Goal: Task Accomplishment & Management: Complete application form

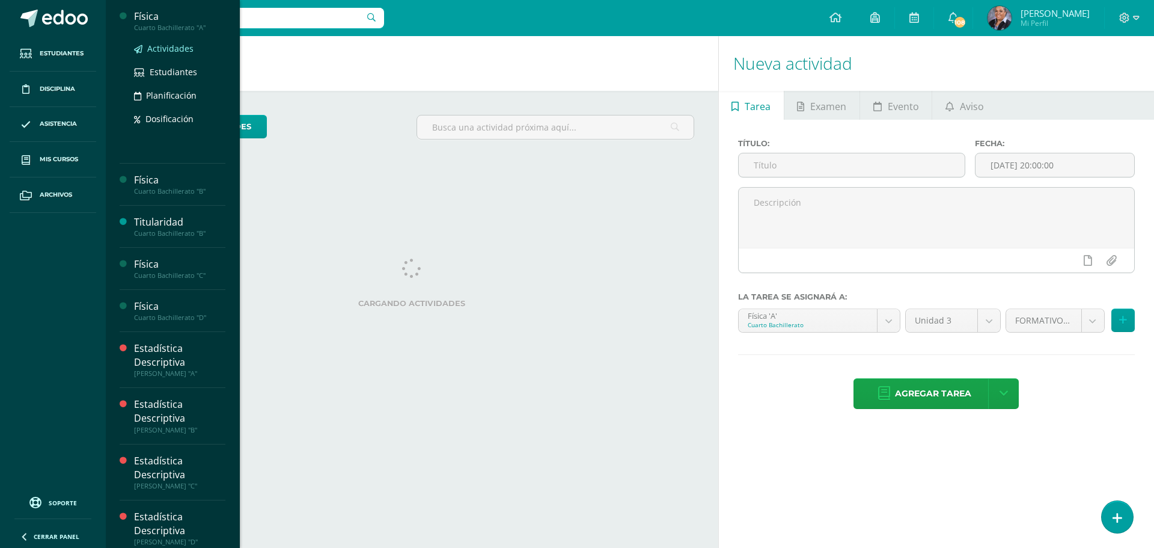
click at [167, 49] on span "Actividades" at bounding box center [170, 48] width 46 height 11
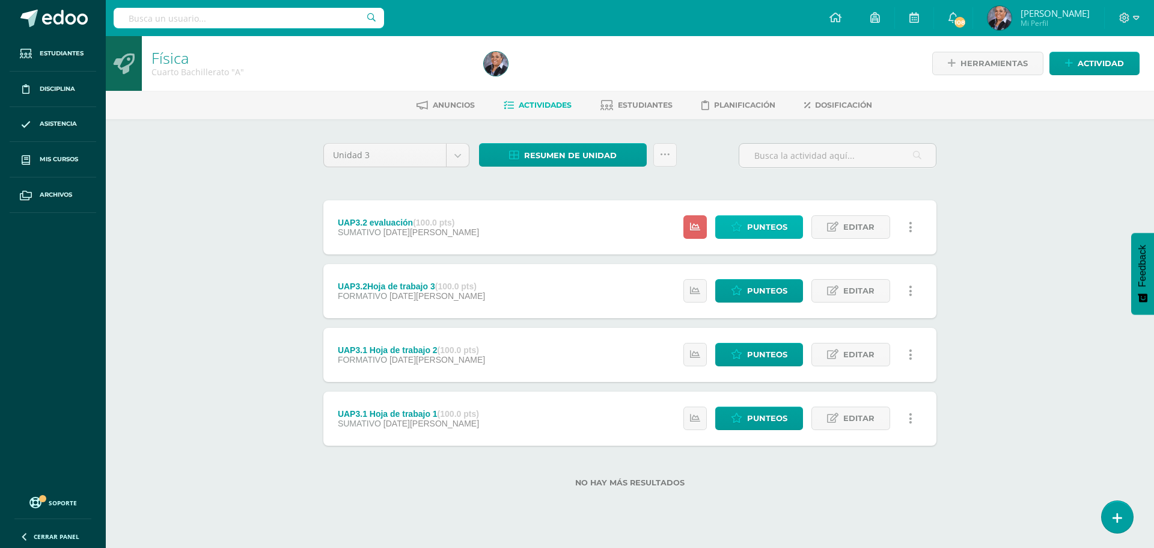
click at [747, 231] on link "Punteos" at bounding box center [759, 226] width 88 height 23
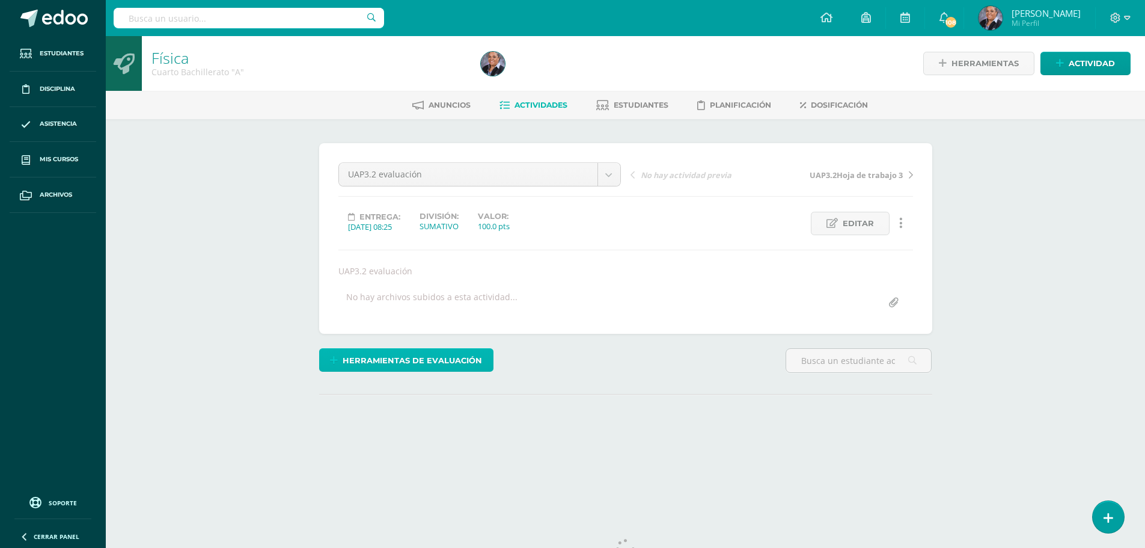
click at [381, 363] on span "Herramientas de evaluación" at bounding box center [412, 360] width 139 height 22
click at [454, 322] on link "Sustitución de nota" at bounding box center [438, 319] width 120 height 19
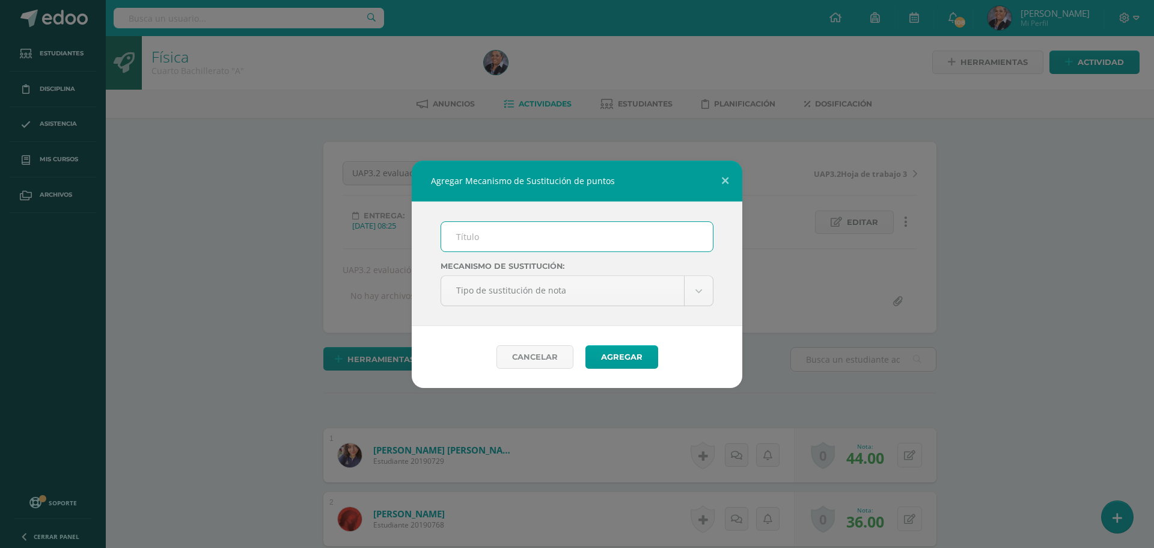
scroll to position [2, 0]
type input "PMA"
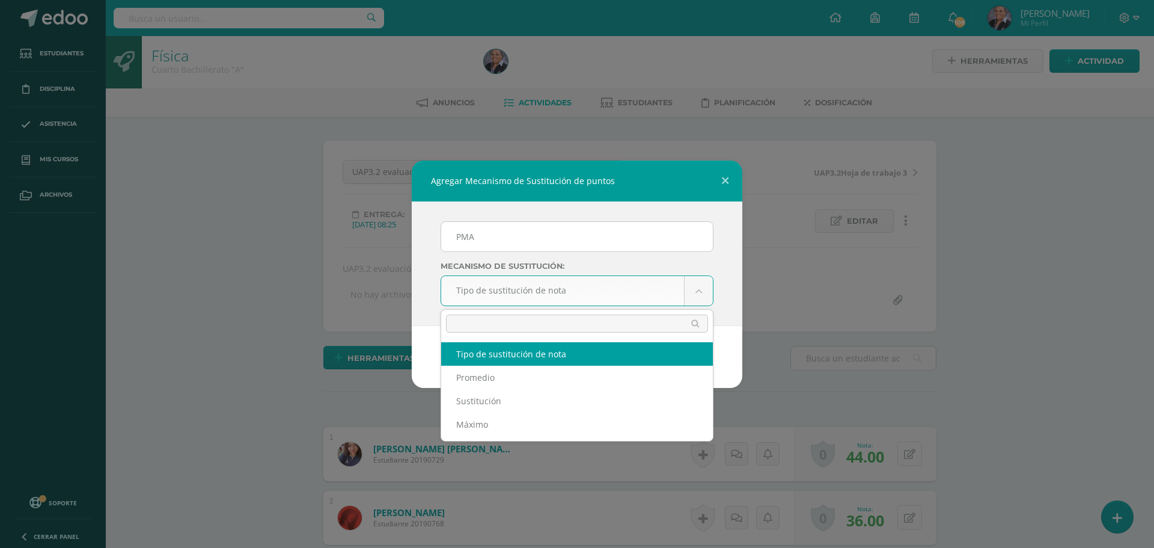
scroll to position [3, 0]
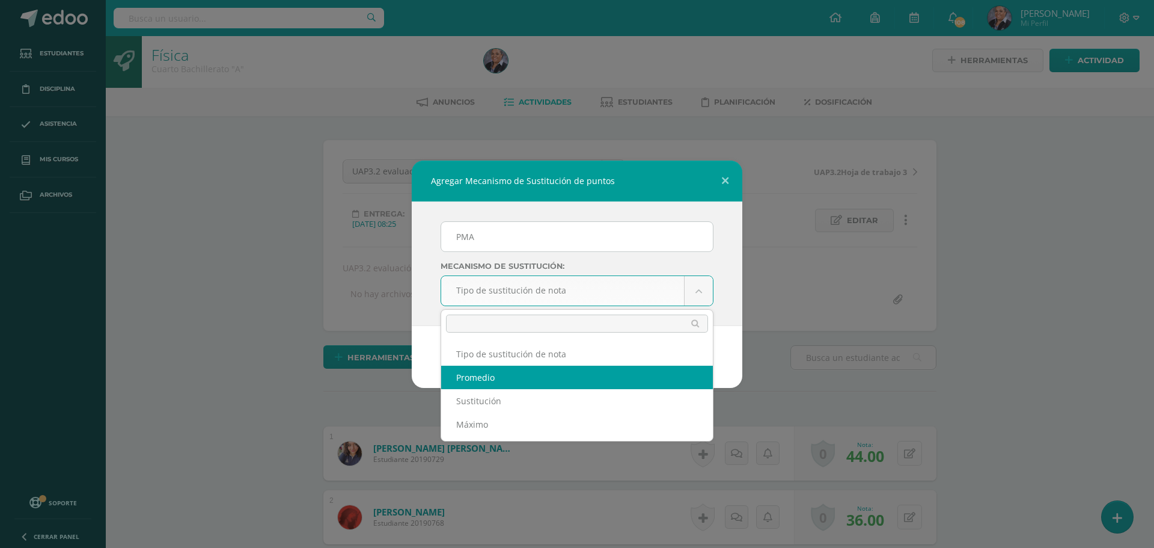
select select "average"
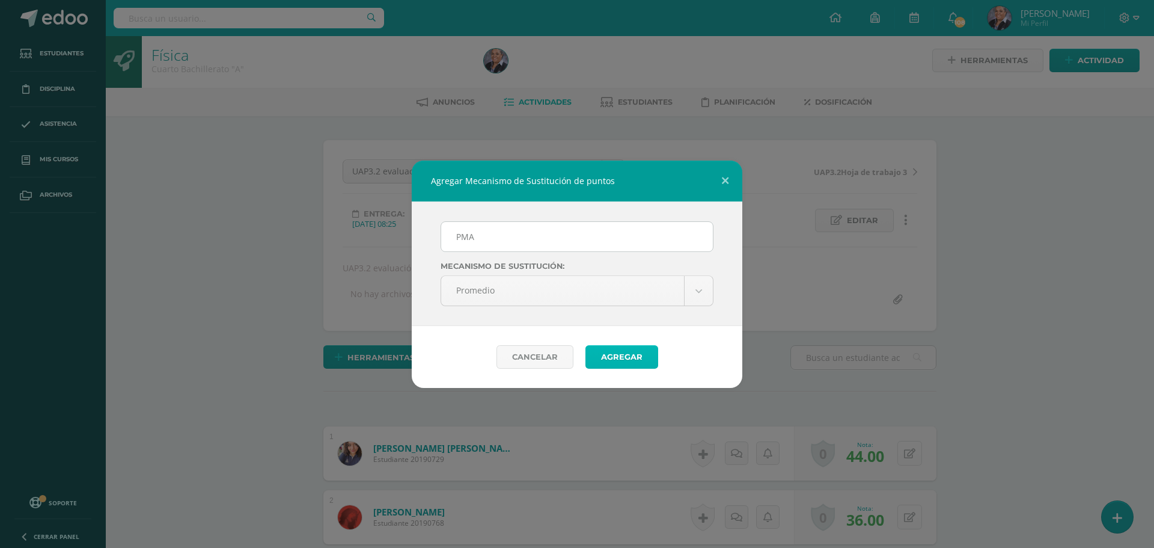
click at [621, 352] on button "Agregar" at bounding box center [622, 356] width 73 height 23
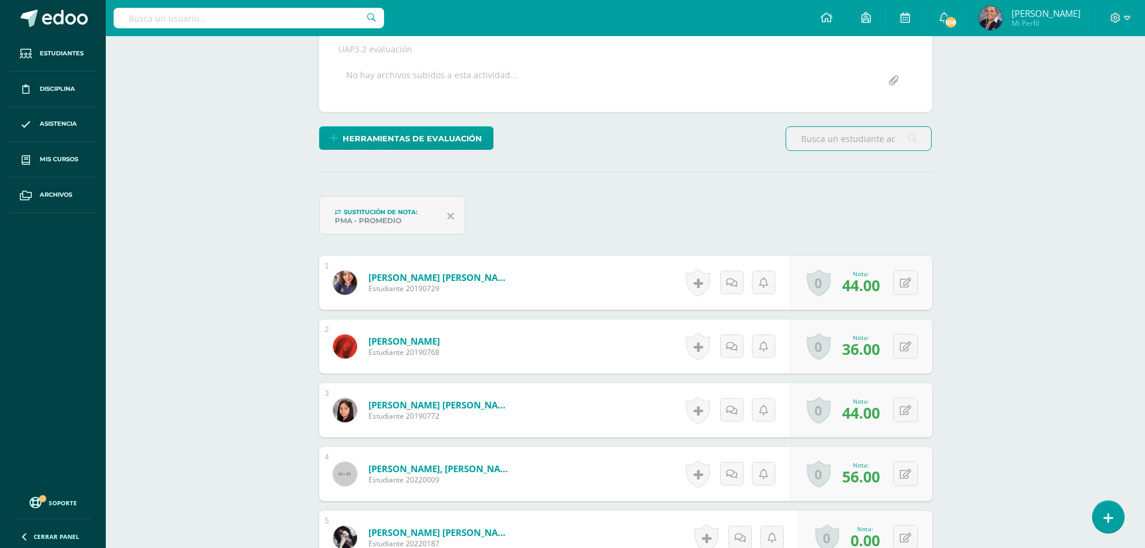
scroll to position [243, 0]
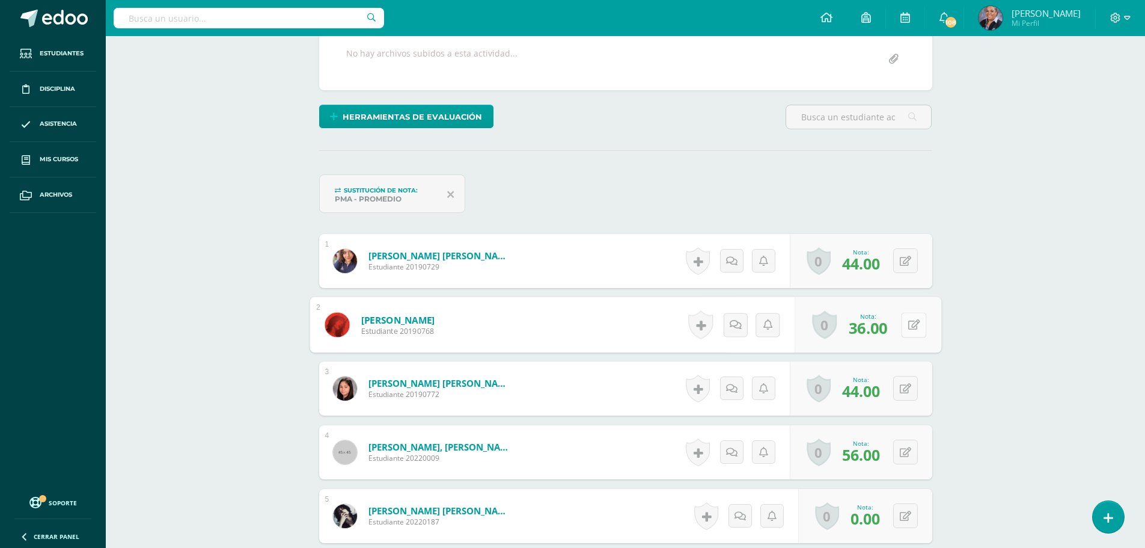
click at [906, 319] on button at bounding box center [913, 324] width 25 height 25
type input "40"
click at [881, 329] on icon at bounding box center [881, 328] width 11 height 10
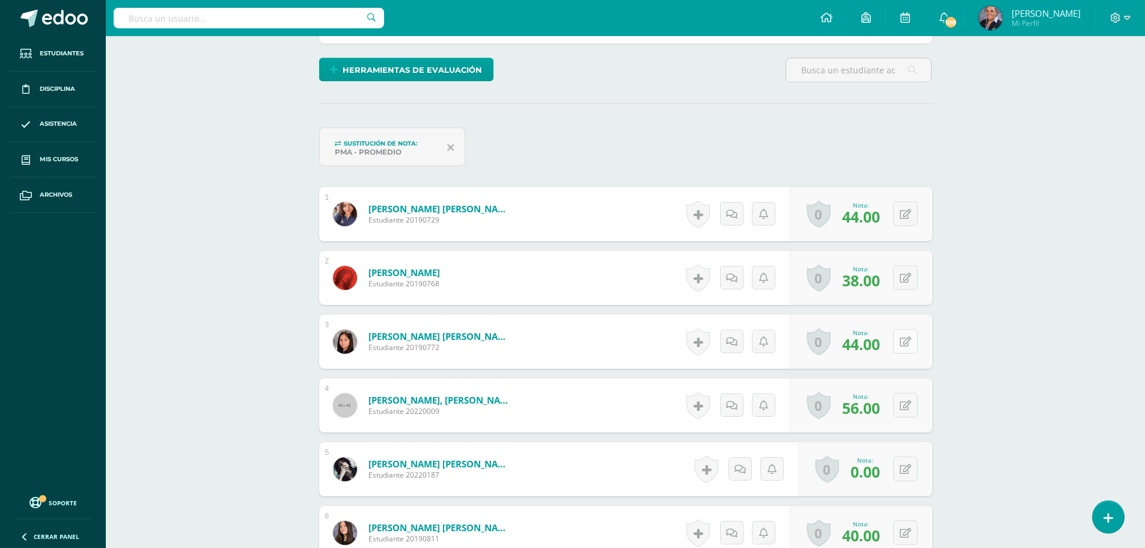
scroll to position [304, 0]
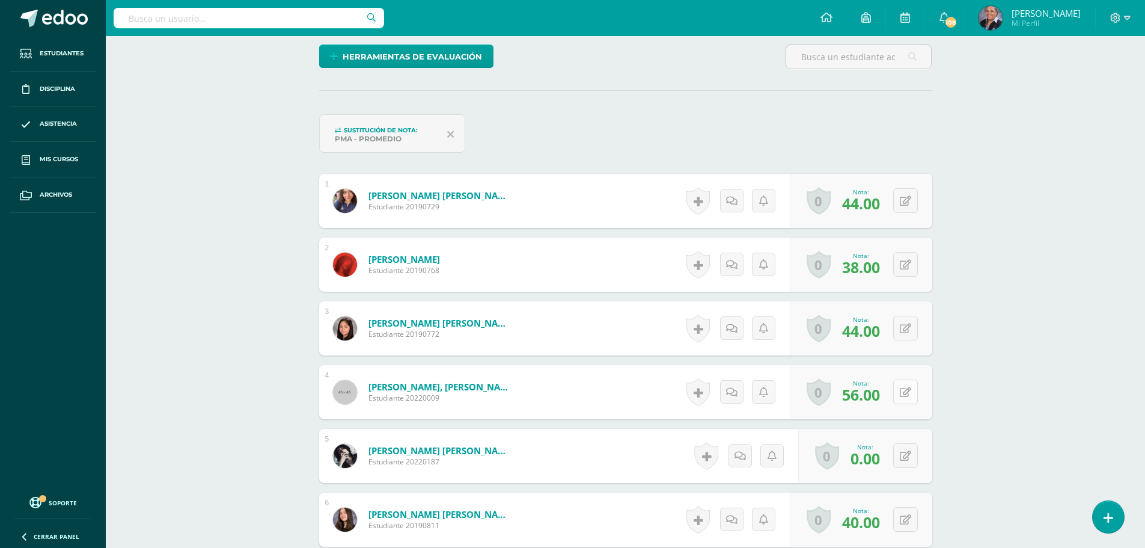
click at [900, 393] on button at bounding box center [905, 391] width 25 height 25
type input "64"
click at [884, 391] on icon at bounding box center [881, 396] width 11 height 10
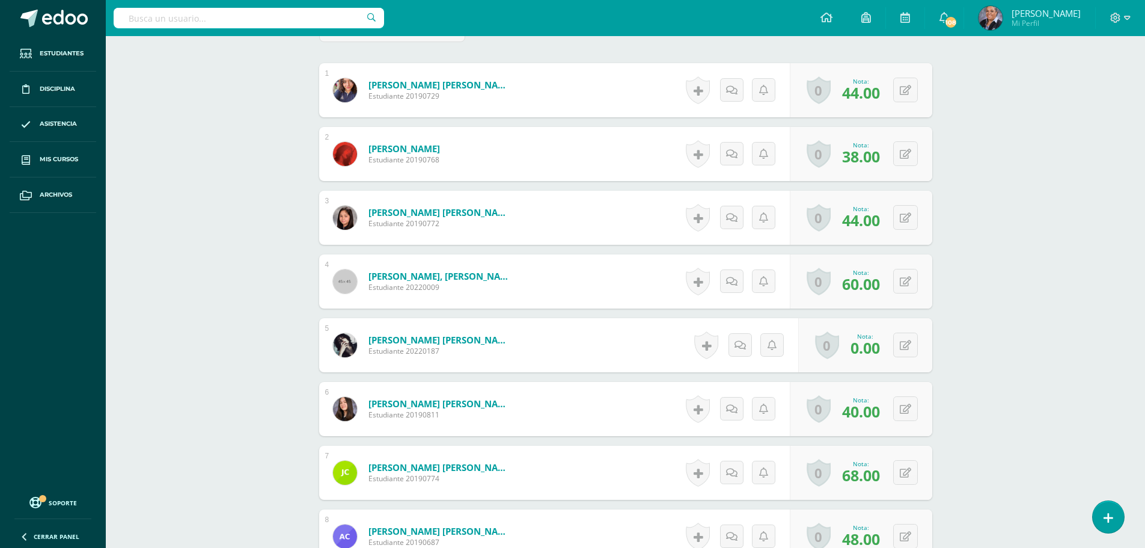
scroll to position [424, 0]
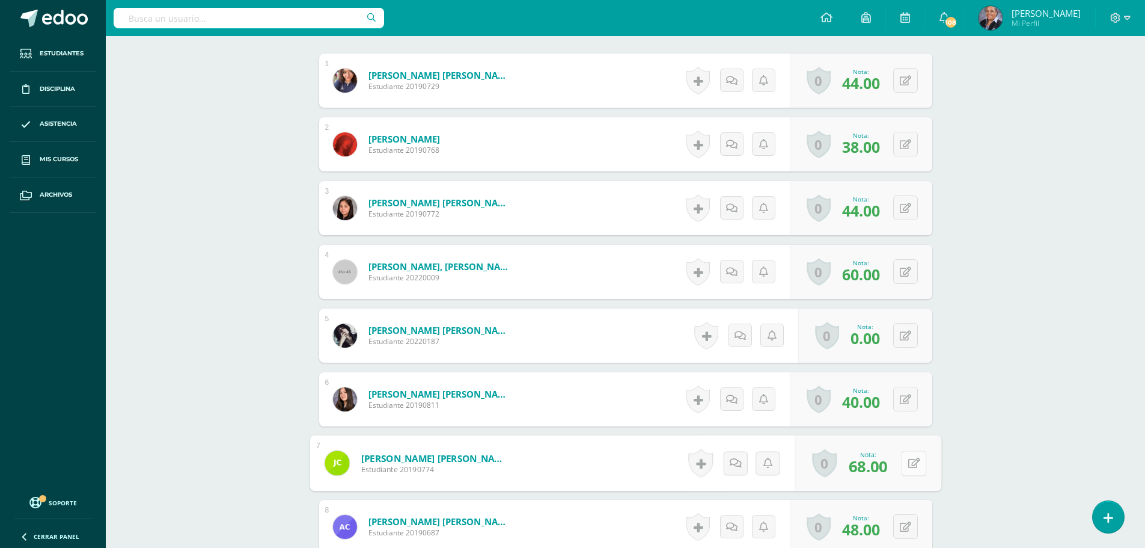
click at [903, 469] on button at bounding box center [913, 462] width 25 height 25
type input "84"
click at [879, 471] on icon at bounding box center [881, 467] width 11 height 10
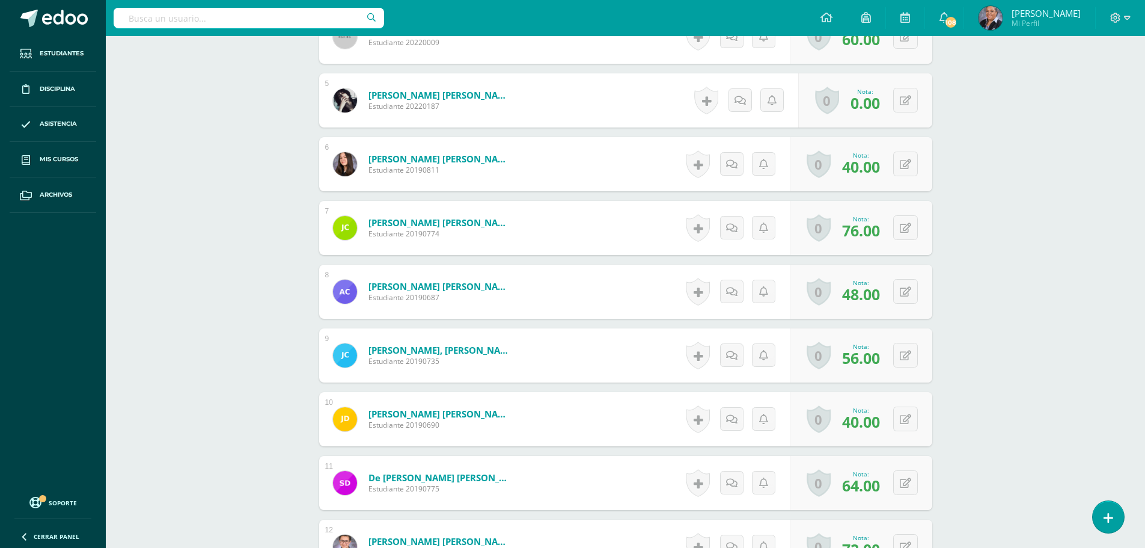
scroll to position [664, 0]
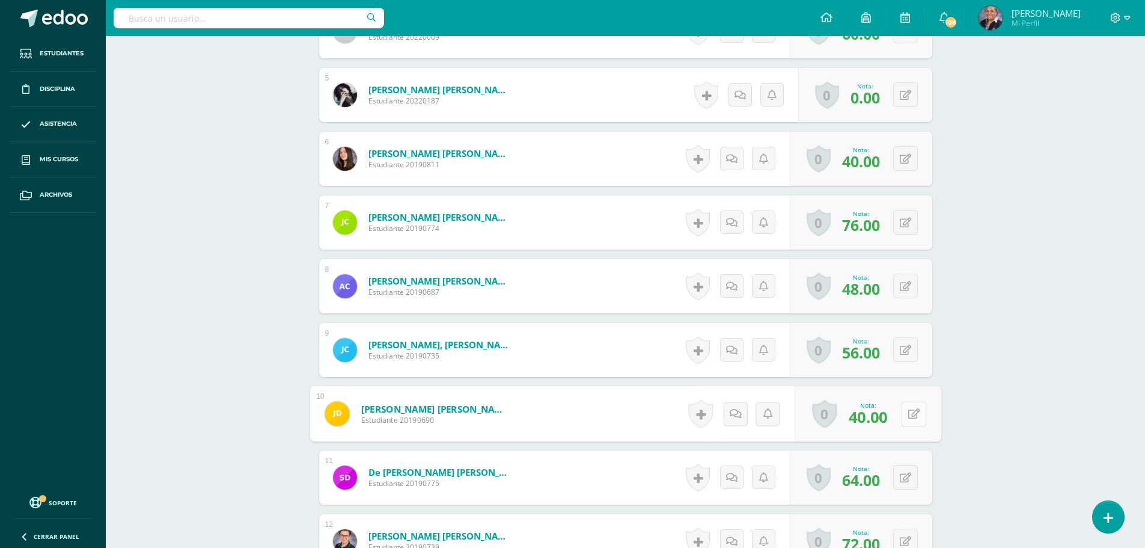
click at [908, 418] on icon at bounding box center [914, 413] width 12 height 10
type input "56"
click at [877, 416] on icon at bounding box center [881, 417] width 11 height 10
click at [900, 475] on div "0 Logros Logros obtenidos Aún no hay logros agregados Nota: 64.00" at bounding box center [868, 478] width 147 height 56
click at [919, 472] on icon at bounding box center [914, 477] width 12 height 10
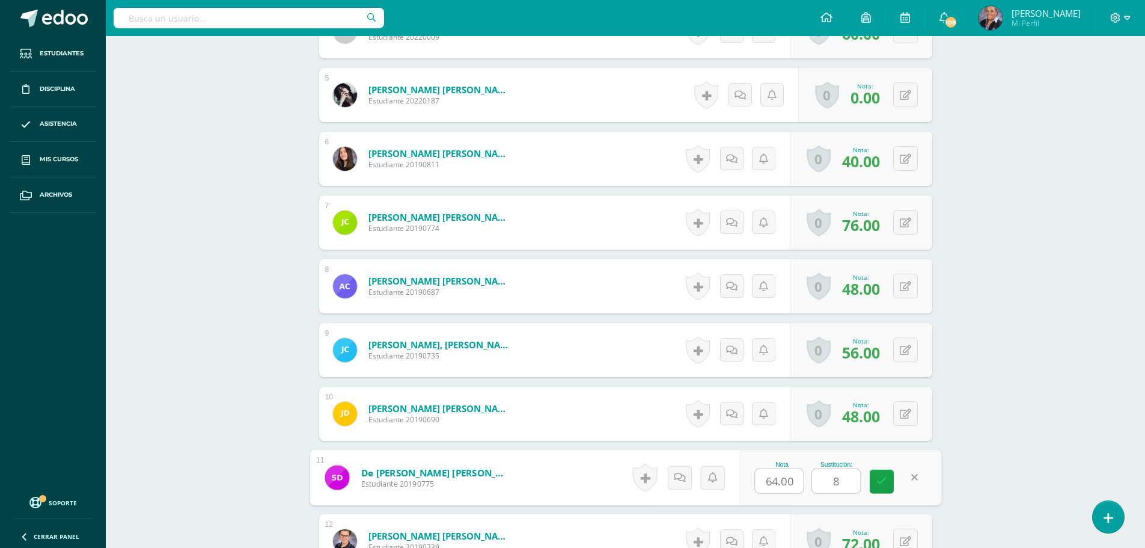
type input "80"
click at [870, 482] on link at bounding box center [882, 481] width 24 height 24
click at [872, 482] on span "72.00" at bounding box center [861, 479] width 38 height 20
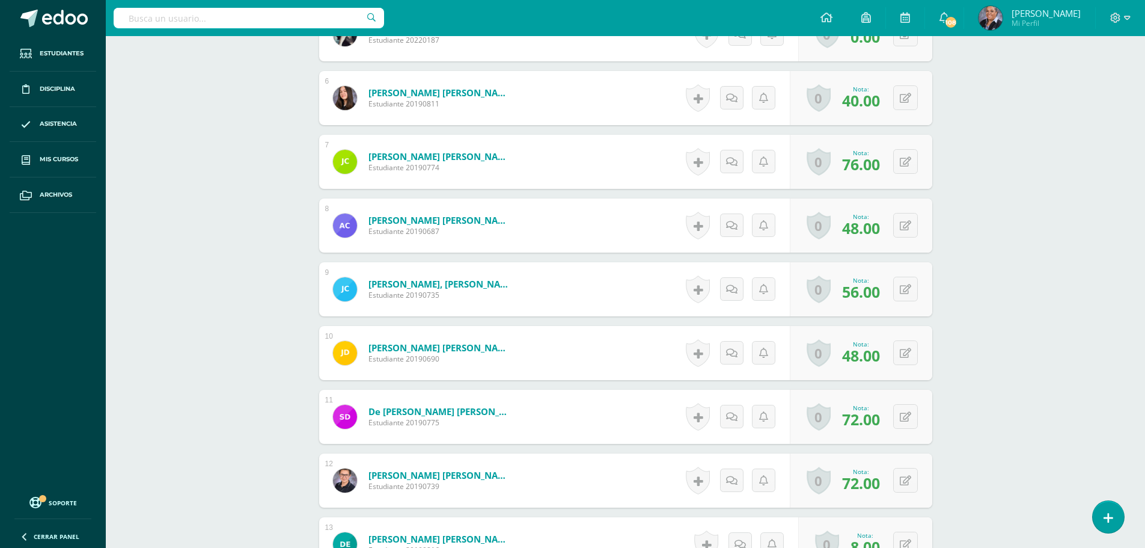
scroll to position [784, 0]
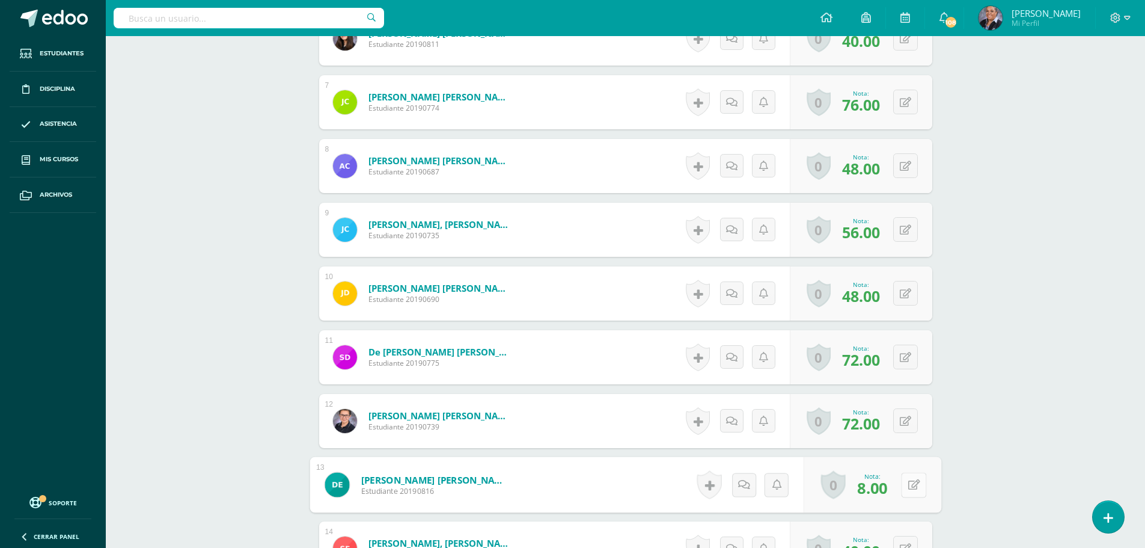
click at [915, 485] on button at bounding box center [913, 484] width 25 height 25
type input "36"
click at [882, 489] on icon at bounding box center [881, 488] width 11 height 10
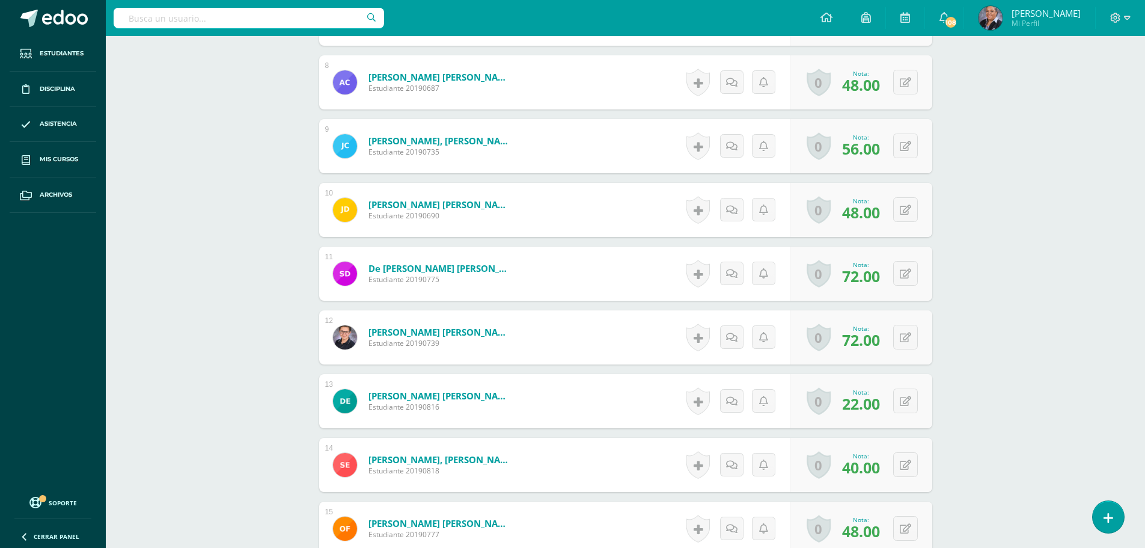
scroll to position [905, 0]
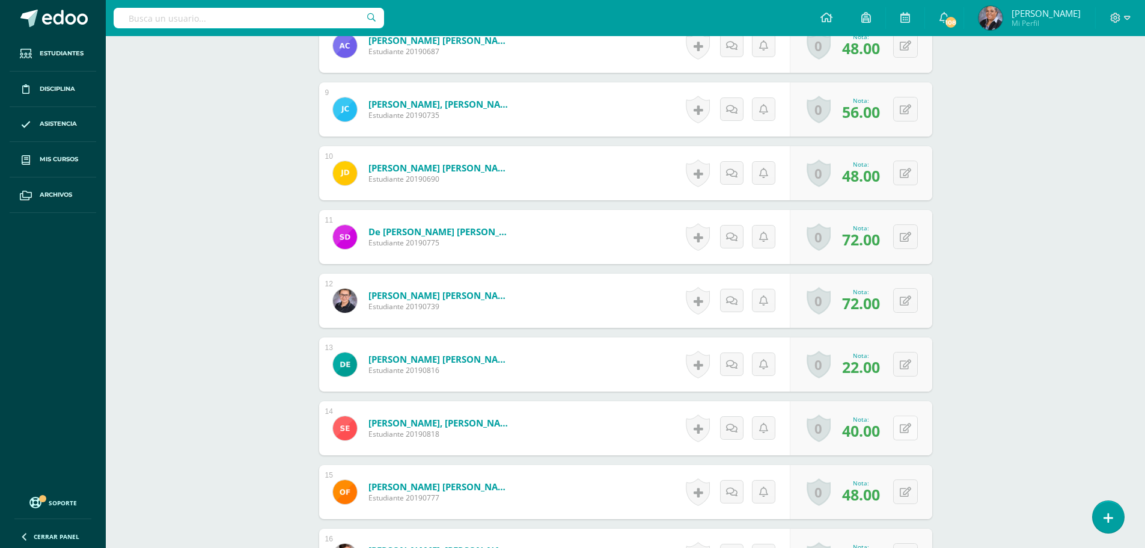
click at [904, 428] on button at bounding box center [905, 427] width 25 height 25
type input "52"
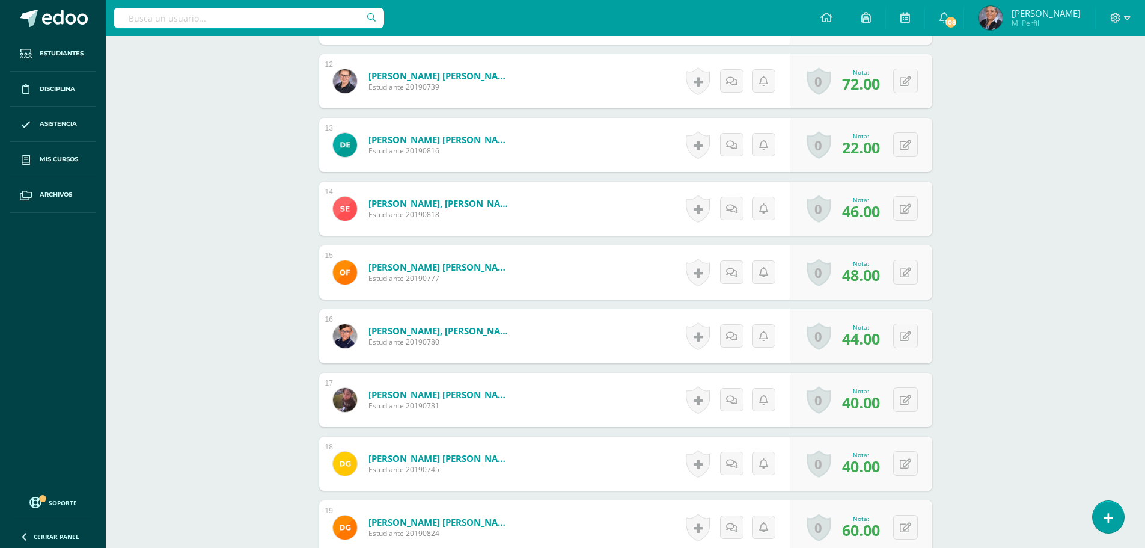
scroll to position [1145, 0]
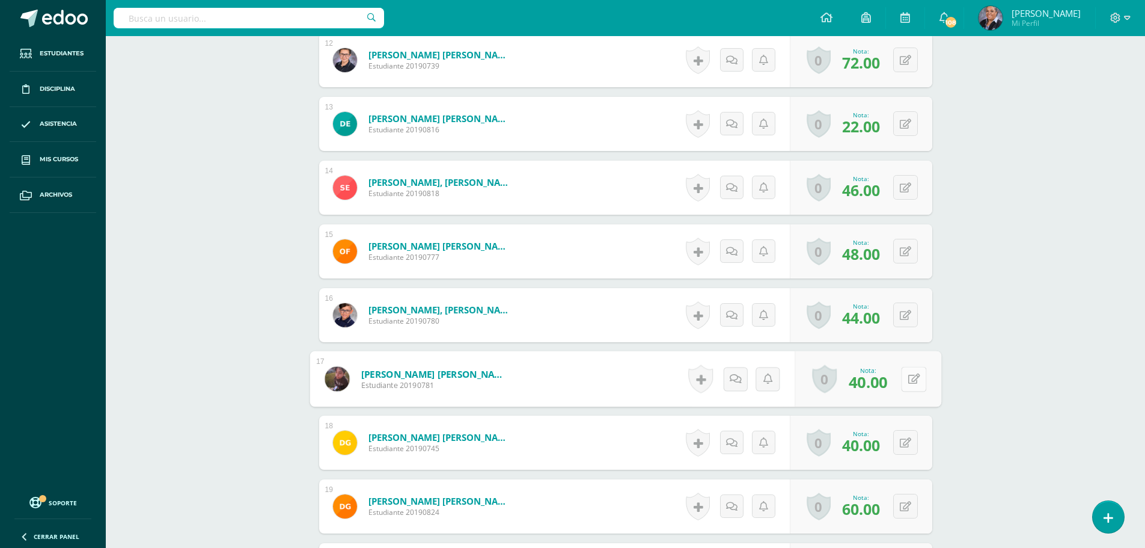
click at [902, 381] on button at bounding box center [913, 378] width 25 height 25
type input "48"
click at [899, 448] on div "0 Logros Logros obtenidos Aún no hay logros agregados Nota: 40.00" at bounding box center [861, 442] width 142 height 54
click at [914, 447] on icon at bounding box center [914, 442] width 12 height 10
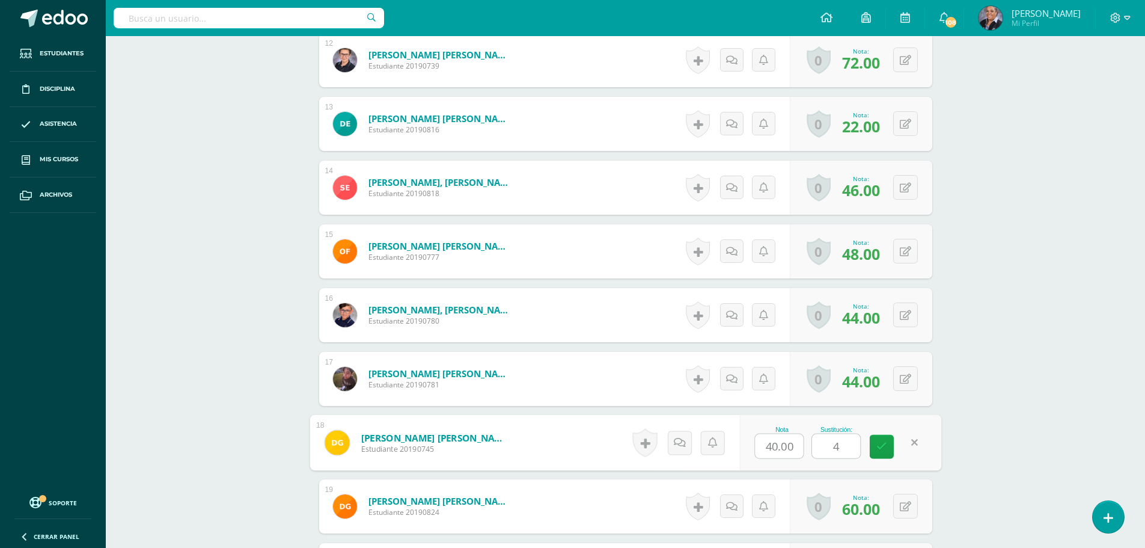
type input "48"
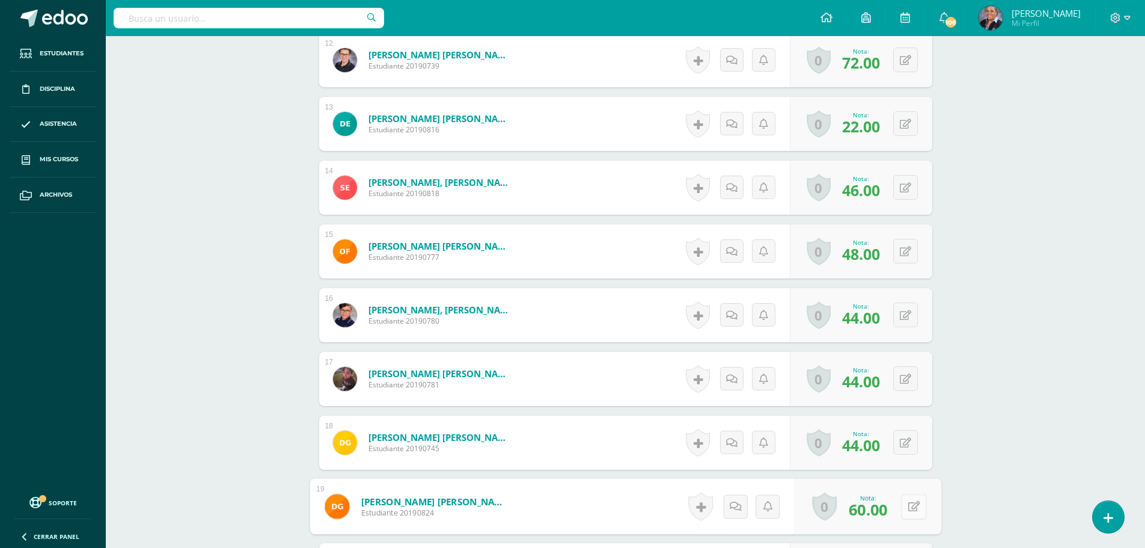
click at [905, 510] on button at bounding box center [913, 506] width 25 height 25
type input "72"
click at [889, 511] on link at bounding box center [882, 510] width 24 height 24
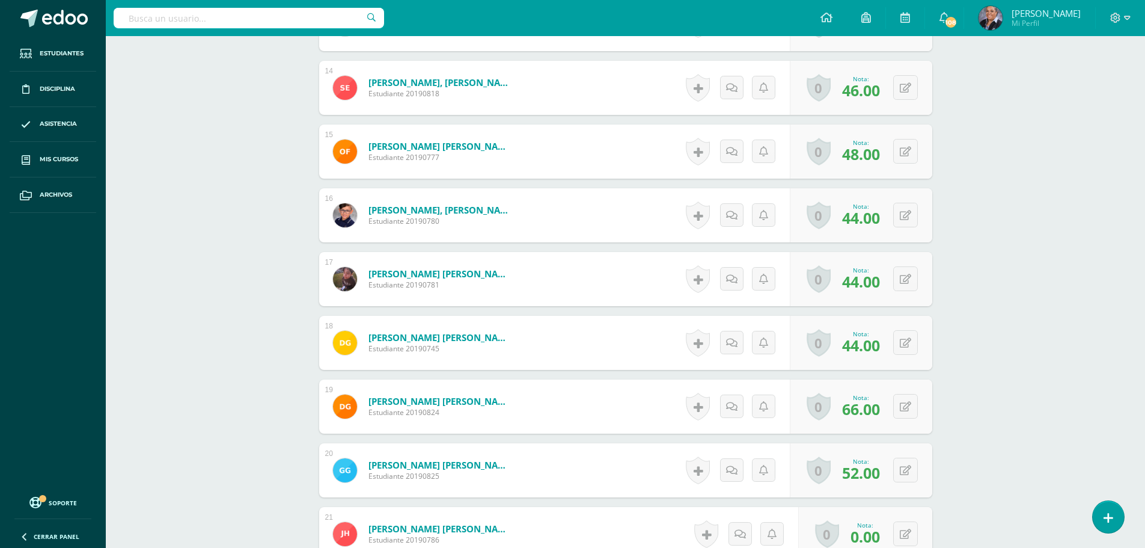
scroll to position [1265, 0]
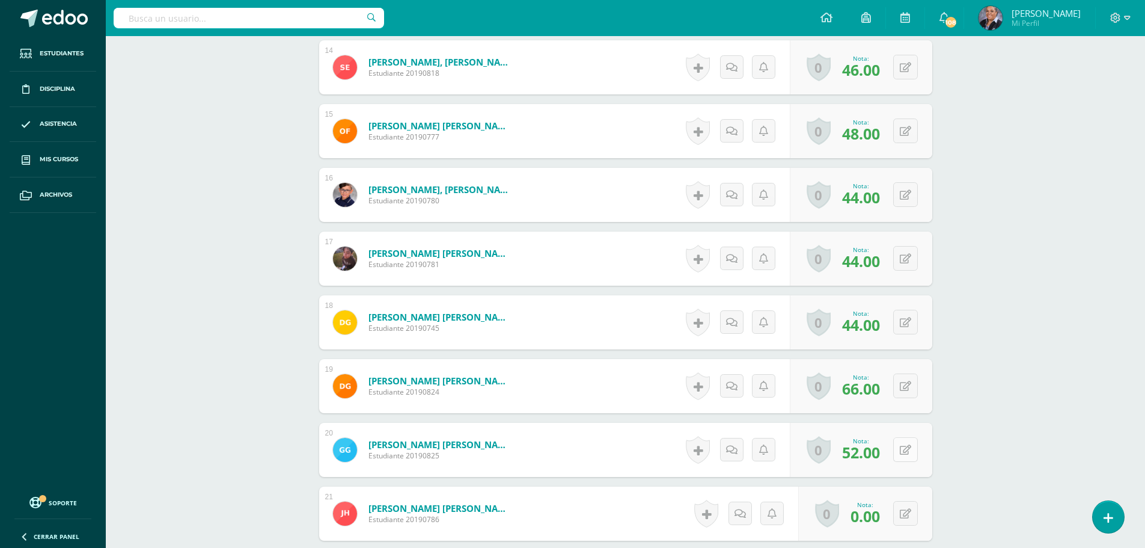
click at [905, 453] on button at bounding box center [905, 449] width 25 height 25
type input "60"
click at [882, 459] on link at bounding box center [882, 454] width 24 height 24
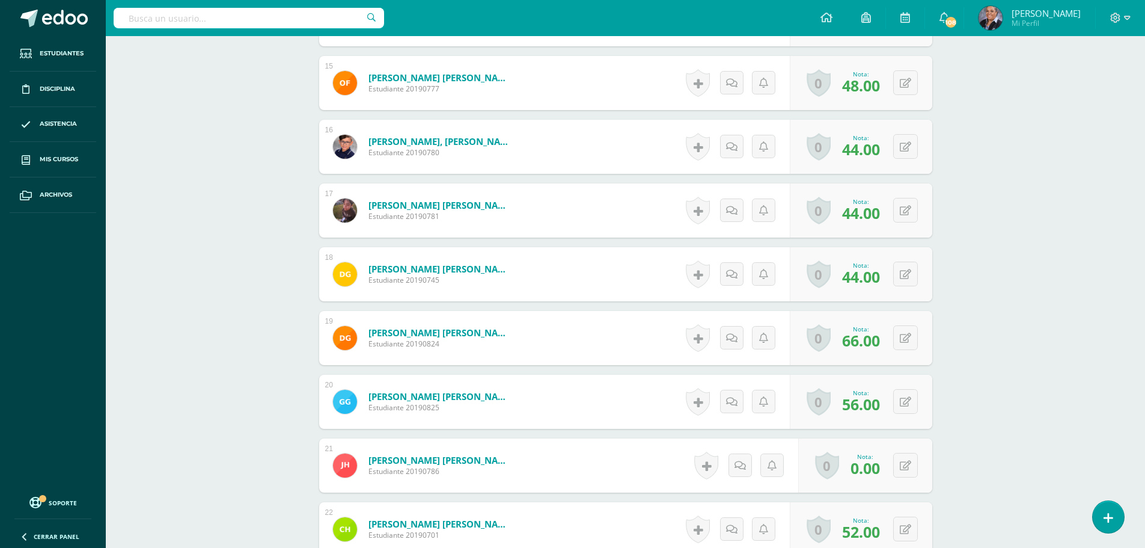
scroll to position [1446, 0]
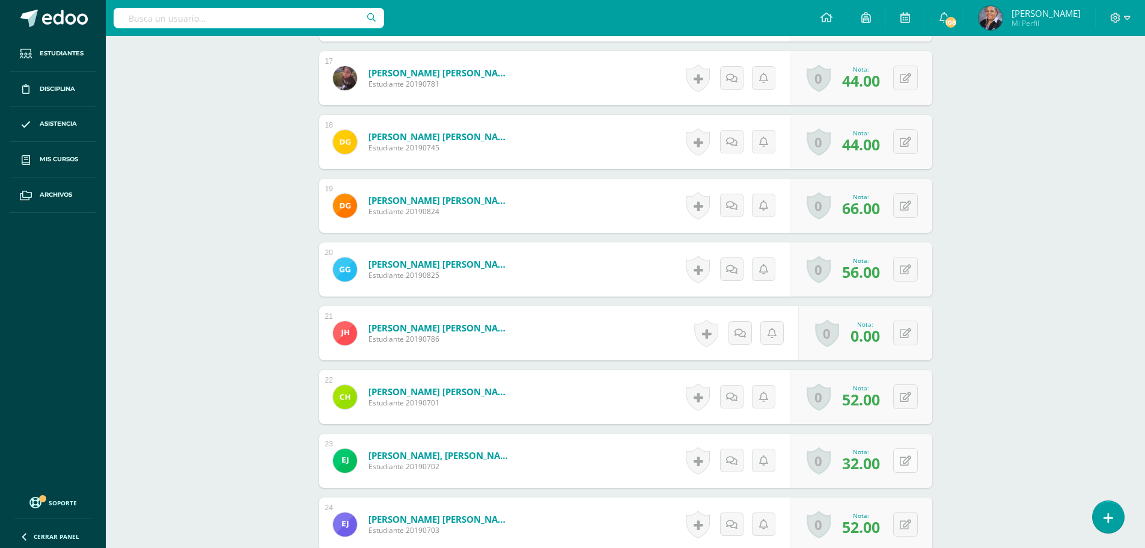
click at [908, 460] on icon at bounding box center [905, 461] width 11 height 10
type input "52"
click at [888, 470] on link at bounding box center [882, 465] width 24 height 24
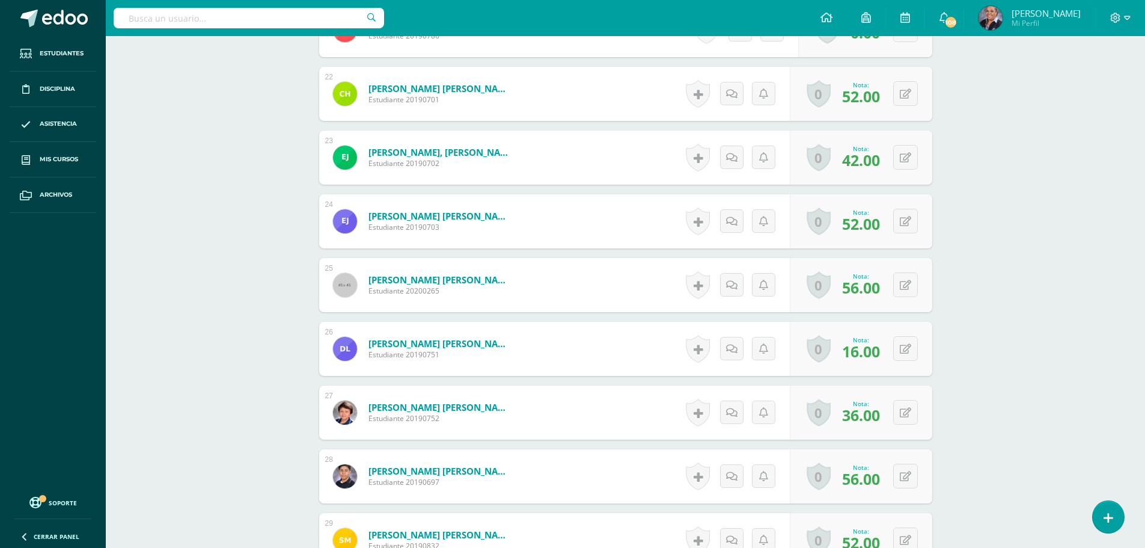
scroll to position [1788, 0]
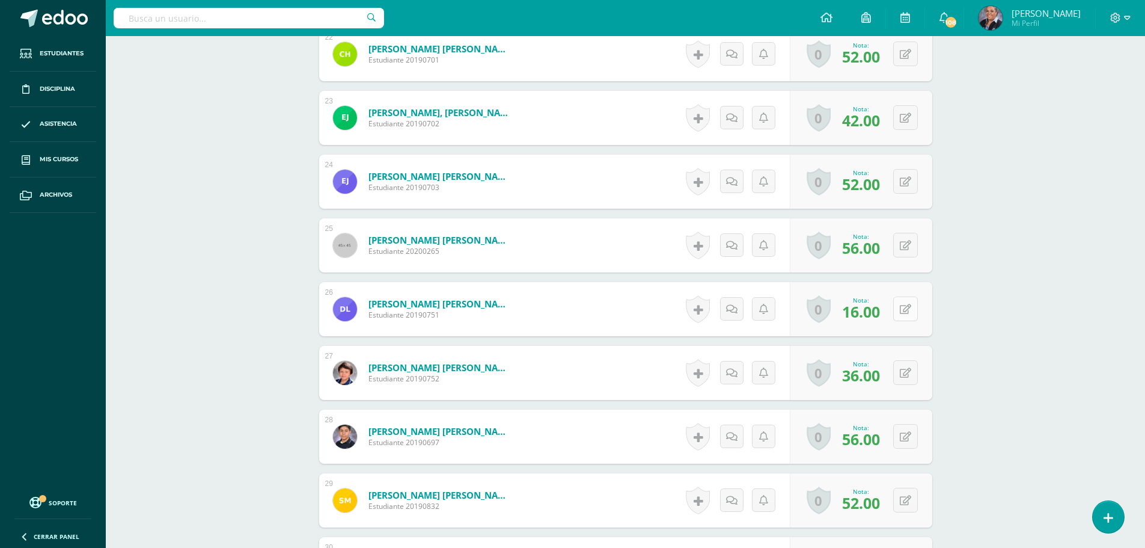
click at [907, 309] on icon at bounding box center [905, 309] width 11 height 10
type input "32"
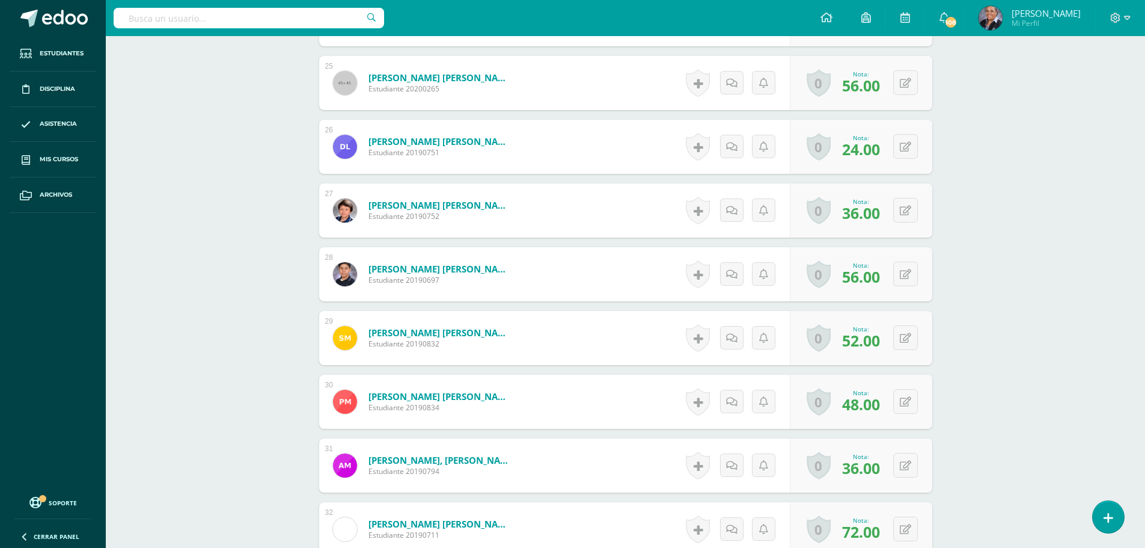
scroll to position [1983, 0]
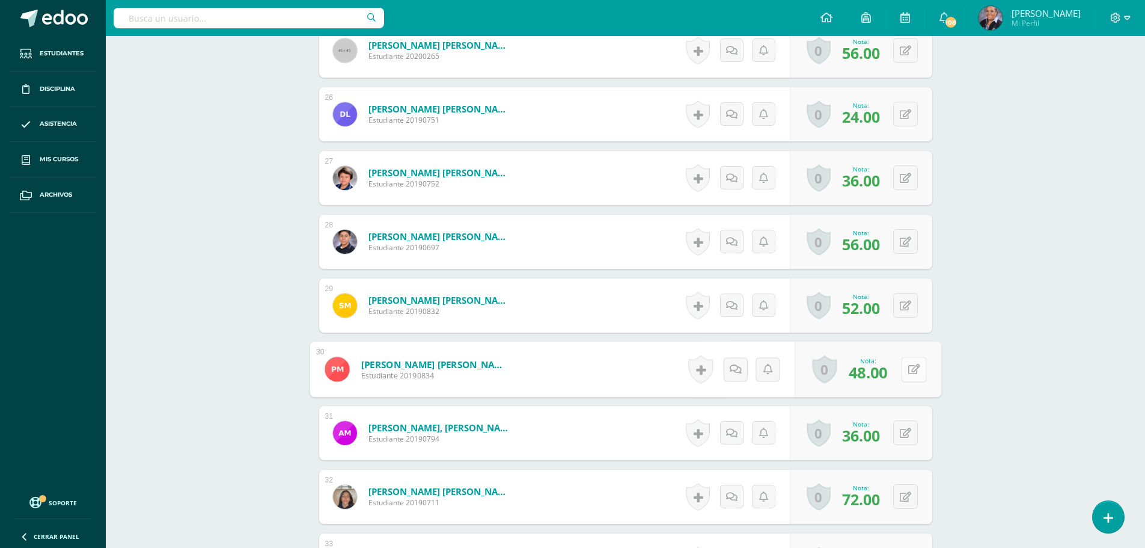
click at [897, 373] on div "0 Logros Logros obtenidos Aún no hay logros agregados Nota: 48.00" at bounding box center [868, 369] width 147 height 56
click at [916, 373] on icon at bounding box center [914, 369] width 12 height 10
type input "64"
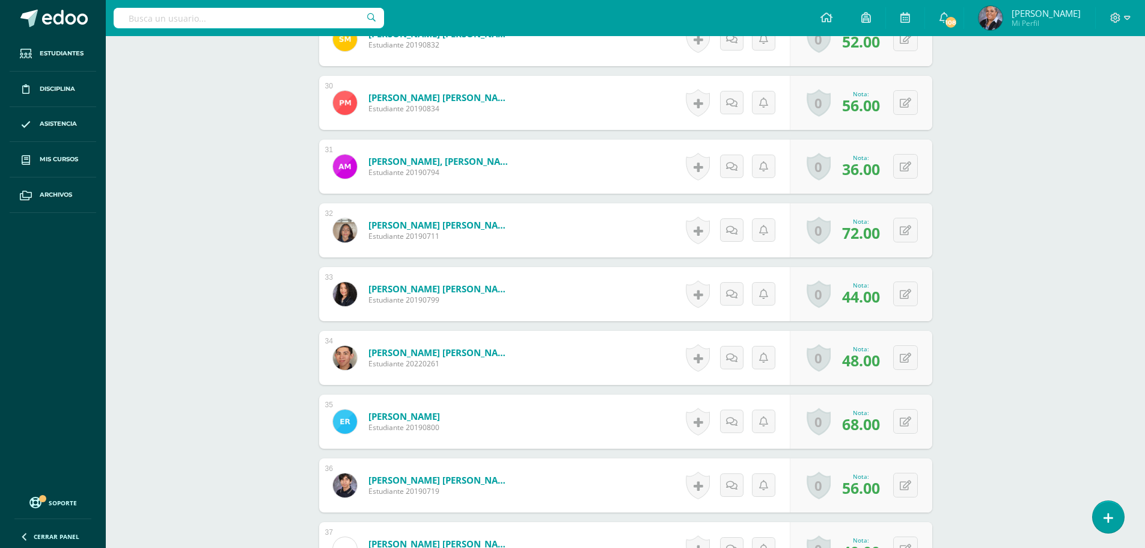
scroll to position [2278, 0]
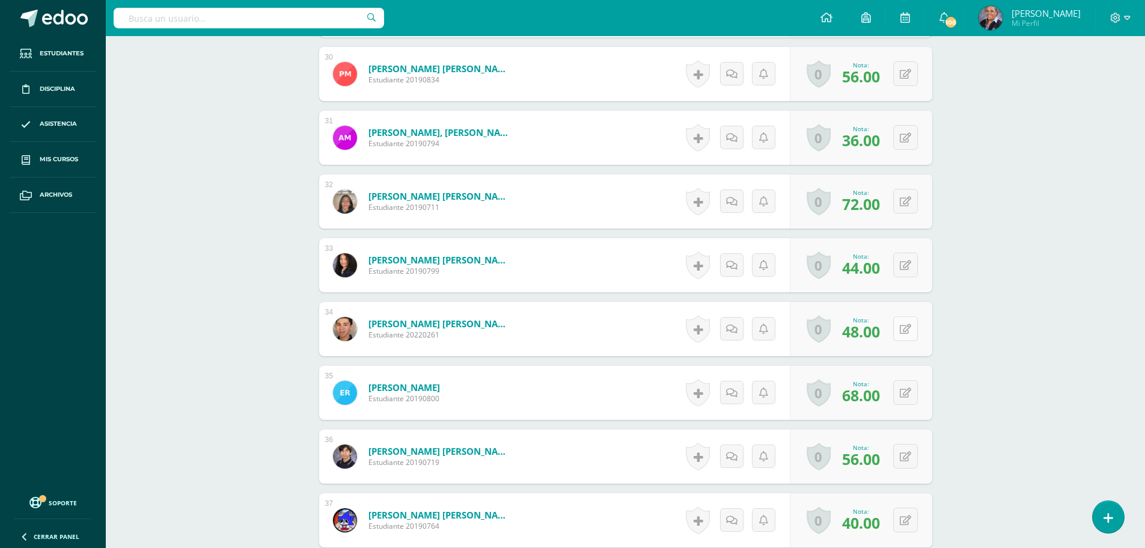
click at [905, 332] on button at bounding box center [905, 328] width 25 height 25
type input "56"
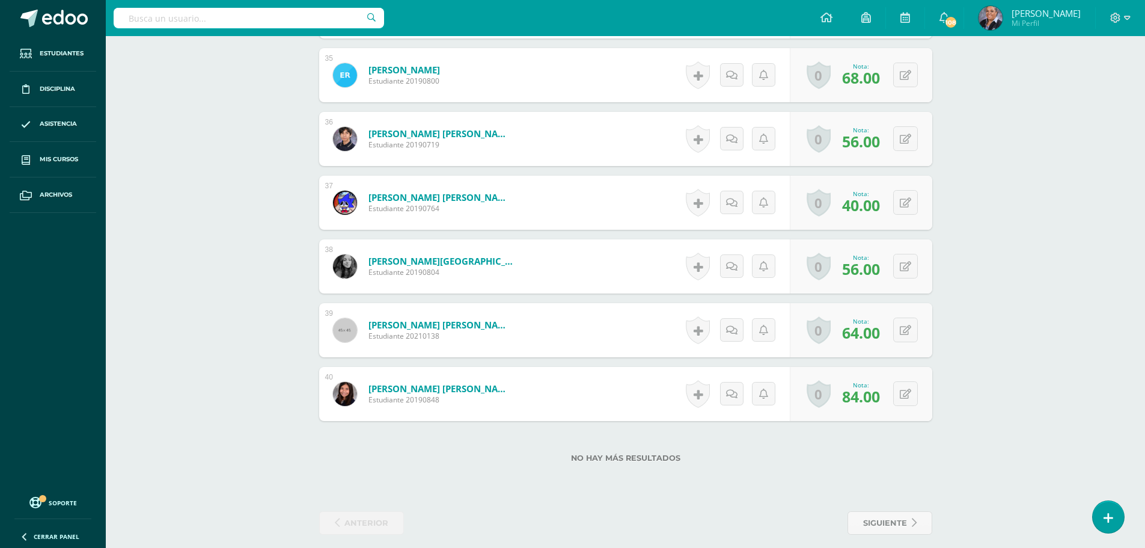
scroll to position [2603, 0]
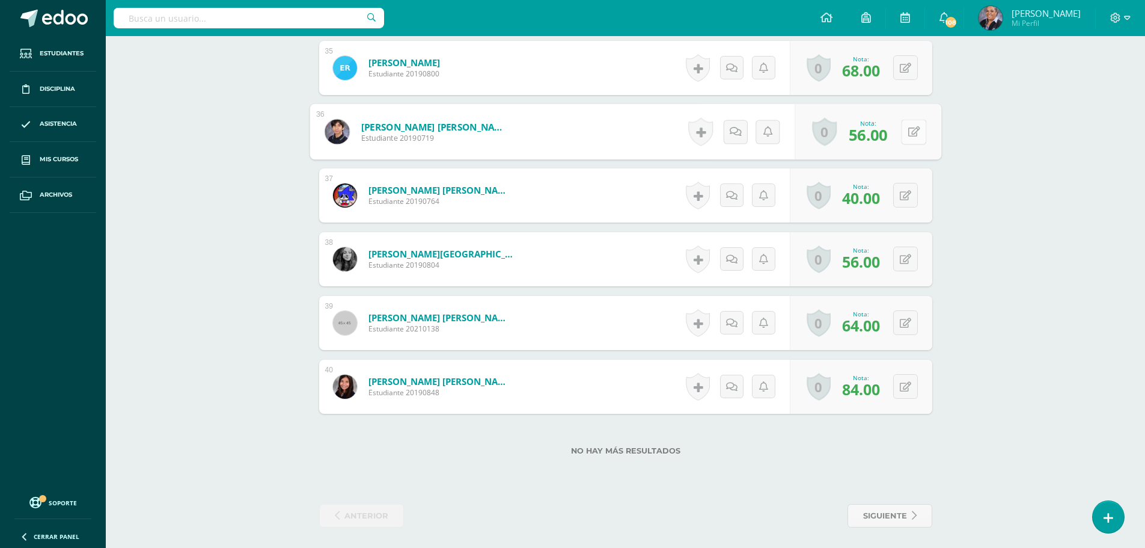
click at [904, 132] on button at bounding box center [913, 131] width 25 height 25
type input "68"
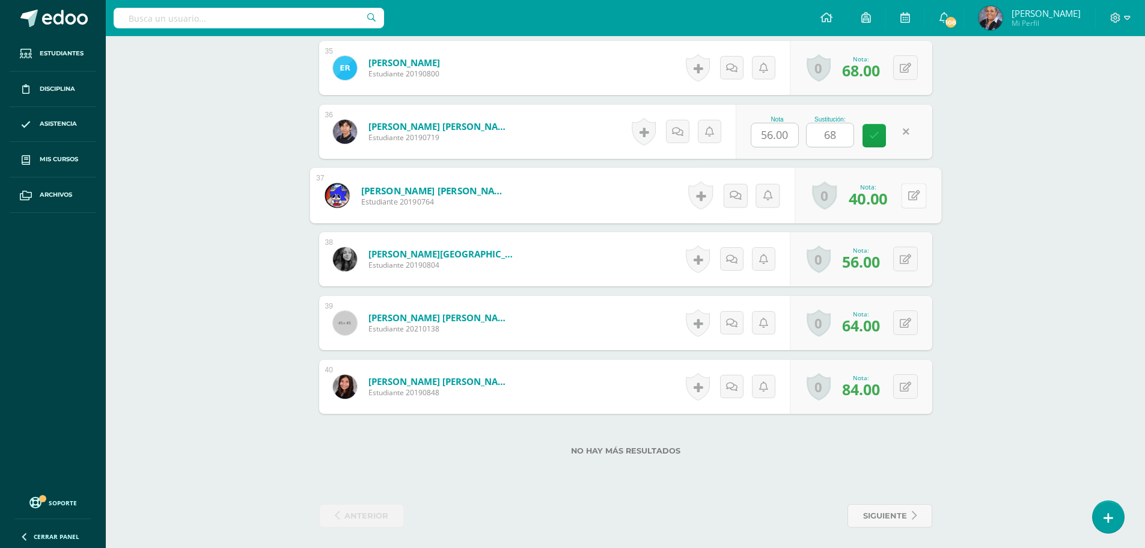
click at [904, 201] on button at bounding box center [913, 195] width 25 height 25
type input "56"
click at [889, 207] on link at bounding box center [882, 200] width 24 height 24
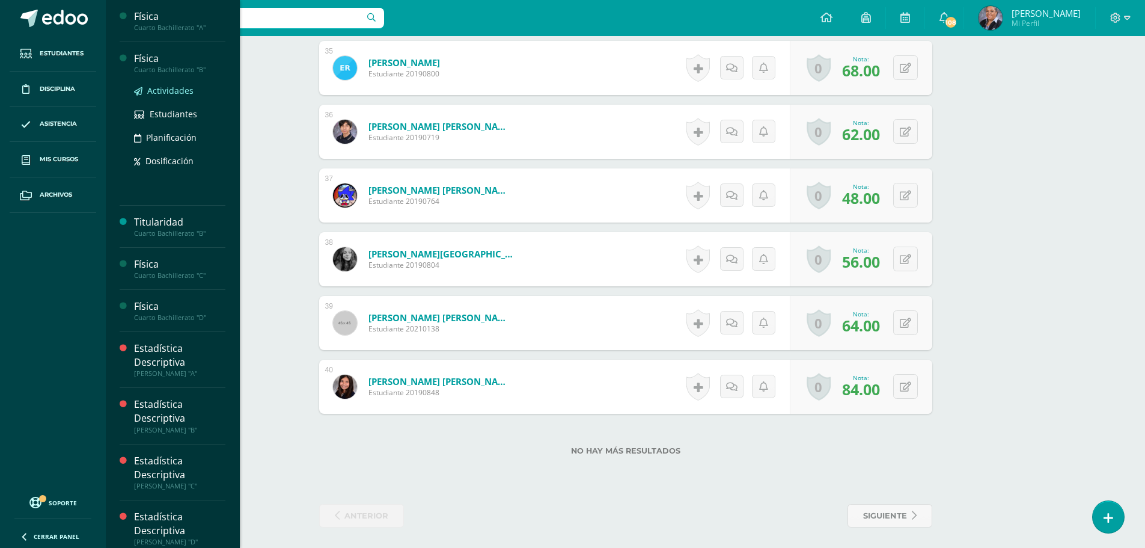
click at [175, 93] on span "Actividades" at bounding box center [170, 90] width 46 height 11
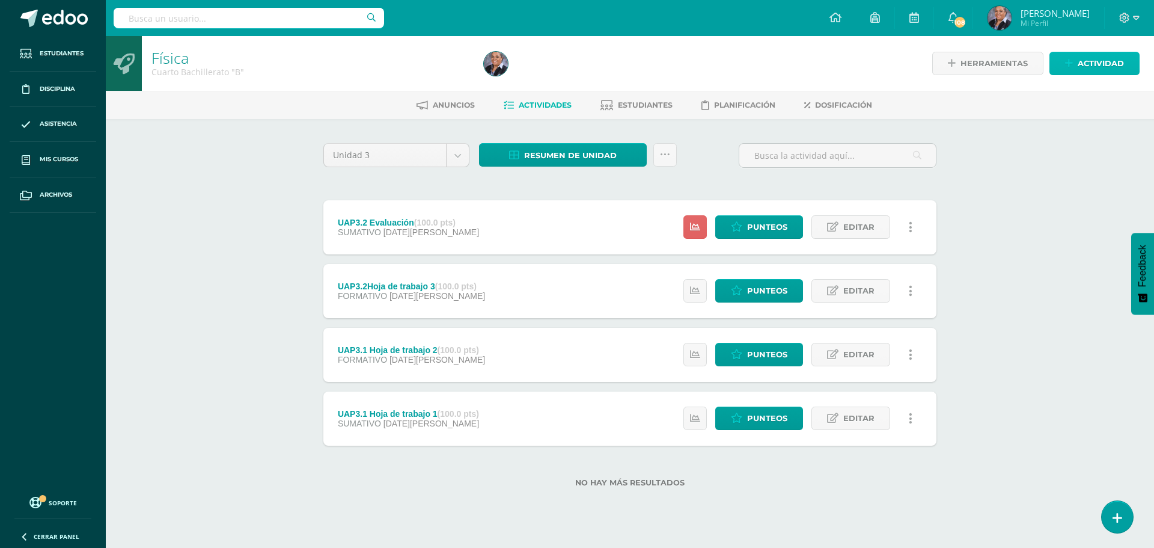
click at [1094, 57] on span "Actividad" at bounding box center [1101, 63] width 46 height 22
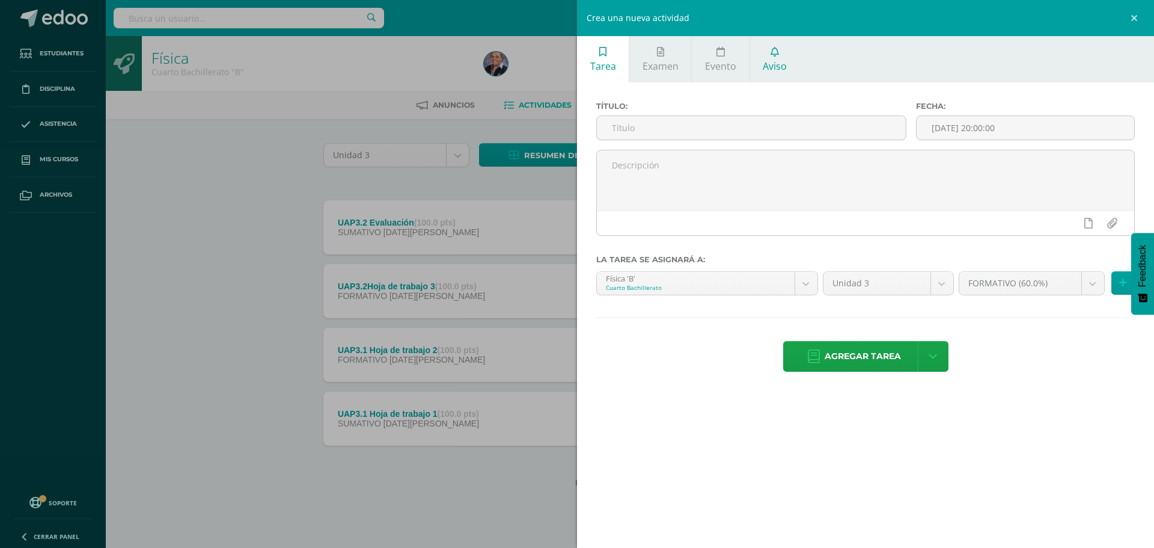
click at [775, 64] on span "Aviso" at bounding box center [775, 66] width 24 height 13
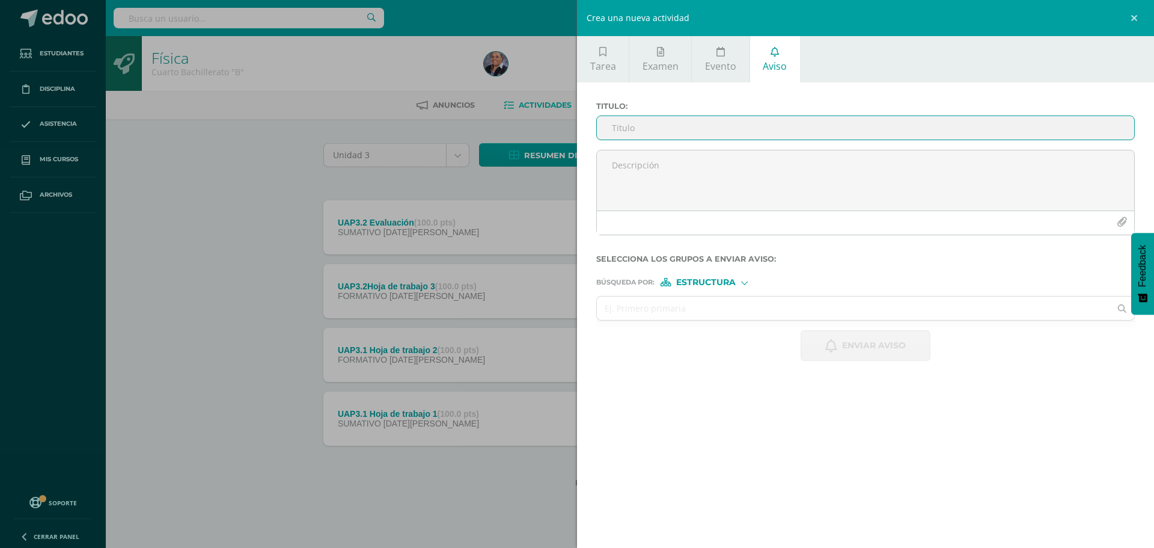
click at [693, 132] on input "Titulo :" at bounding box center [865, 127] width 537 height 23
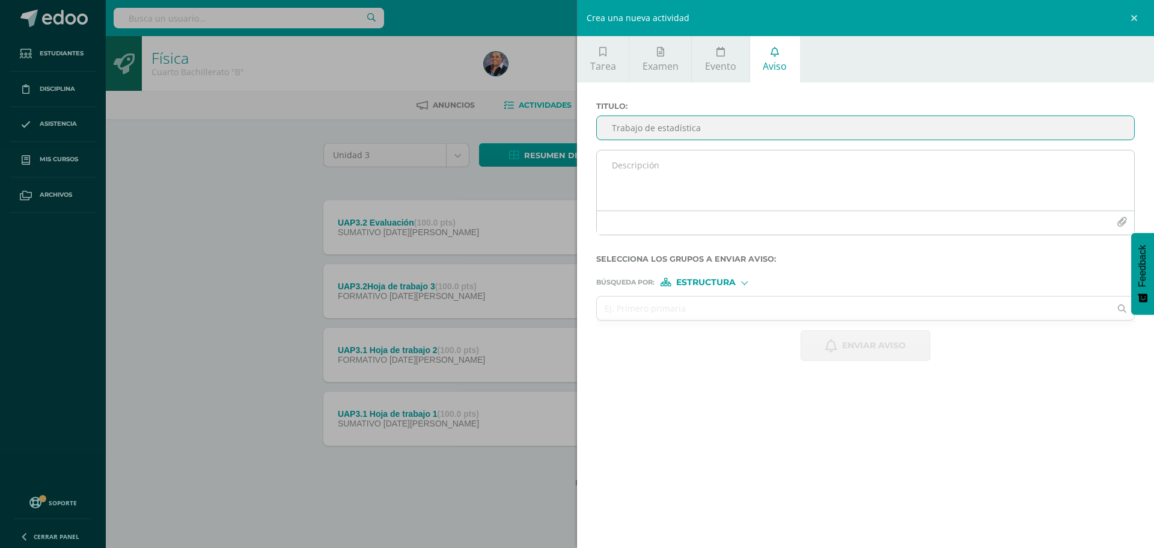
type input "Trabajo de estadística"
click at [695, 176] on textarea at bounding box center [865, 180] width 537 height 60
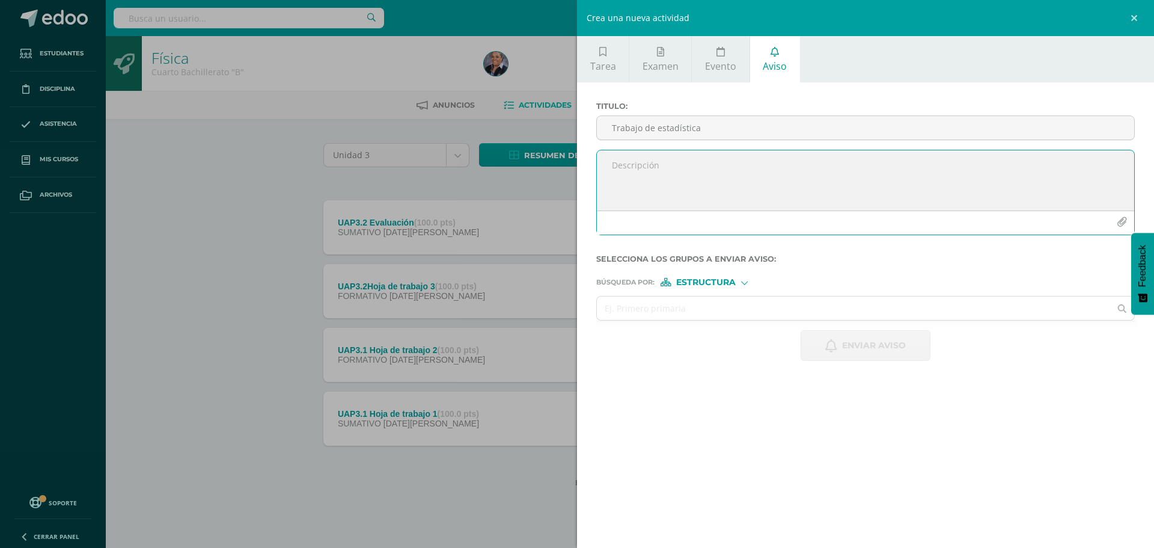
click at [677, 172] on textarea at bounding box center [865, 180] width 537 height 60
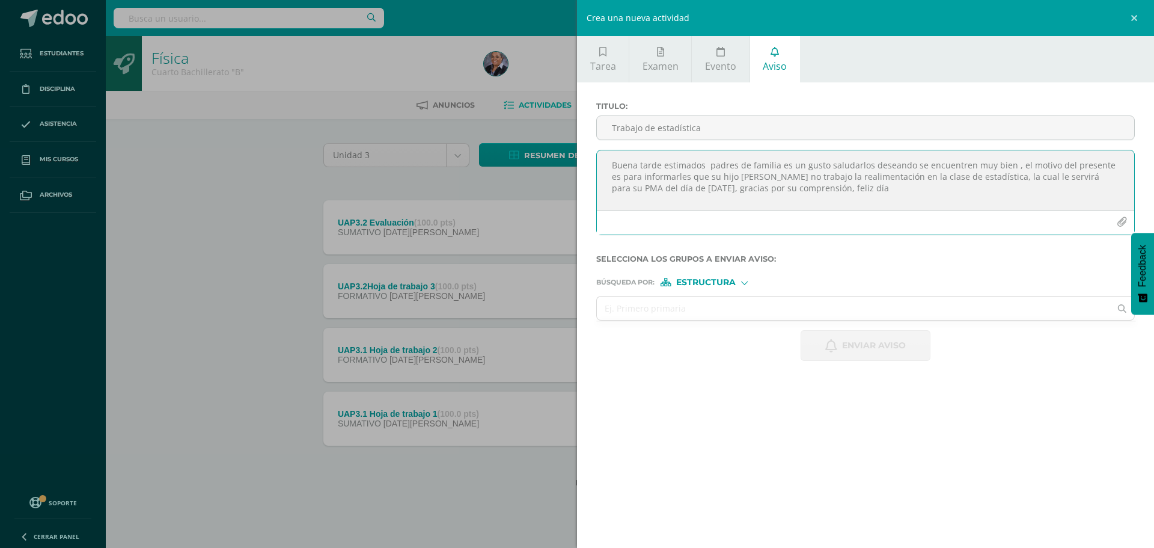
type textarea "Buena tarde estimados padres de familia es un gusto saludarlos deseando se encu…"
click at [709, 279] on span "Estructura" at bounding box center [706, 282] width 60 height 7
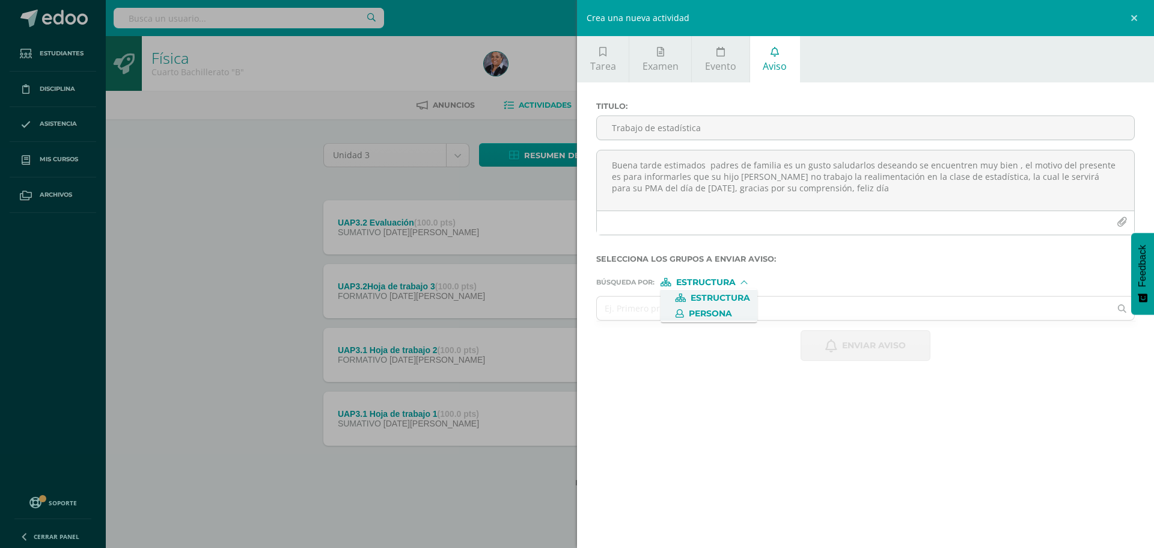
click at [720, 311] on span "Persona" at bounding box center [710, 313] width 43 height 7
click at [687, 311] on input "text" at bounding box center [853, 307] width 513 height 23
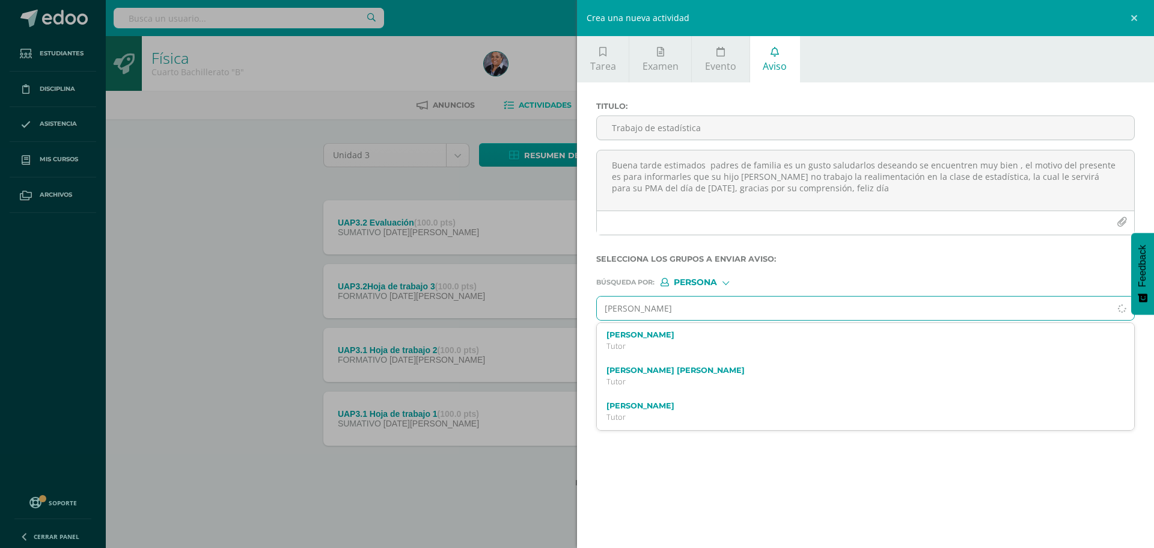
type input "Roberto Qua"
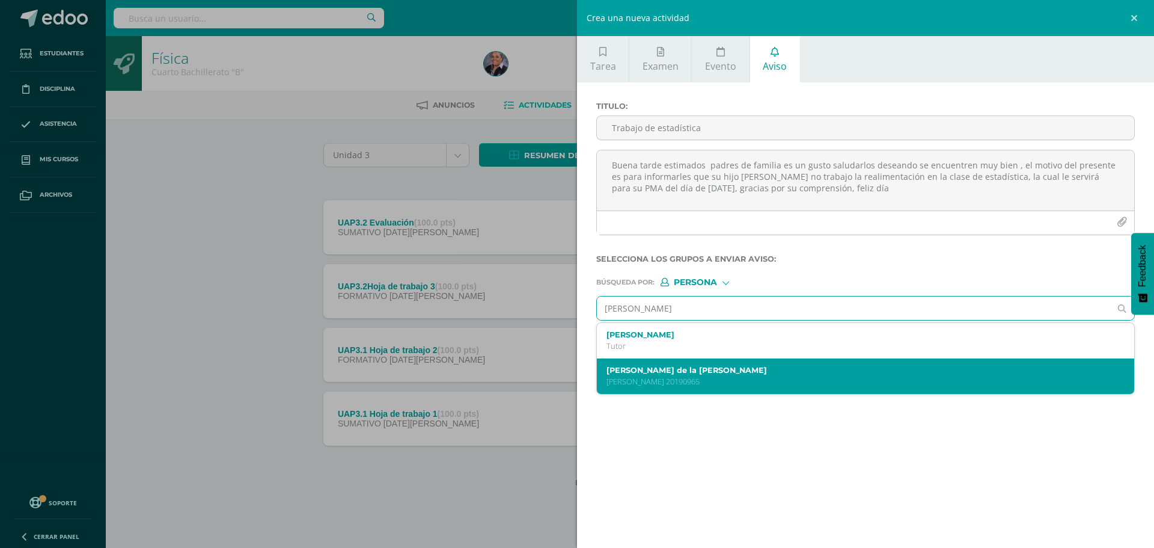
click at [677, 375] on div "Jose Roberto Quan de la Crúz Quinto Bachillerato 20190965" at bounding box center [854, 375] width 495 height 21
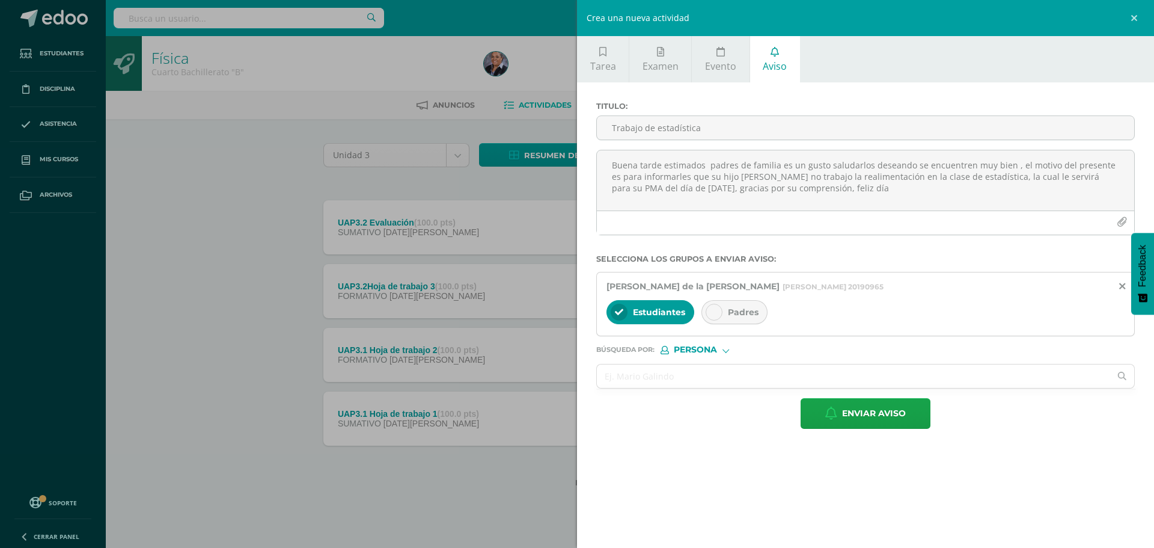
click at [701, 317] on div "Estudiantes Padres" at bounding box center [866, 313] width 518 height 29
click at [708, 316] on div at bounding box center [714, 312] width 17 height 17
click at [899, 424] on span "Enviar aviso" at bounding box center [874, 413] width 64 height 29
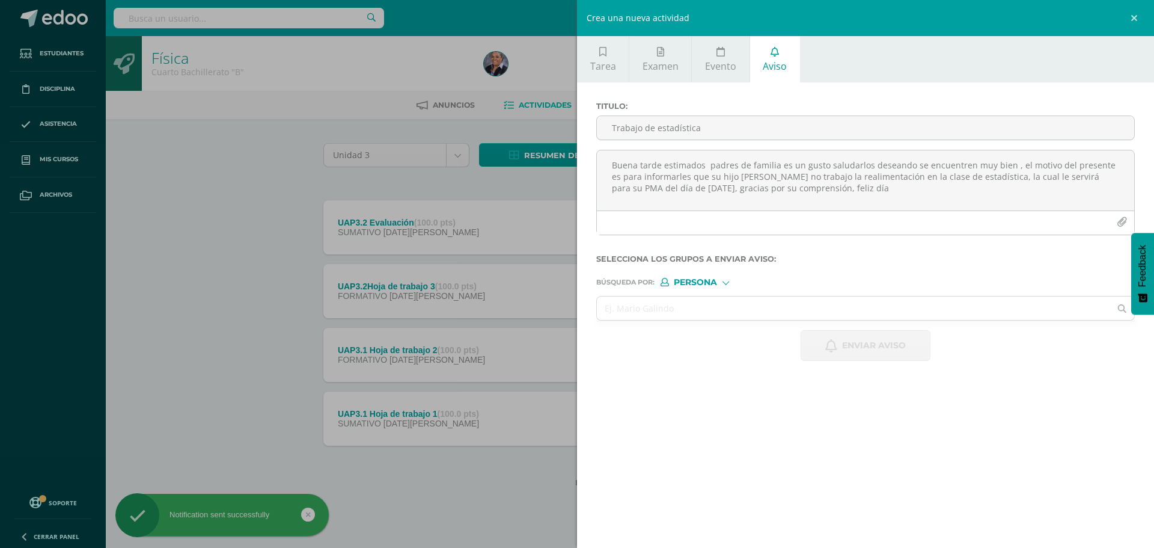
click at [218, 272] on div "Crea una nueva actividad Tarea Examen Evento Aviso Título: Fecha: 2025-08-12 20…" at bounding box center [577, 274] width 1154 height 548
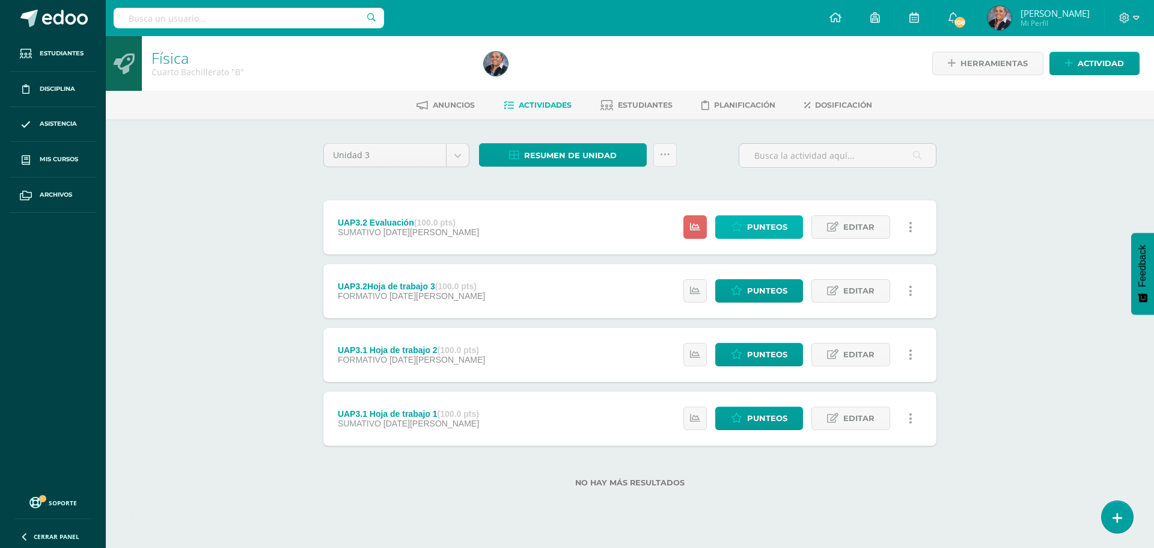
click at [747, 229] on link "Punteos" at bounding box center [759, 226] width 88 height 23
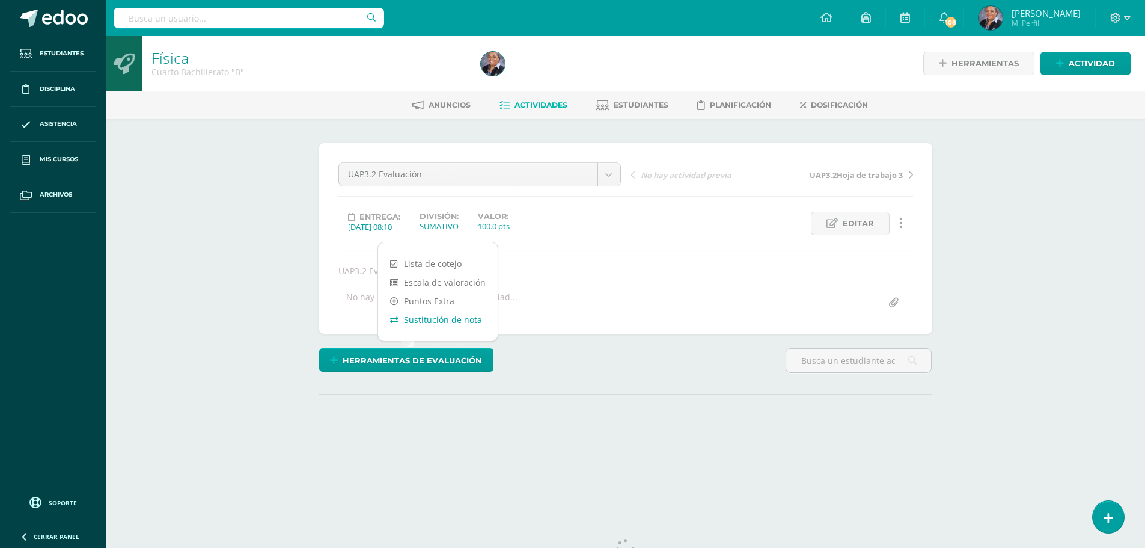
click at [434, 322] on link "Sustitución de nota" at bounding box center [438, 319] width 120 height 19
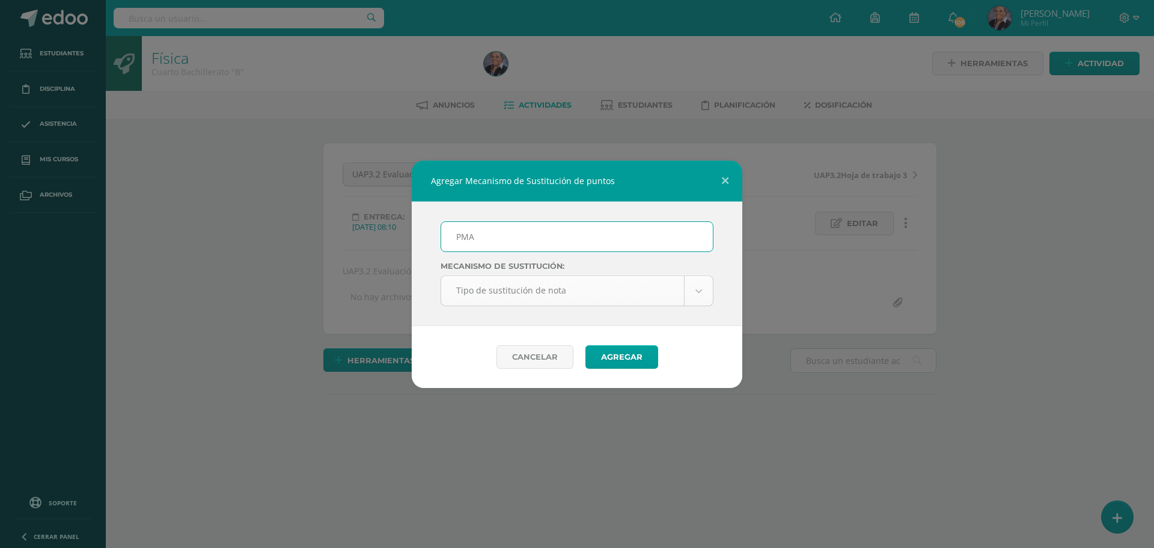
type input "PMA"
click at [688, 295] on body "Agregar Mecanismo de Sustitución de puntos PMA Mecanismo de sustitución: Tipo d…" at bounding box center [577, 244] width 1154 height 488
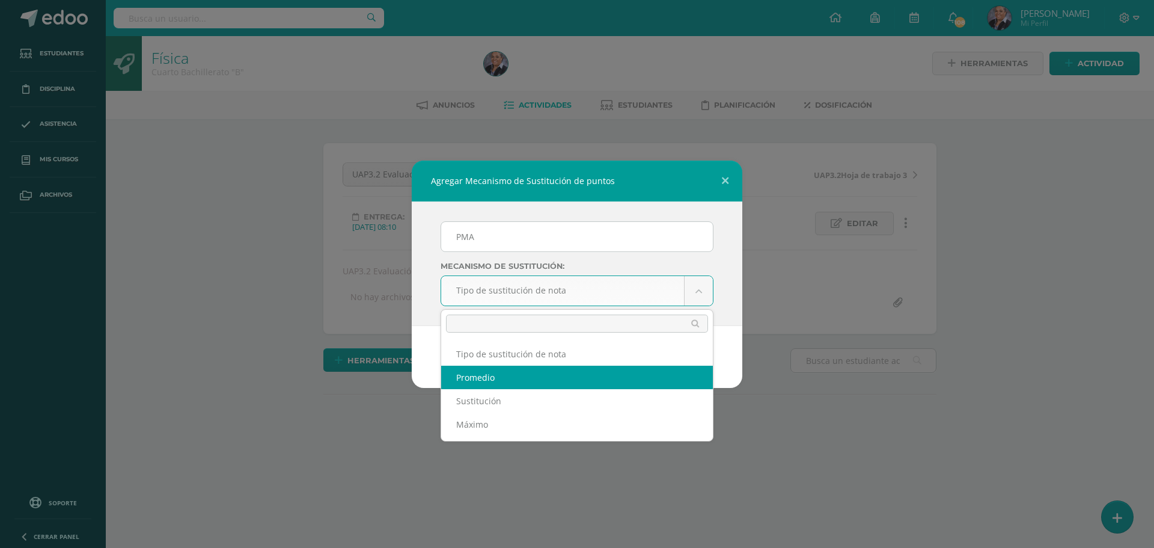
select select "average"
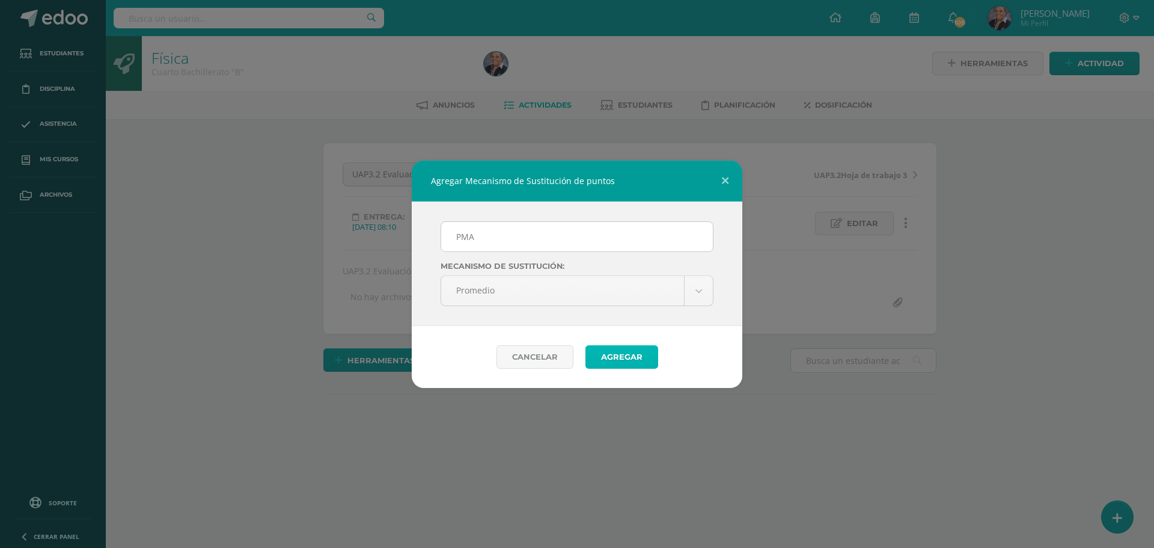
click at [616, 358] on button "Agregar" at bounding box center [622, 356] width 73 height 23
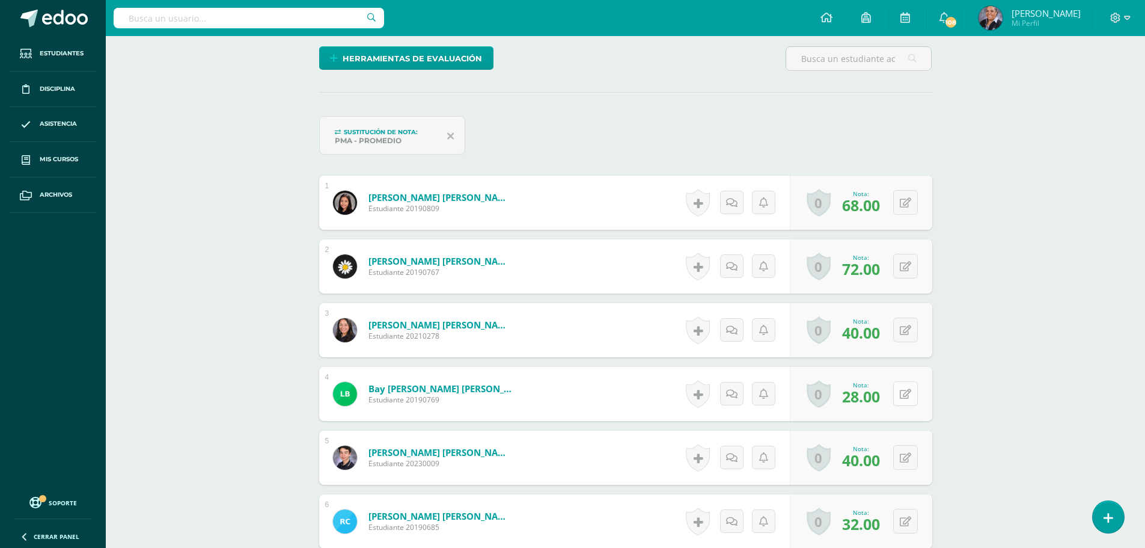
scroll to position [302, 0]
click at [901, 400] on button at bounding box center [913, 393] width 25 height 25
type input "60"
click at [886, 404] on link at bounding box center [882, 397] width 24 height 24
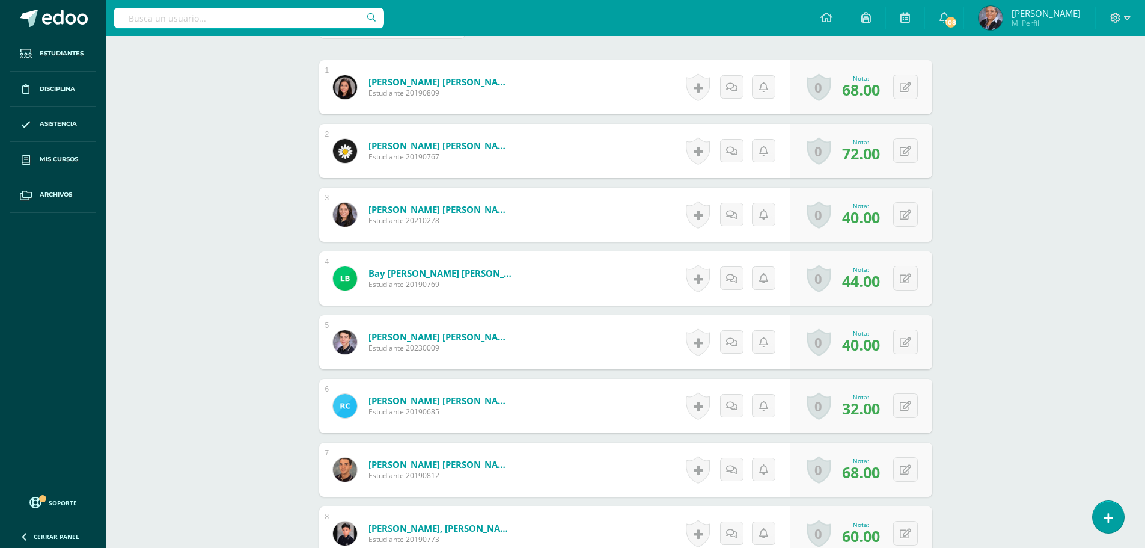
scroll to position [424, 0]
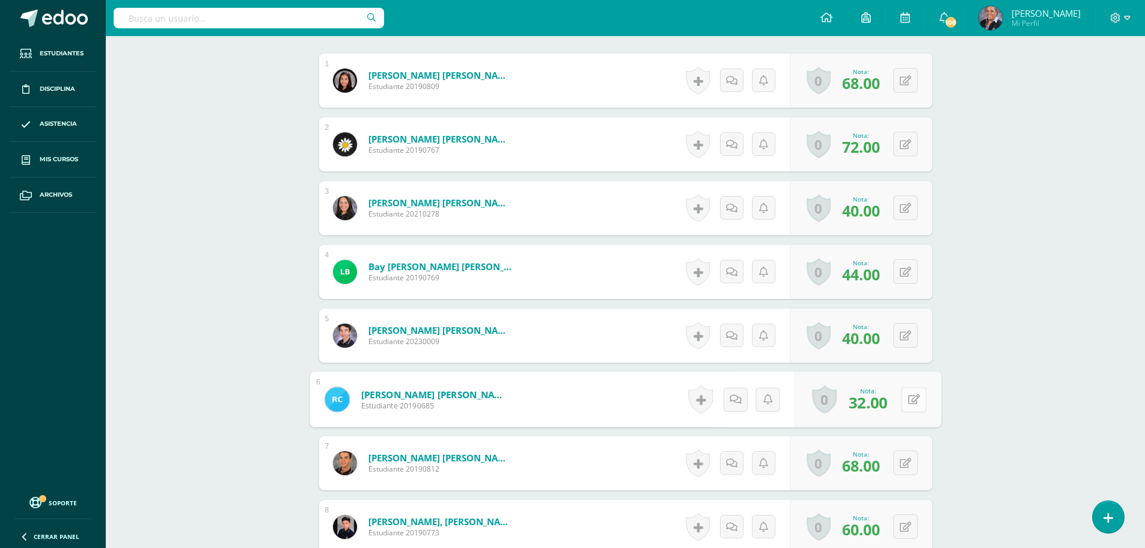
click at [913, 407] on button at bounding box center [913, 399] width 25 height 25
type input "36"
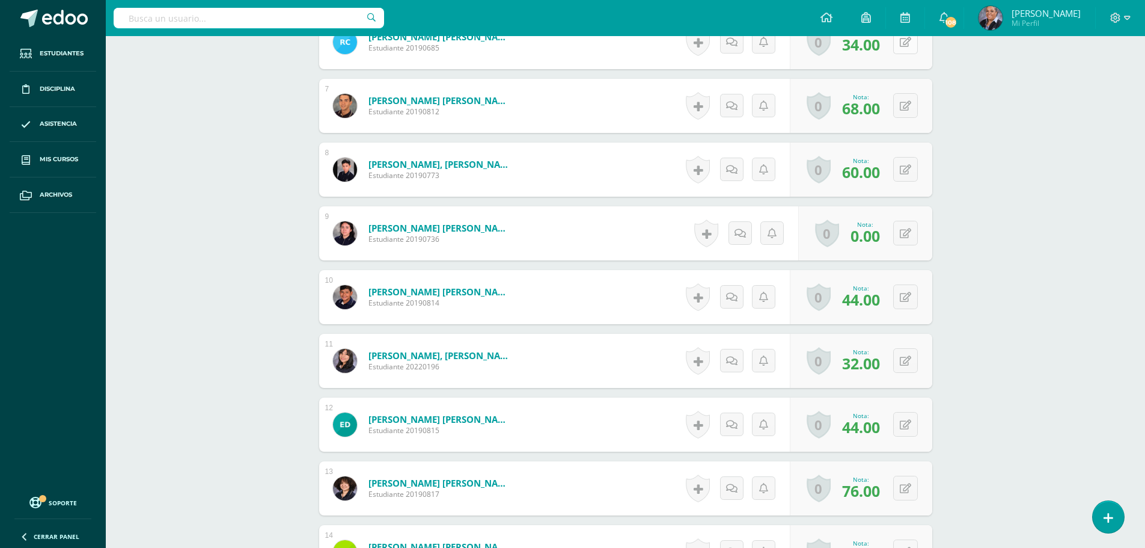
scroll to position [784, 0]
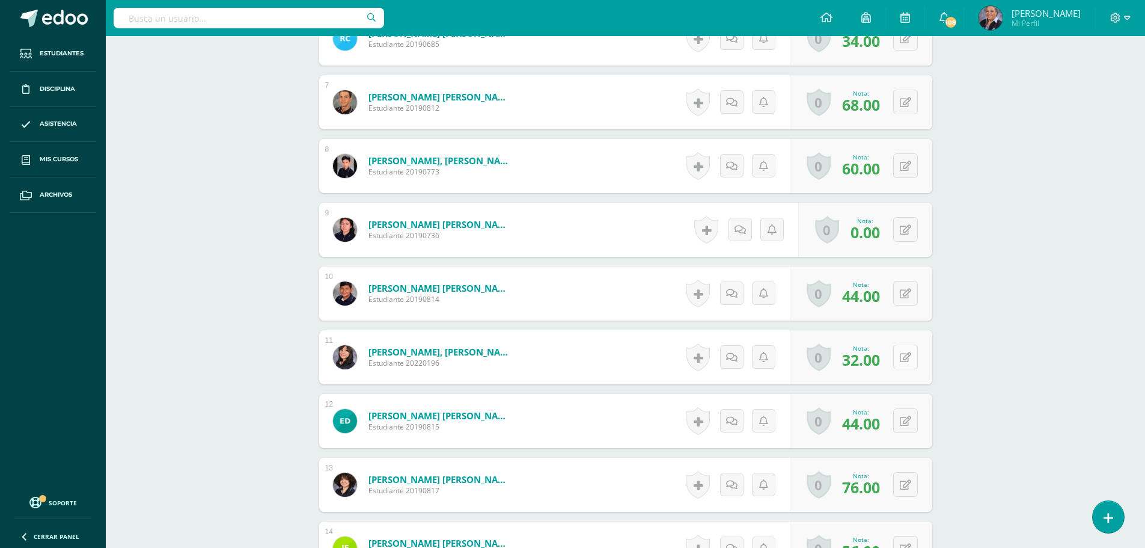
click at [908, 356] on icon at bounding box center [905, 357] width 11 height 10
type input "44"
click at [910, 425] on icon at bounding box center [905, 421] width 11 height 10
type input "56"
click at [905, 482] on button at bounding box center [905, 484] width 25 height 25
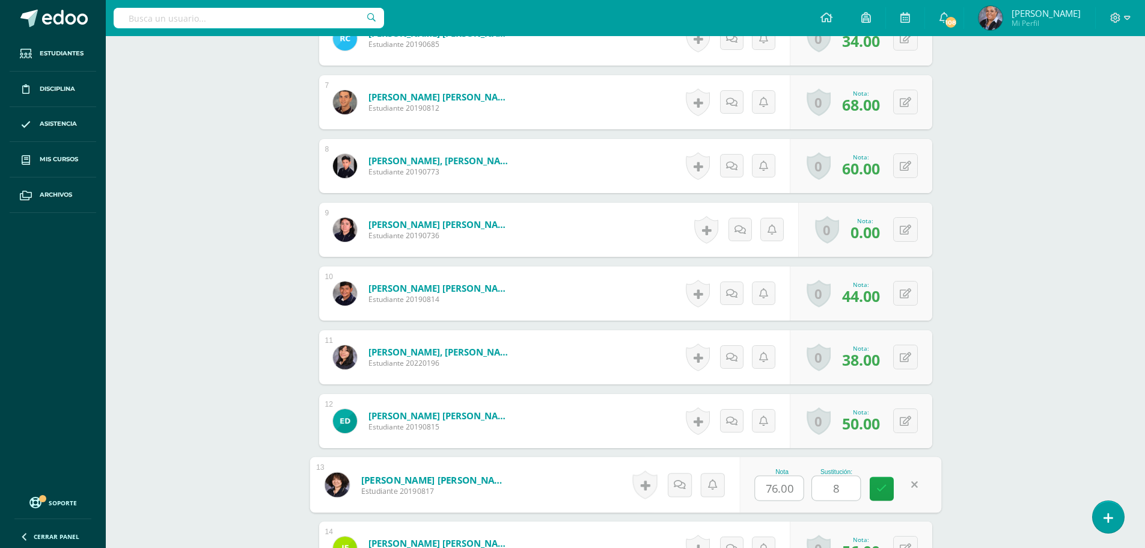
type input "84"
click at [879, 494] on icon at bounding box center [881, 488] width 11 height 10
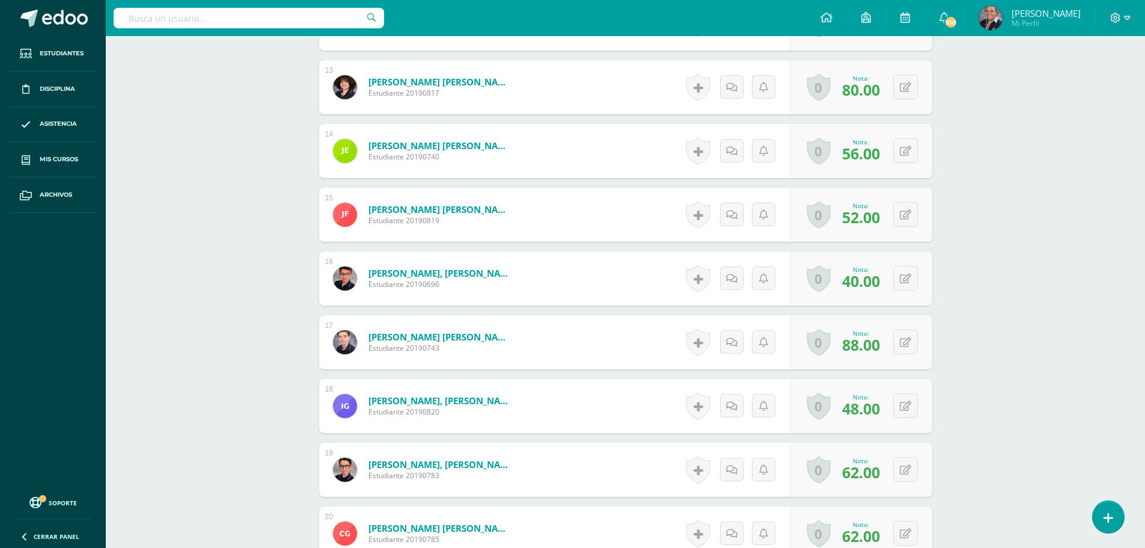
scroll to position [1189, 0]
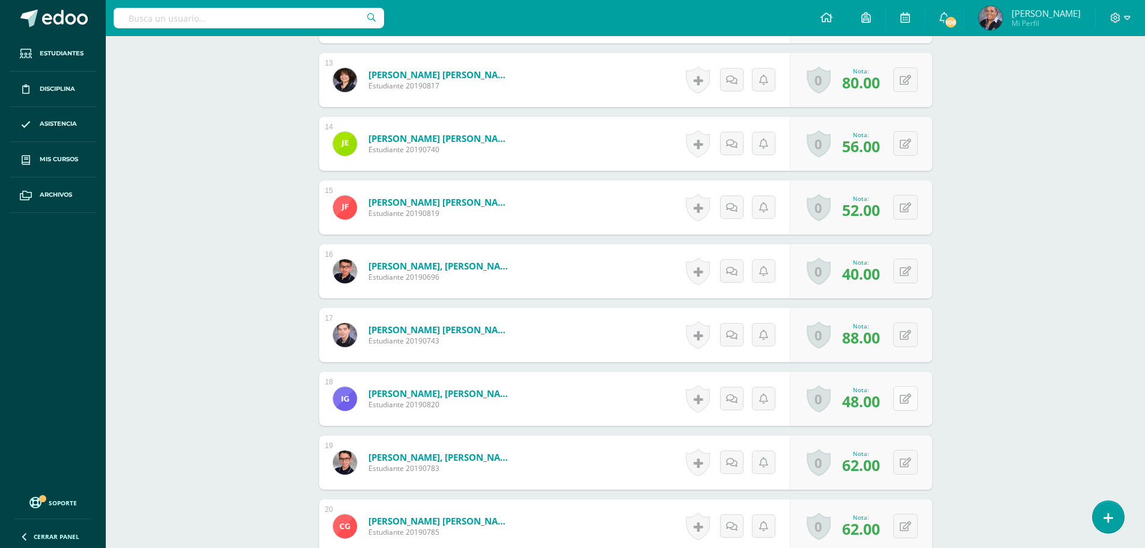
click at [900, 399] on button at bounding box center [905, 398] width 25 height 25
type input "56"
click at [914, 402] on button at bounding box center [905, 398] width 25 height 25
click at [871, 408] on link at bounding box center [882, 403] width 24 height 24
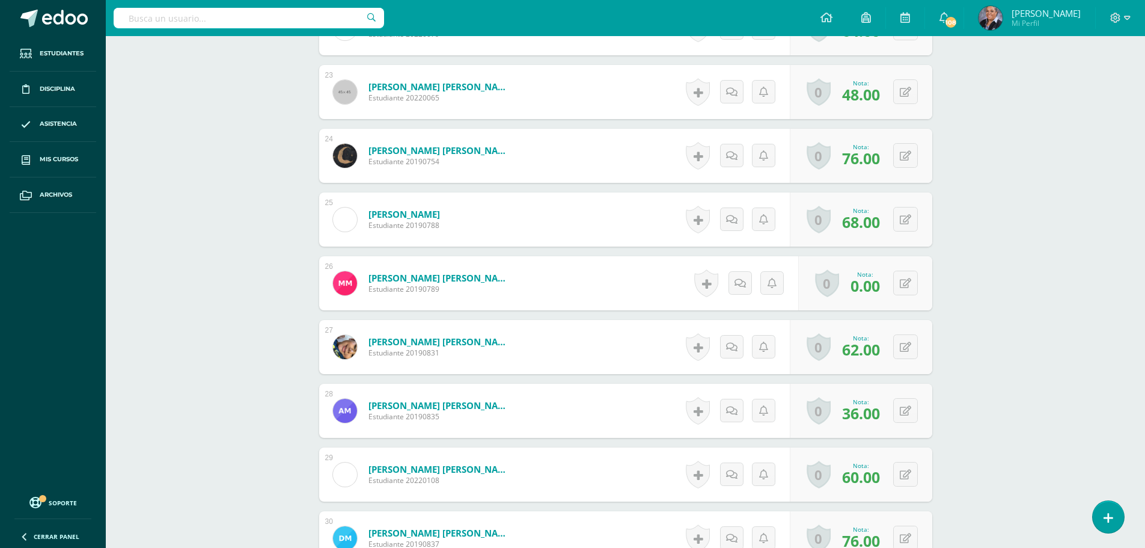
scroll to position [1821, 0]
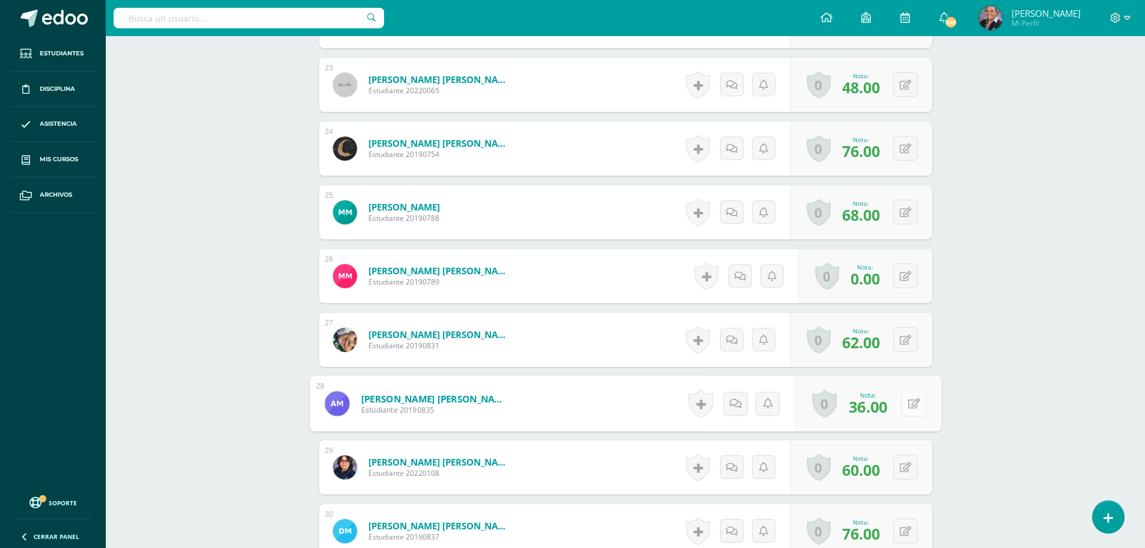
click at [910, 409] on button at bounding box center [913, 403] width 25 height 25
type input "52"
click at [878, 405] on icon at bounding box center [881, 407] width 11 height 10
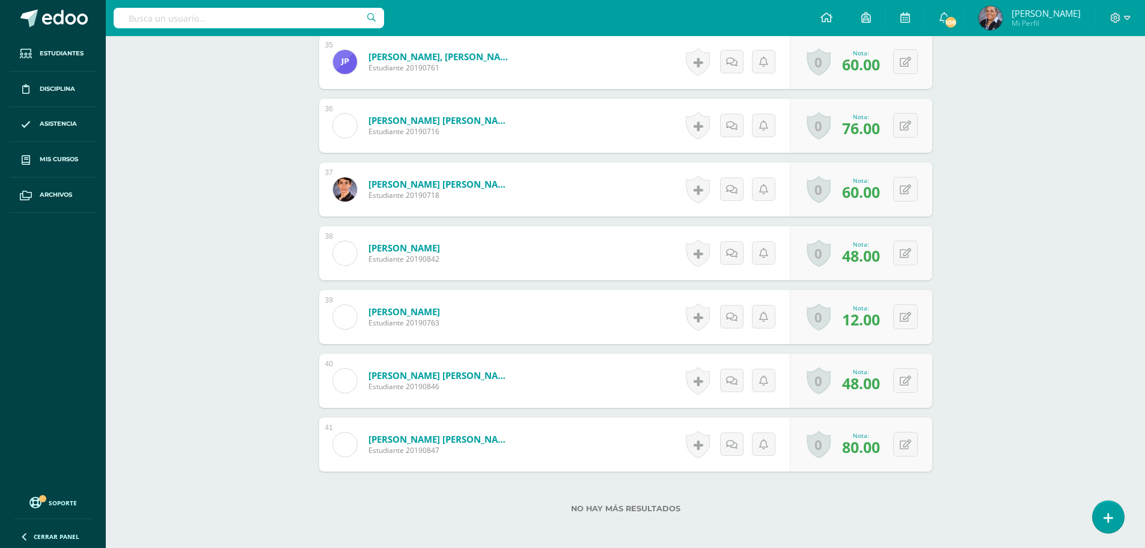
scroll to position [2616, 0]
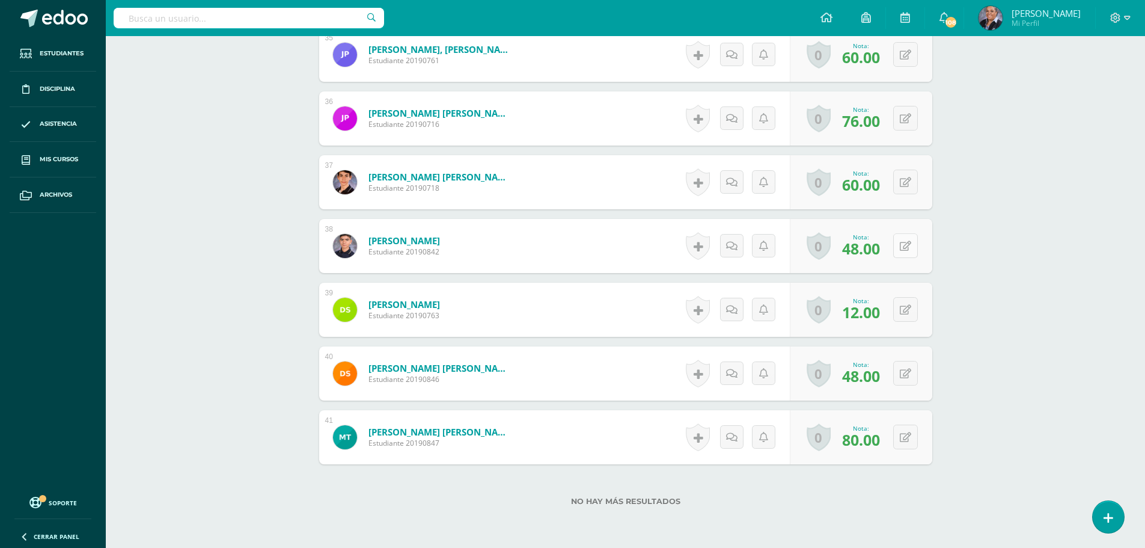
click at [910, 245] on icon at bounding box center [905, 246] width 11 height 10
type input "64"
click at [905, 313] on button at bounding box center [905, 309] width 25 height 25
type input "24"
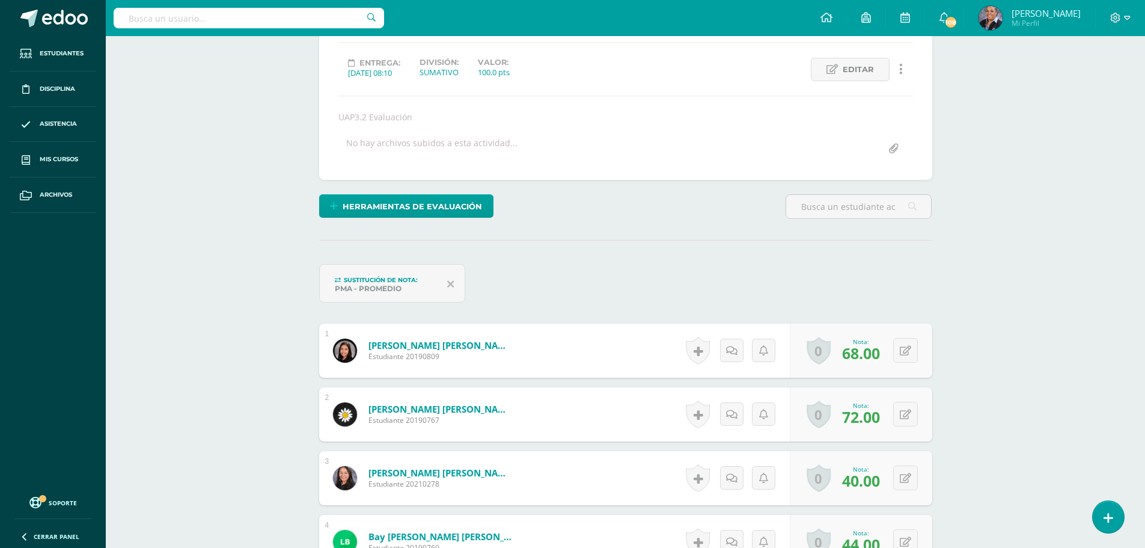
scroll to position [0, 0]
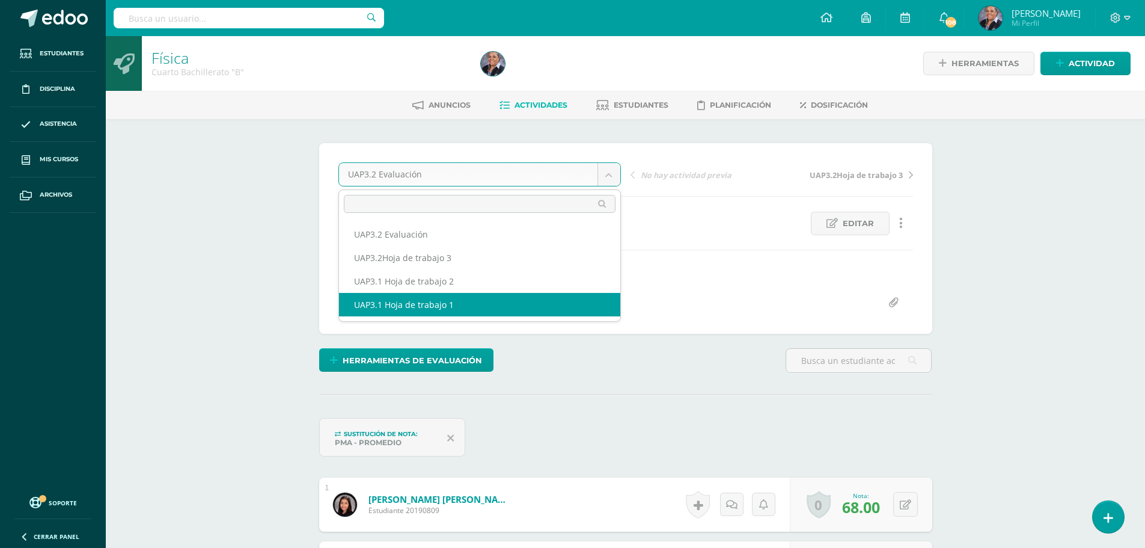
select select "/dashboard/teacher/grade-activity/223592/"
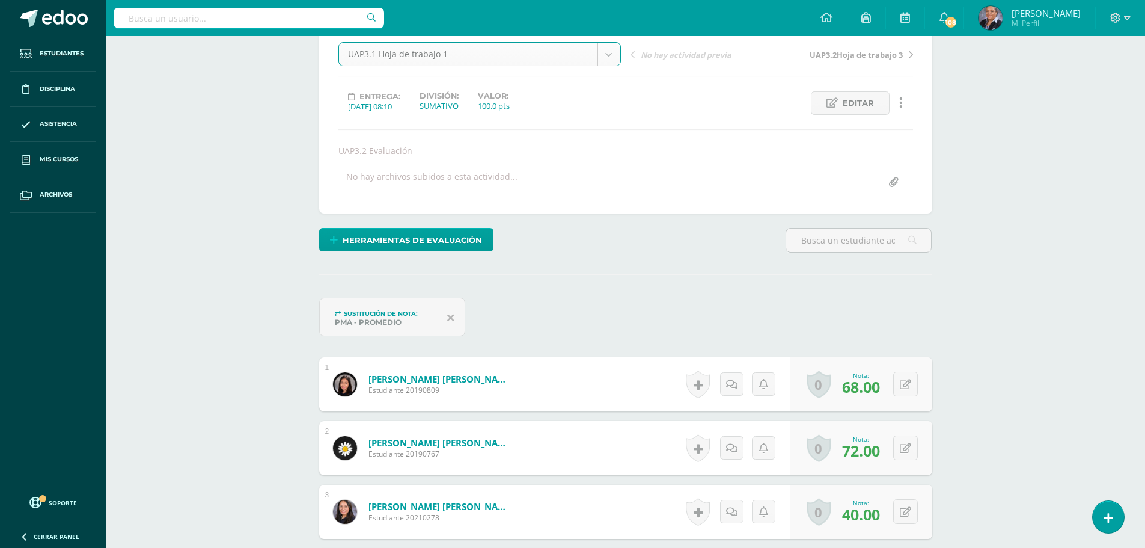
scroll to position [201, 0]
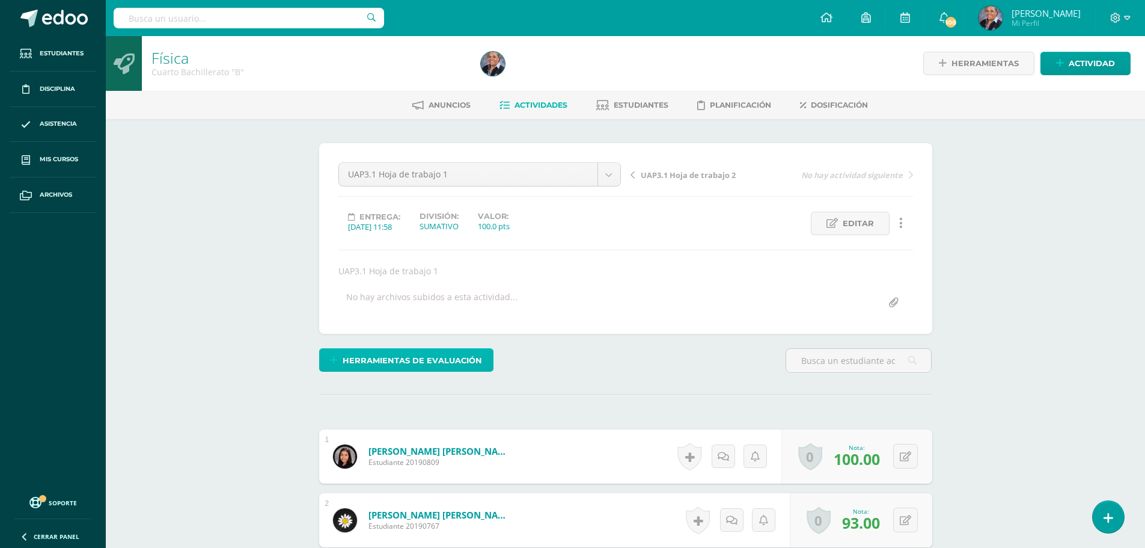
click at [440, 364] on span "Herramientas de evaluación" at bounding box center [412, 360] width 139 height 22
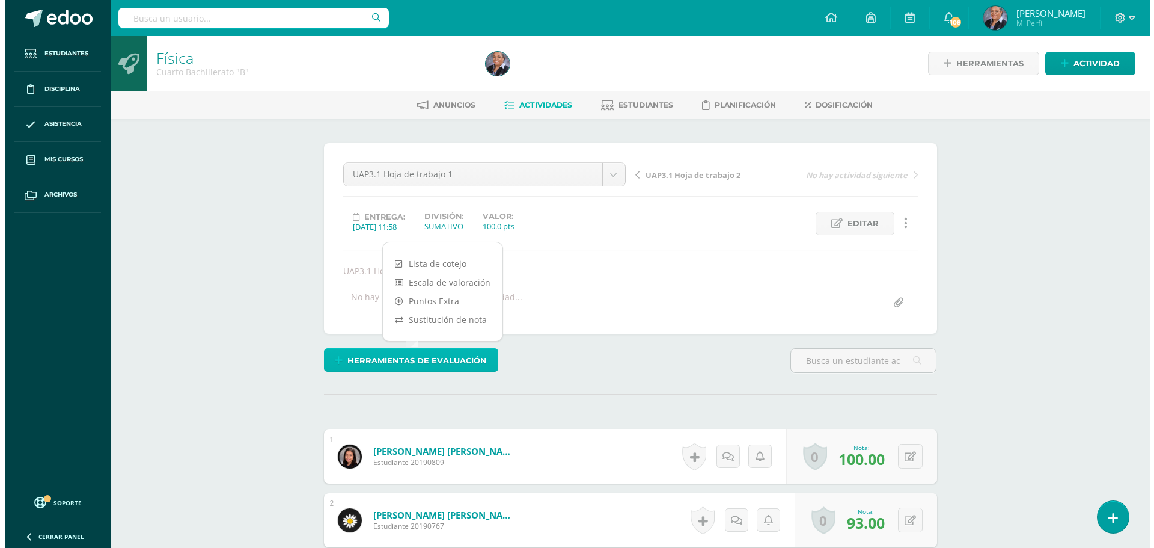
scroll to position [1, 0]
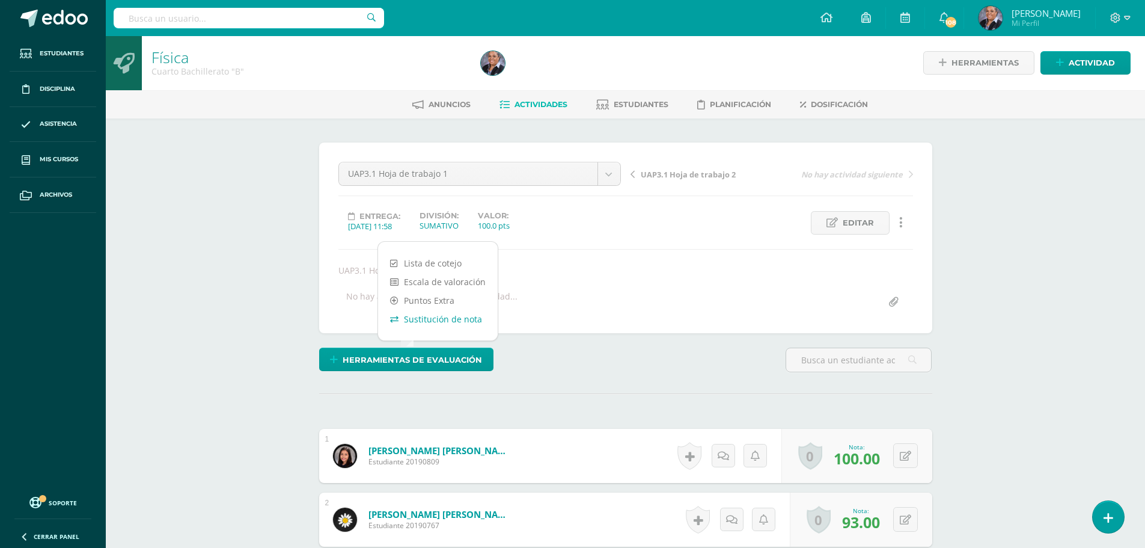
click at [436, 313] on link "Sustitución de nota" at bounding box center [438, 319] width 120 height 19
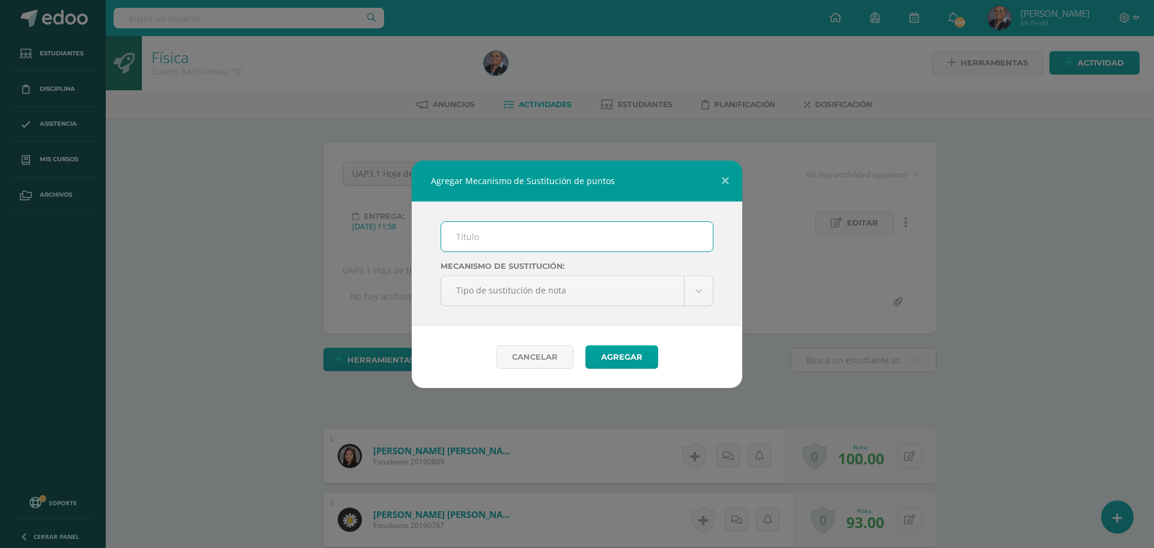
click at [458, 238] on input "text" at bounding box center [577, 236] width 272 height 29
type input "PMA"
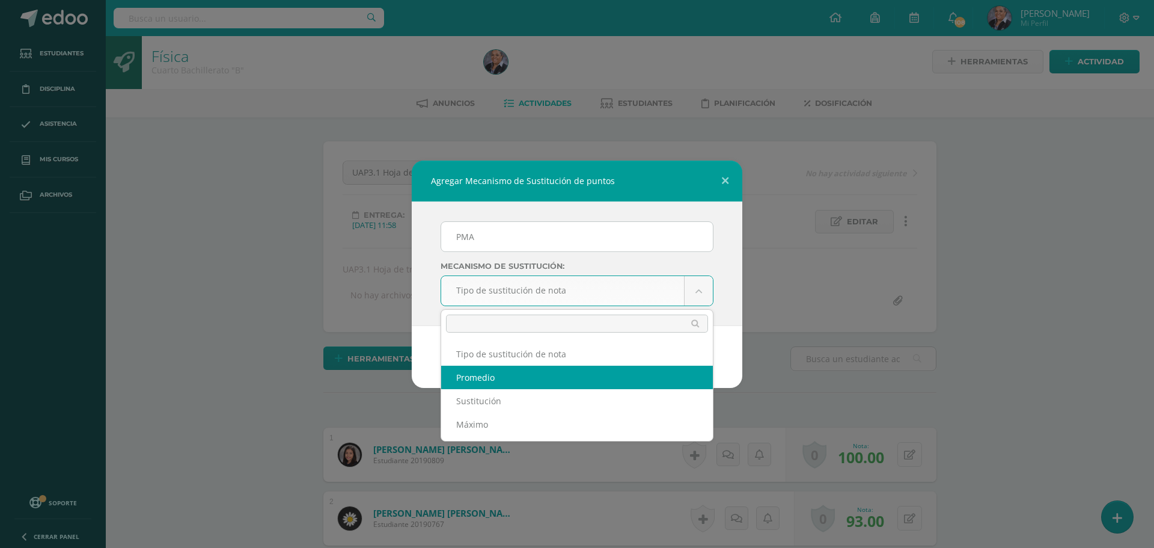
select select "average"
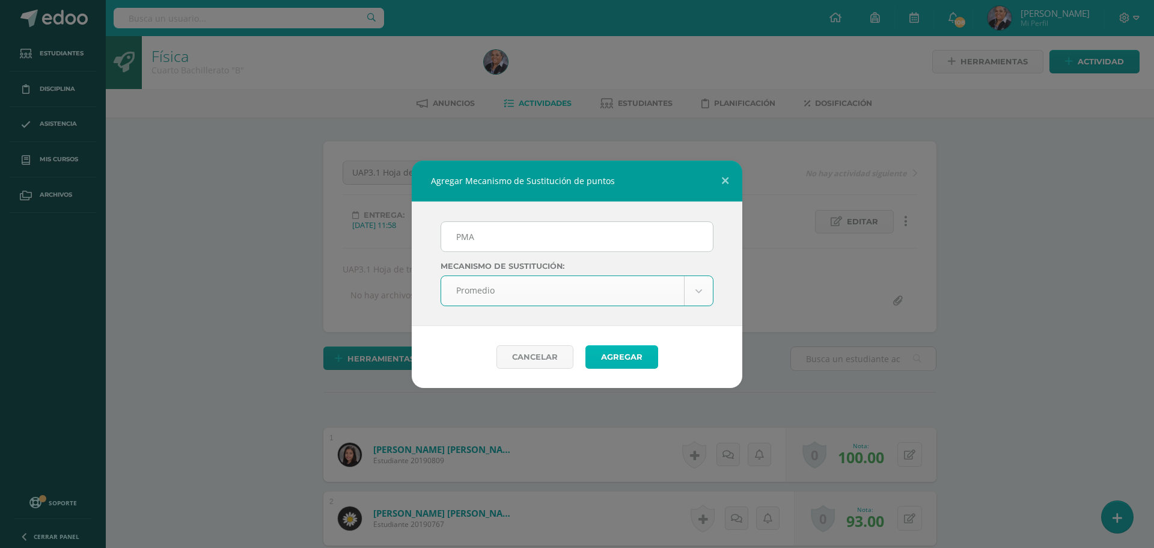
click at [621, 356] on button "Agregar" at bounding box center [622, 356] width 73 height 23
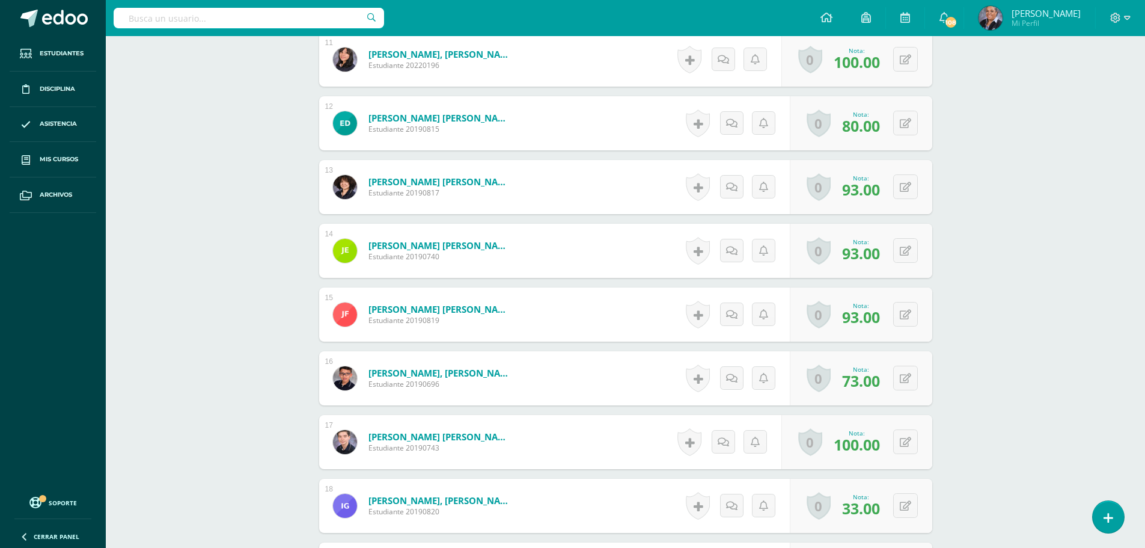
scroll to position [1142, 0]
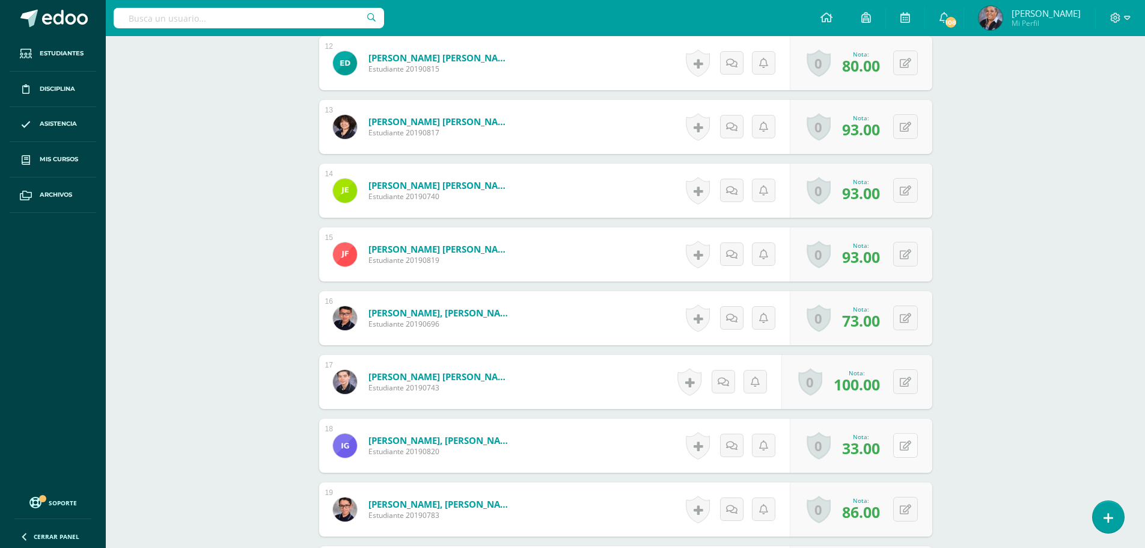
click at [908, 451] on button at bounding box center [905, 445] width 25 height 25
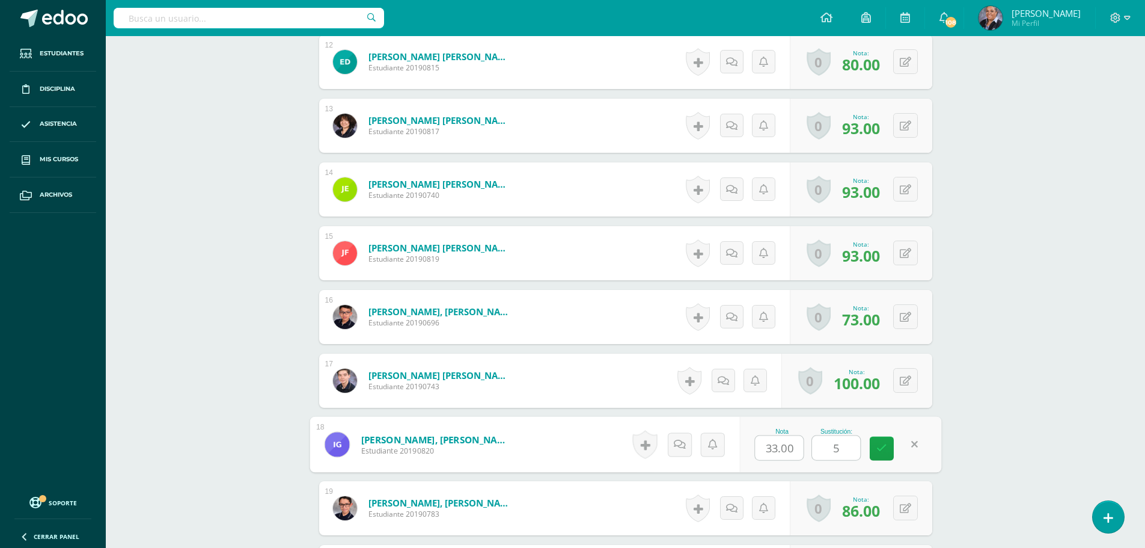
type input "56"
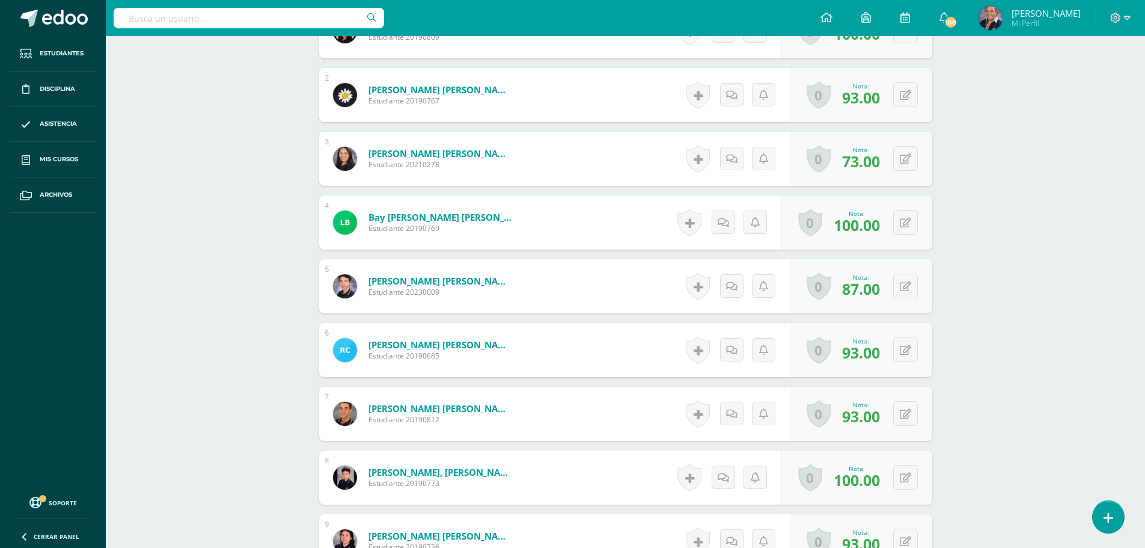
scroll to position [302, 0]
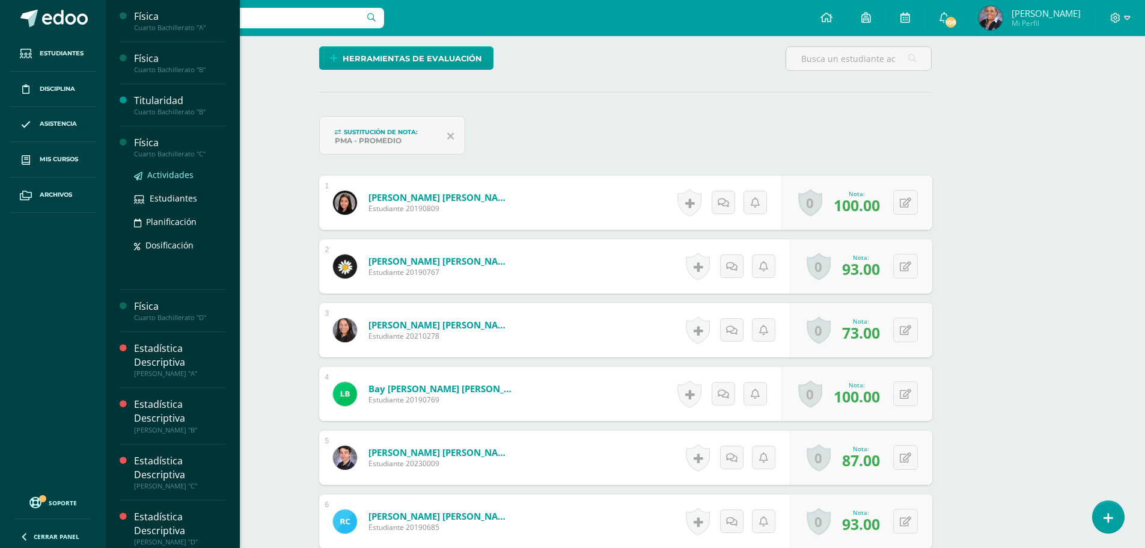
click at [179, 180] on span "Actividades" at bounding box center [170, 174] width 46 height 11
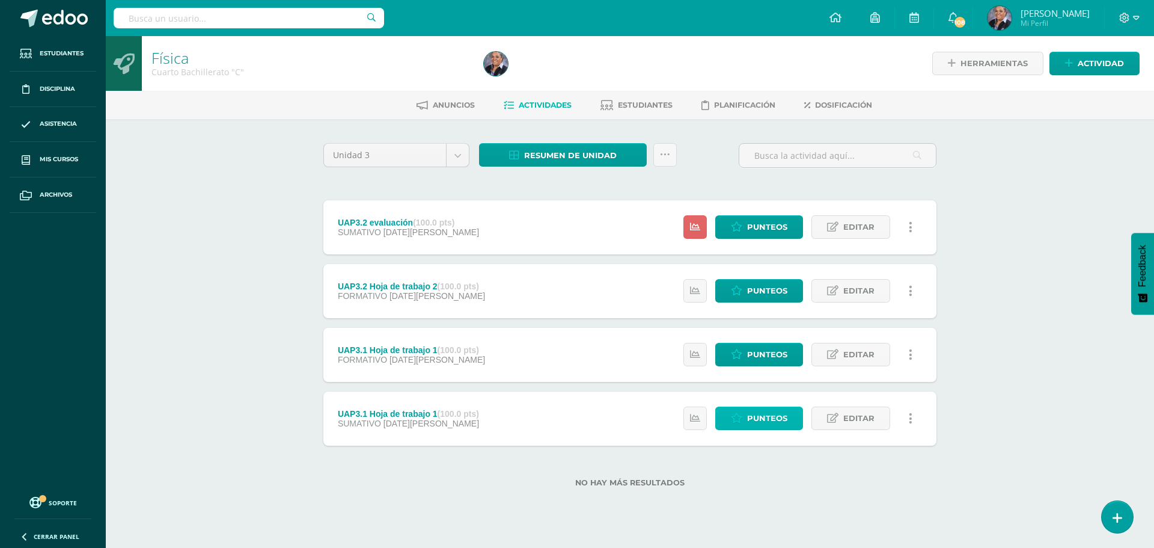
click at [771, 410] on span "Punteos" at bounding box center [767, 418] width 40 height 22
click at [769, 410] on span "Punteos" at bounding box center [767, 418] width 40 height 22
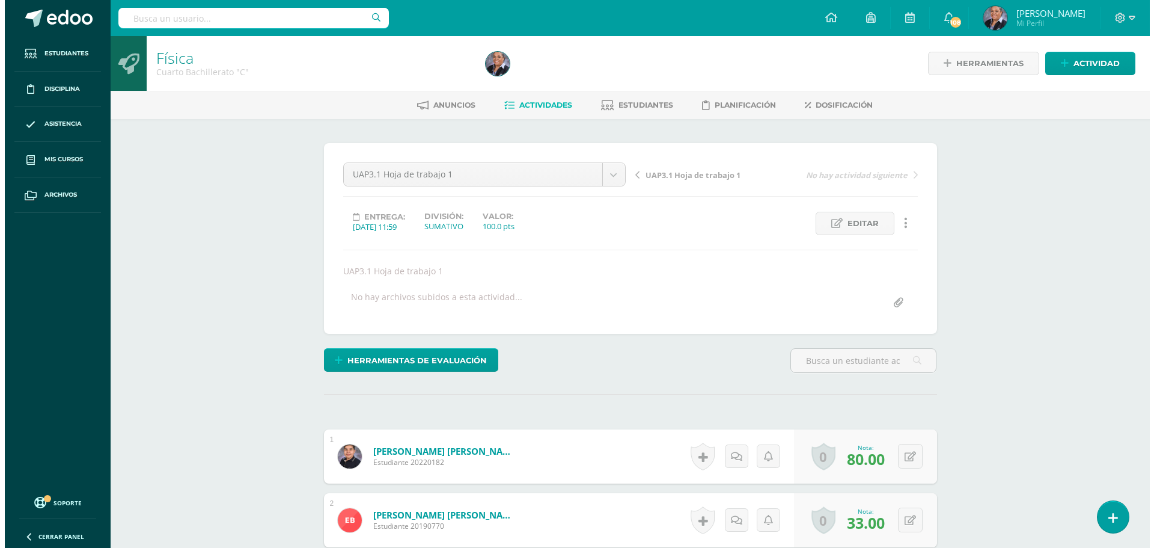
scroll to position [1, 0]
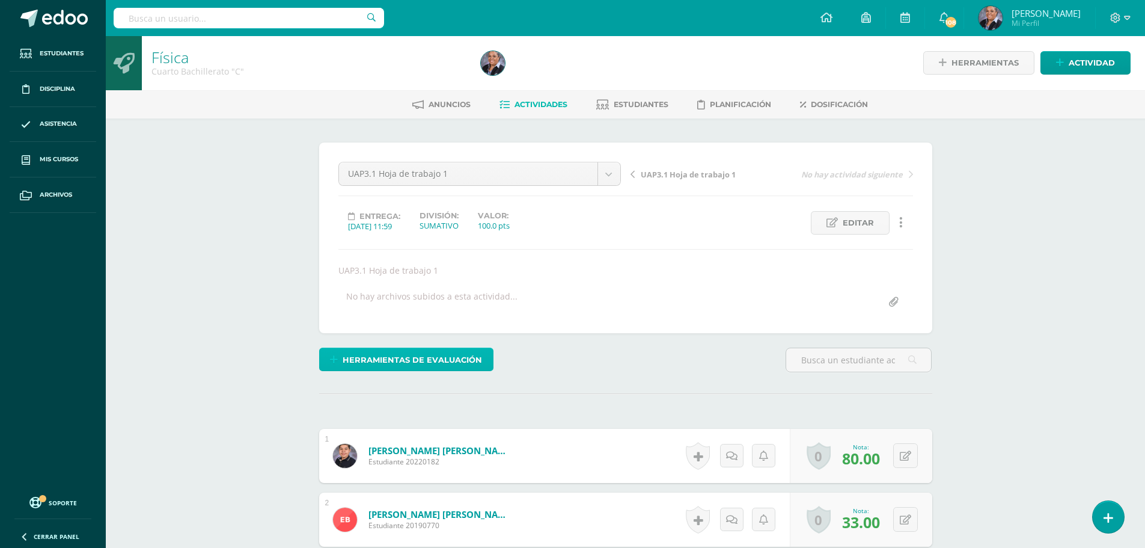
click at [382, 356] on span "Herramientas de evaluación" at bounding box center [412, 360] width 139 height 22
click at [419, 320] on link "Sustitución de nota" at bounding box center [438, 319] width 120 height 19
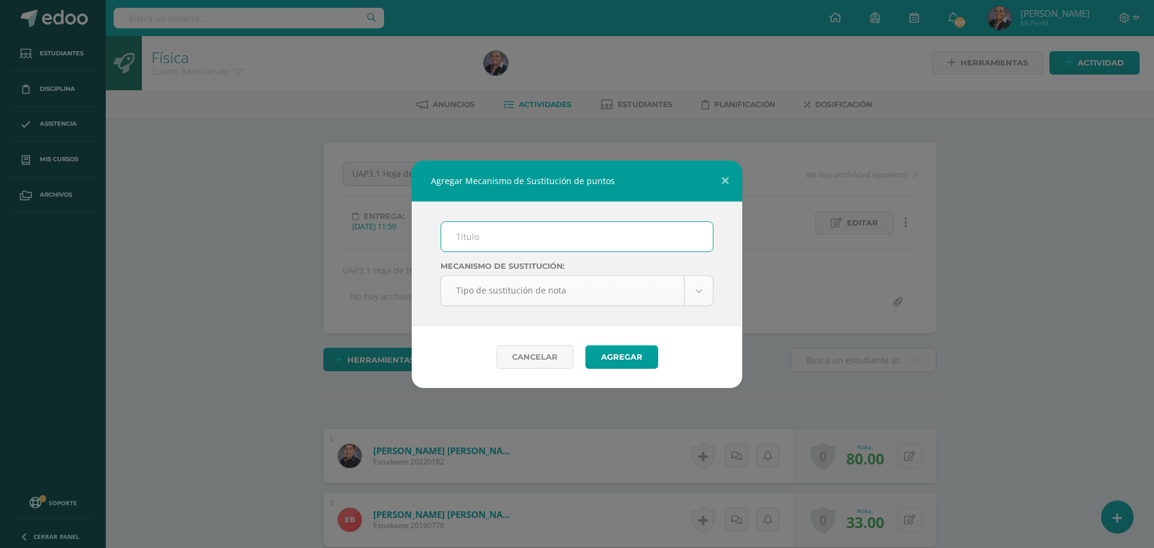
scroll to position [1, 0]
type input "PMA"
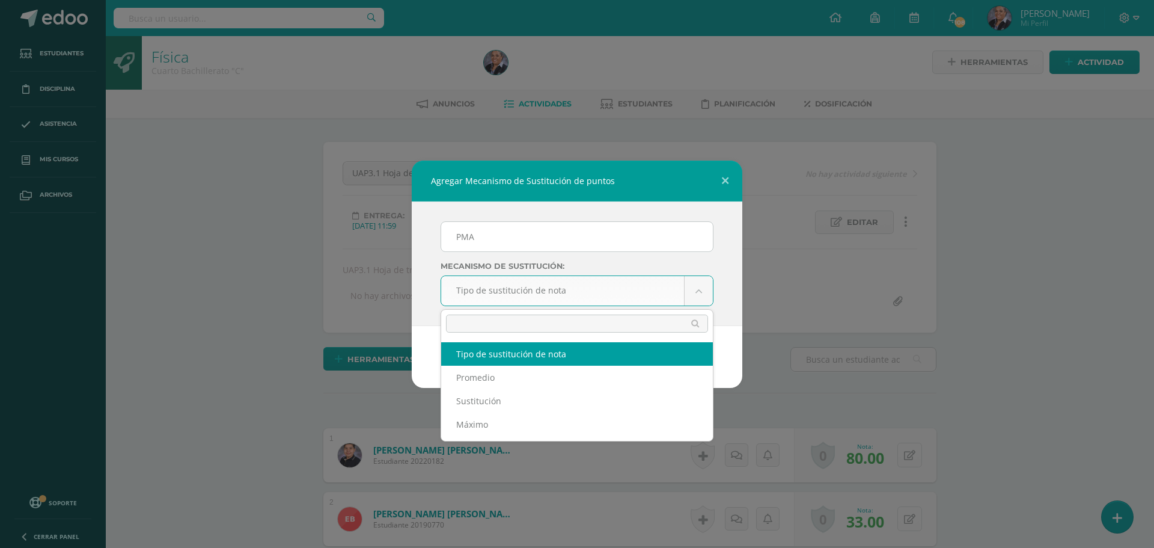
scroll to position [2, 0]
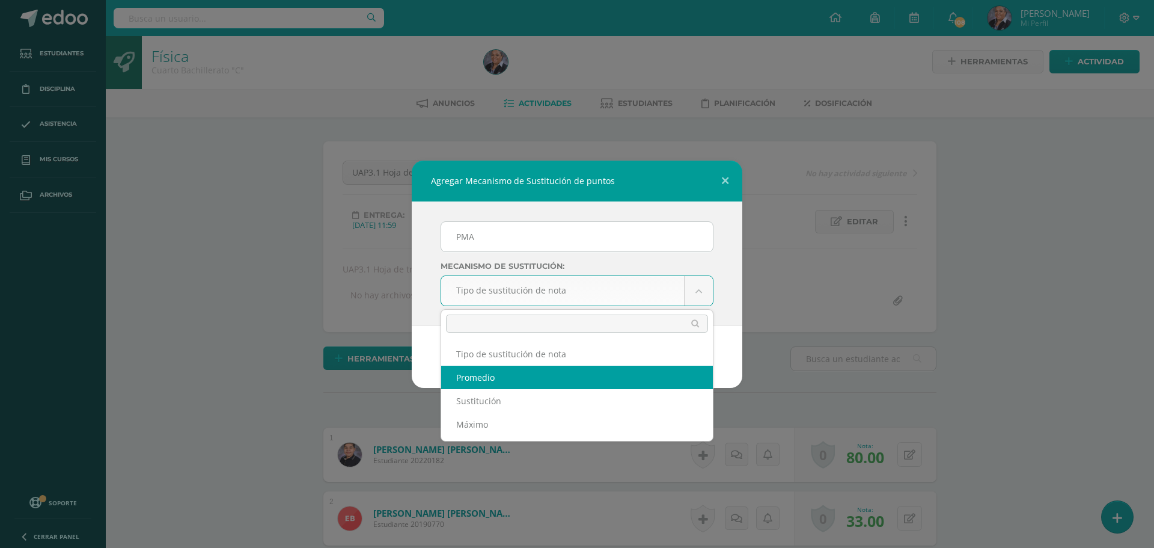
select select "average"
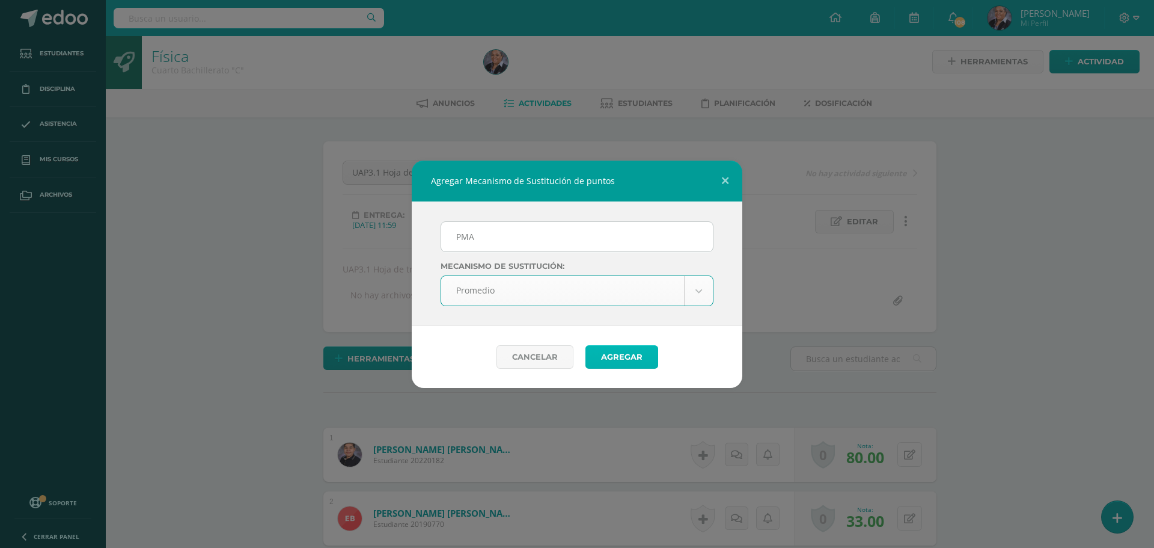
click at [628, 355] on button "Agregar" at bounding box center [622, 356] width 73 height 23
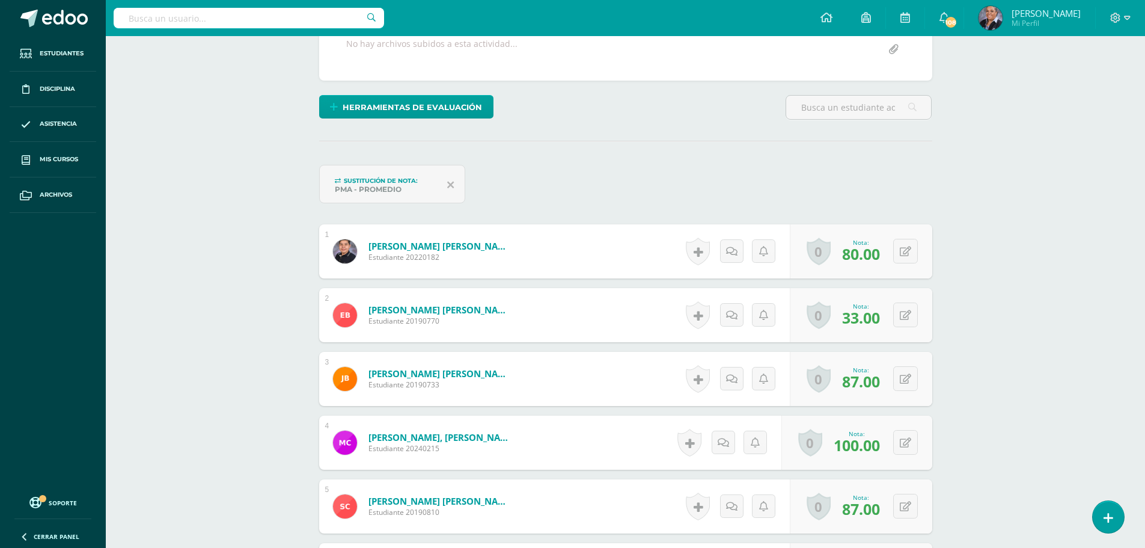
scroll to position [304, 0]
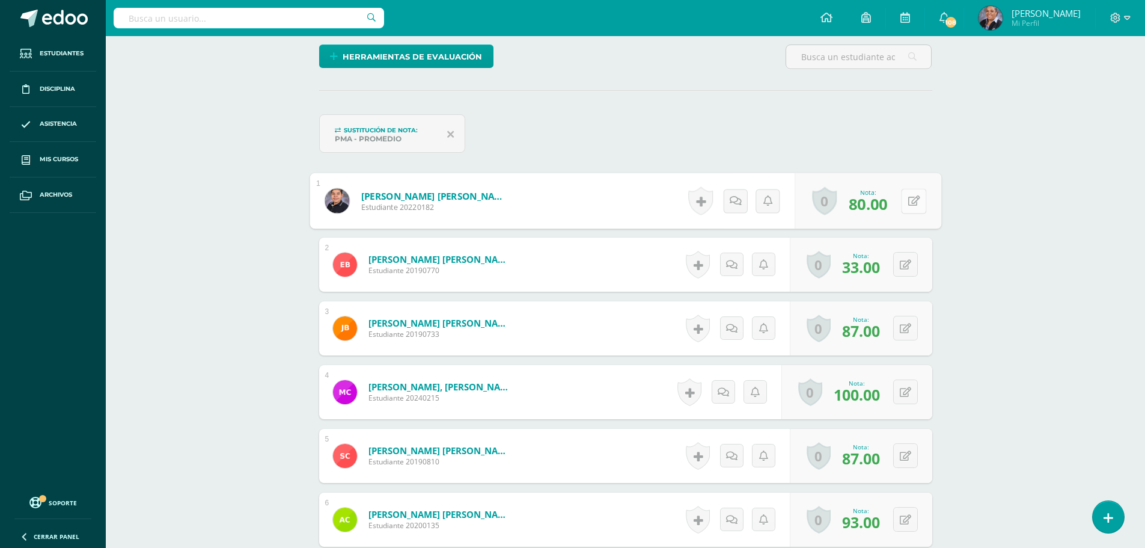
click at [911, 204] on button at bounding box center [913, 200] width 25 height 25
type input "88"
click at [879, 210] on link at bounding box center [882, 205] width 24 height 24
click at [911, 272] on button at bounding box center [905, 264] width 25 height 25
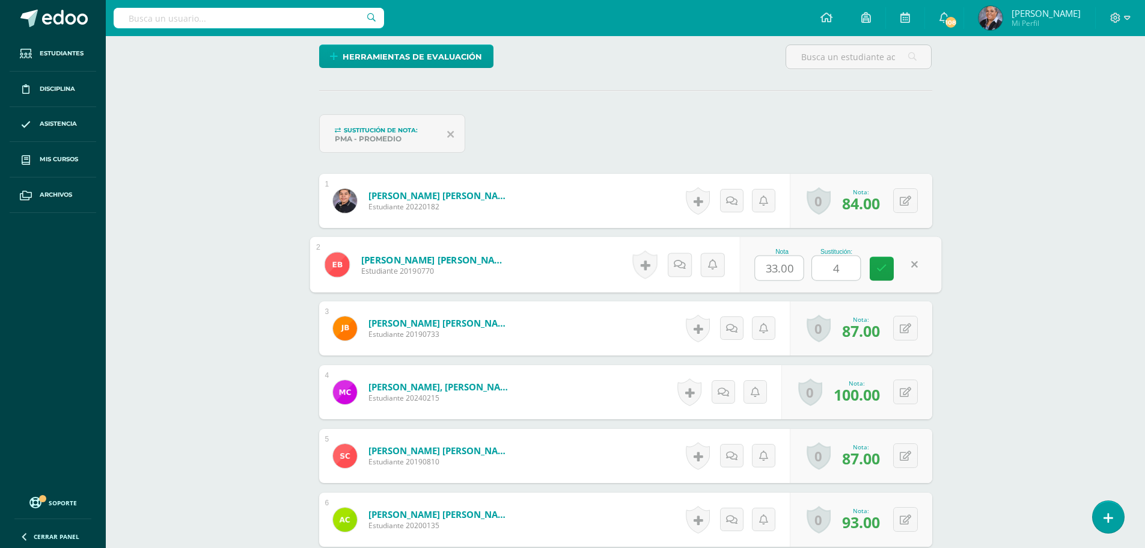
type input "40"
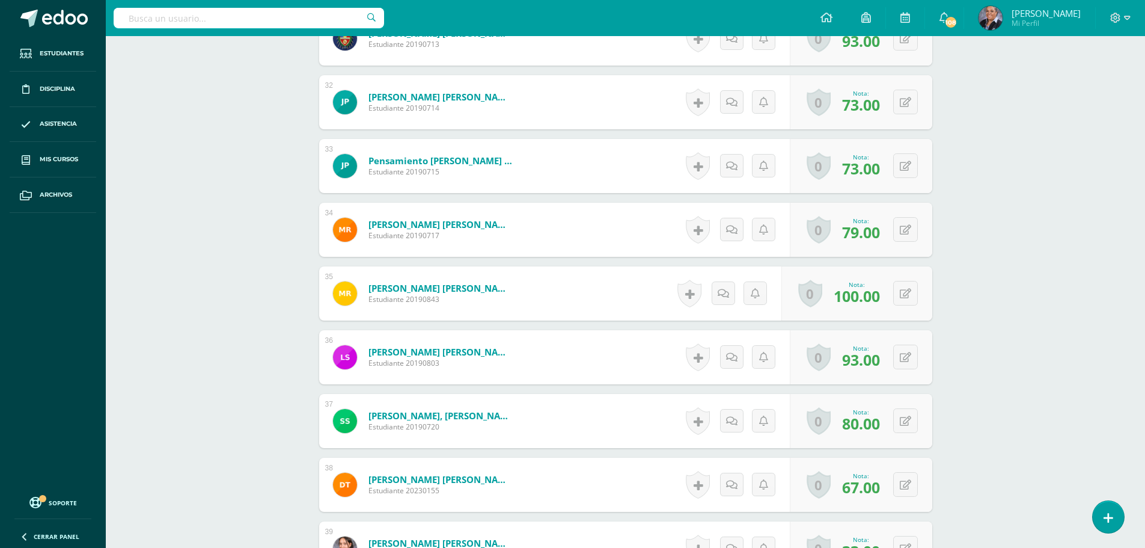
scroll to position [2498, 0]
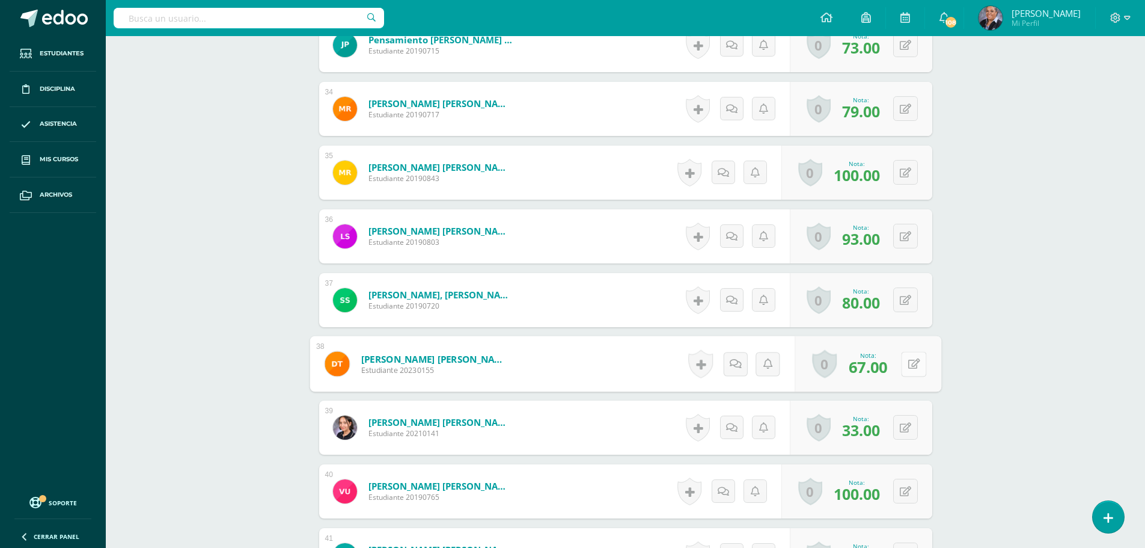
click at [910, 366] on icon at bounding box center [914, 363] width 12 height 10
type input "76"
click at [881, 371] on icon at bounding box center [881, 367] width 11 height 10
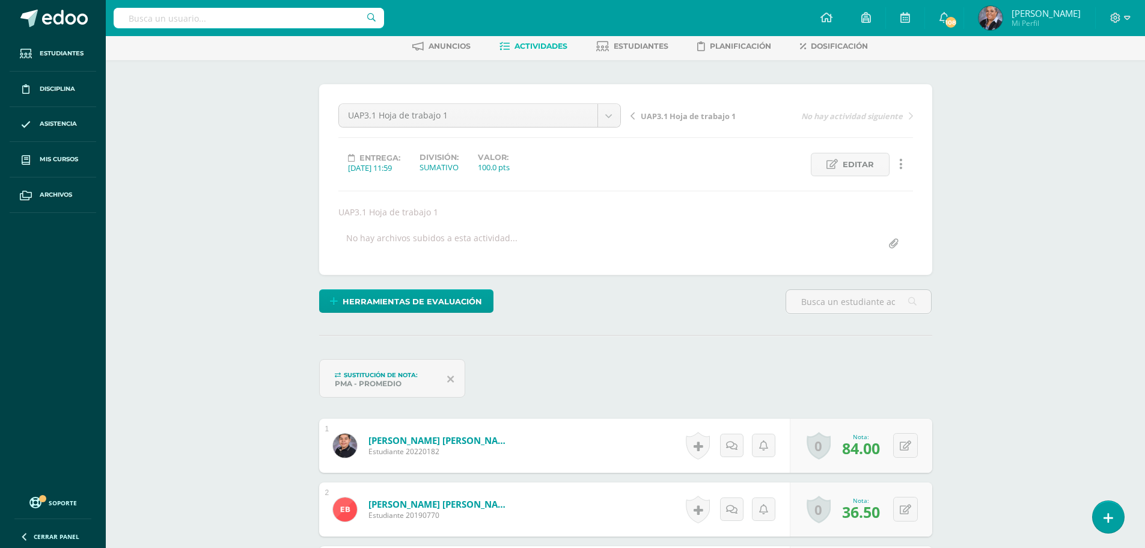
scroll to position [0, 0]
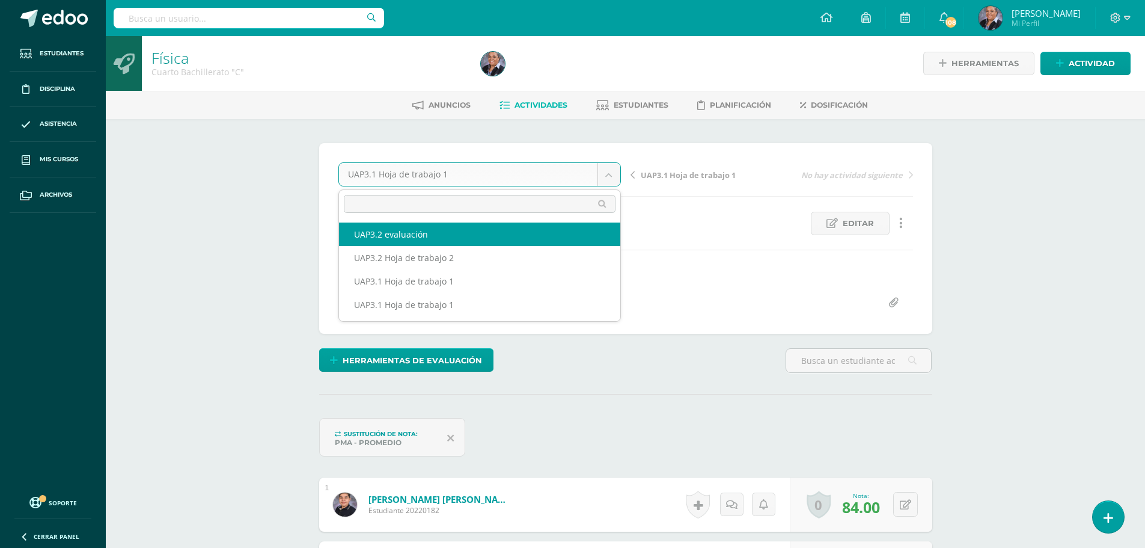
select select "/dashboard/teacher/grade-activity/224277/"
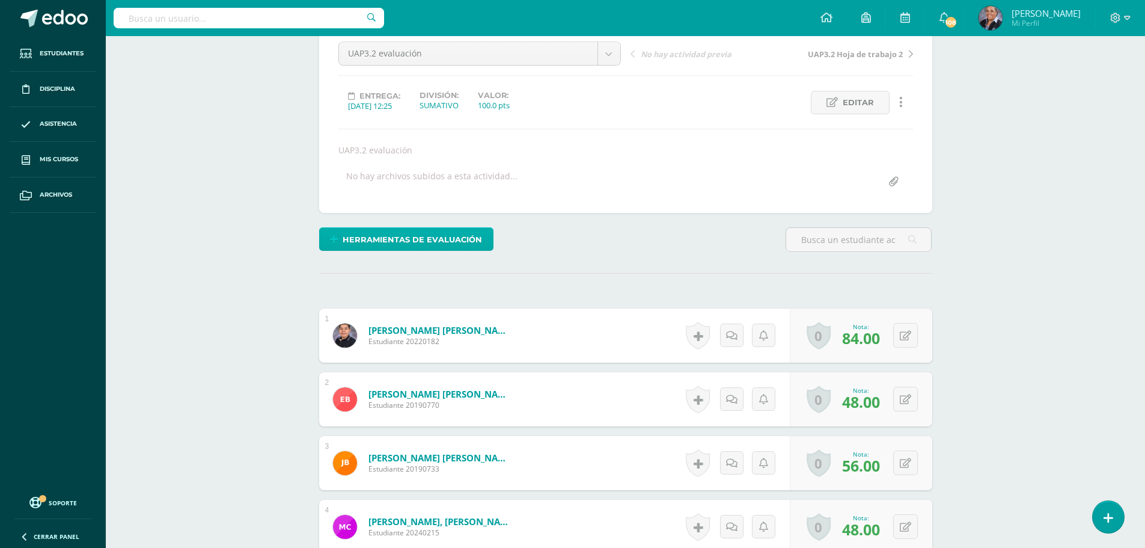
scroll to position [121, 0]
click at [411, 243] on span "Herramientas de evaluación" at bounding box center [412, 239] width 139 height 22
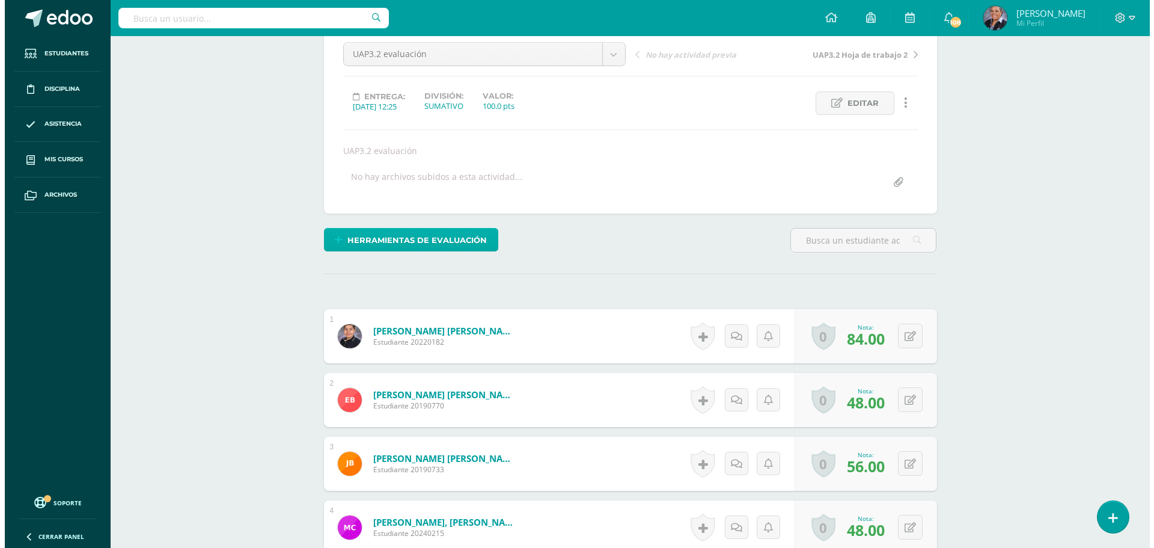
scroll to position [121, 0]
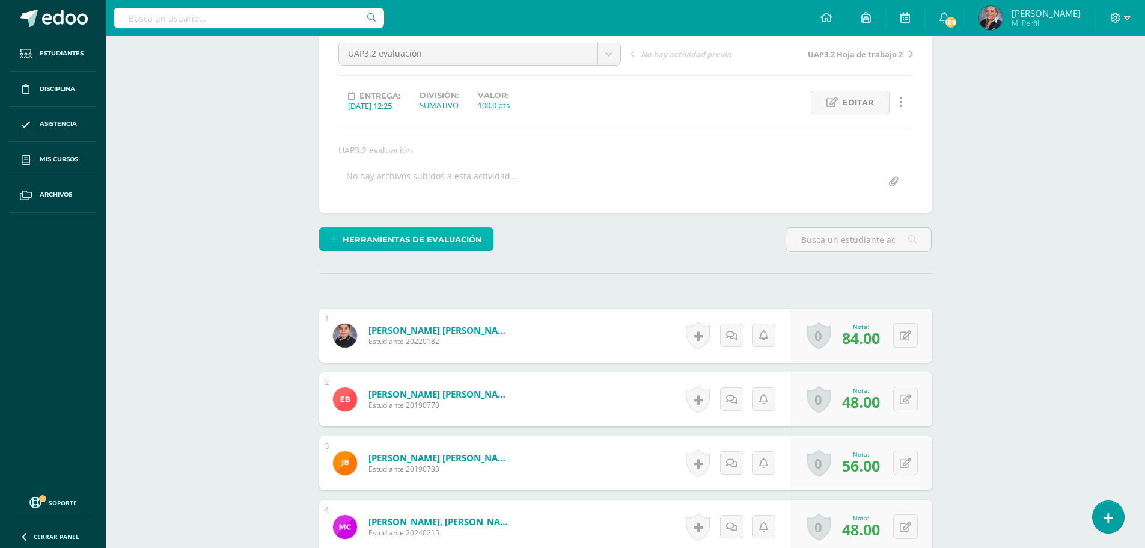
click at [420, 242] on span "Herramientas de evaluación" at bounding box center [412, 239] width 139 height 22
click at [429, 204] on link "Sustitución de nota" at bounding box center [438, 198] width 120 height 19
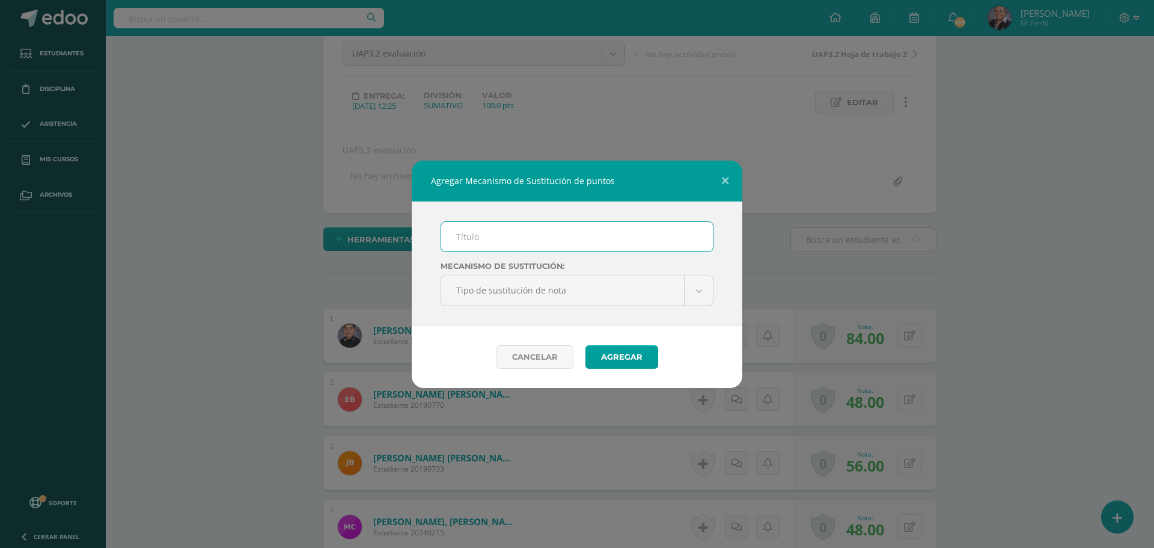
click at [506, 244] on input "text" at bounding box center [577, 236] width 272 height 29
drag, startPoint x: 498, startPoint y: 260, endPoint x: 515, endPoint y: 267, distance: 18.9
click at [515, 267] on label "Mecanismo de sustitución:" at bounding box center [577, 265] width 273 height 9
click at [478, 242] on input "PM" at bounding box center [577, 236] width 272 height 29
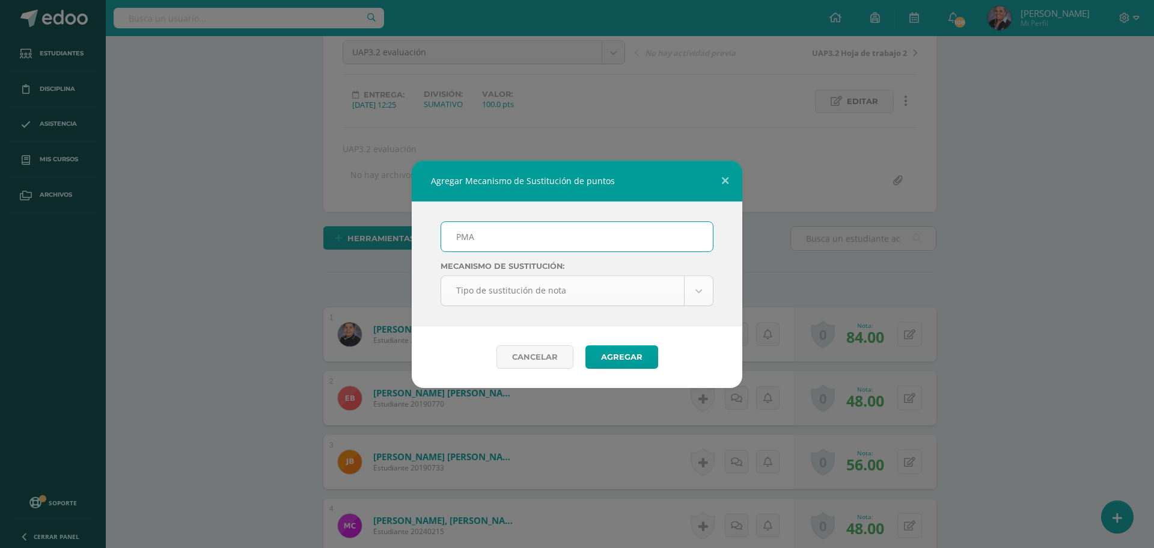
scroll to position [123, 0]
type input "PMA"
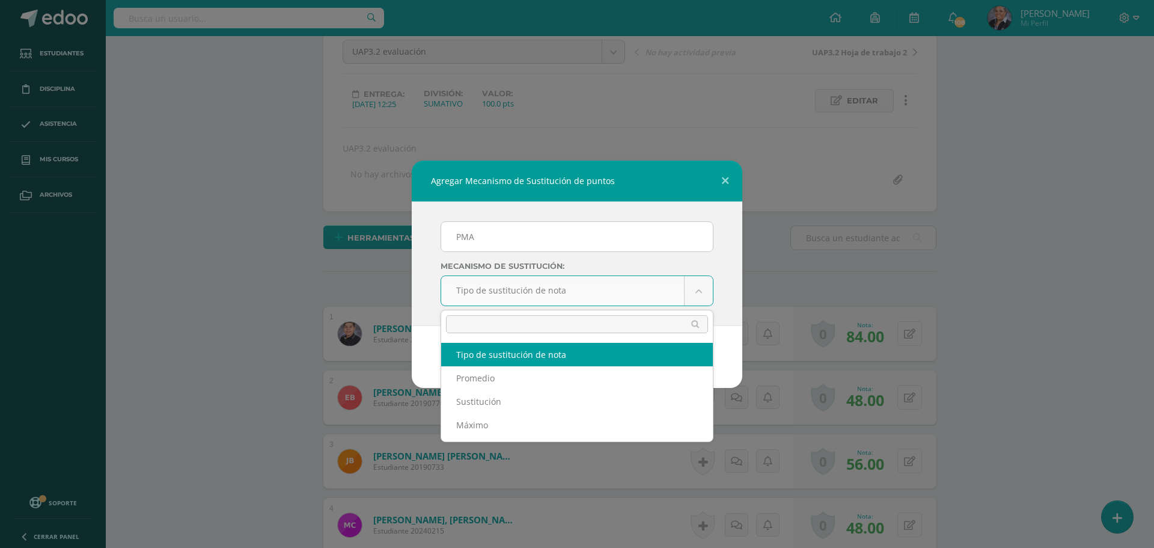
scroll to position [123, 0]
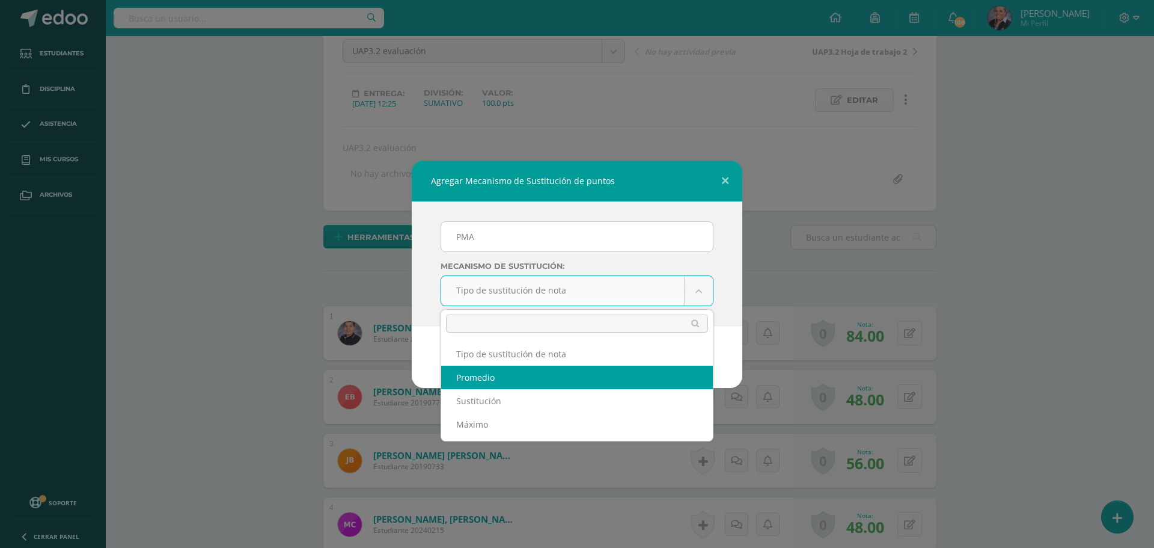
select select "average"
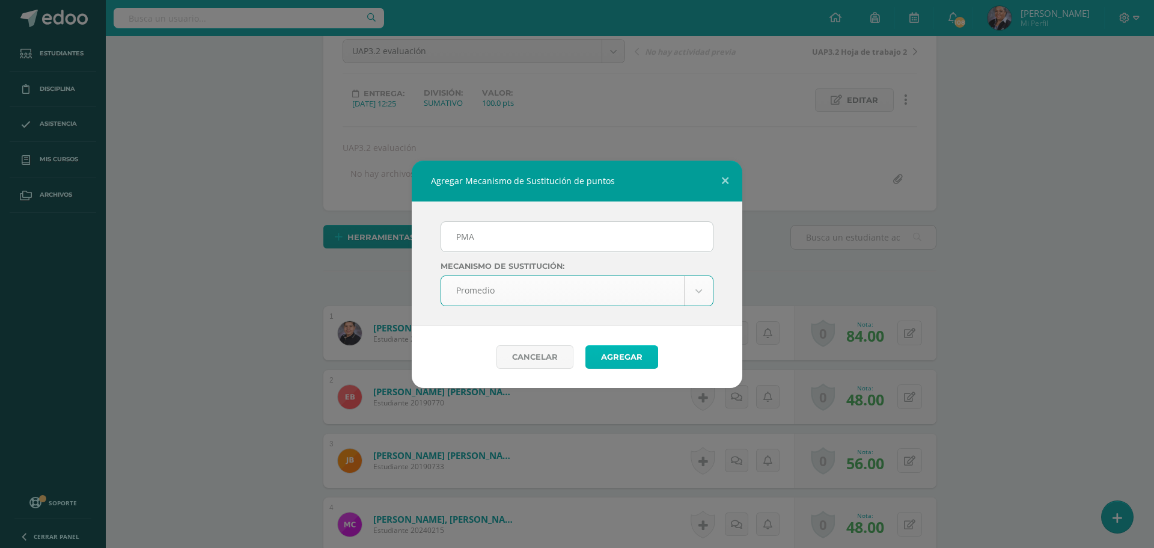
click at [620, 361] on button "Agregar" at bounding box center [622, 356] width 73 height 23
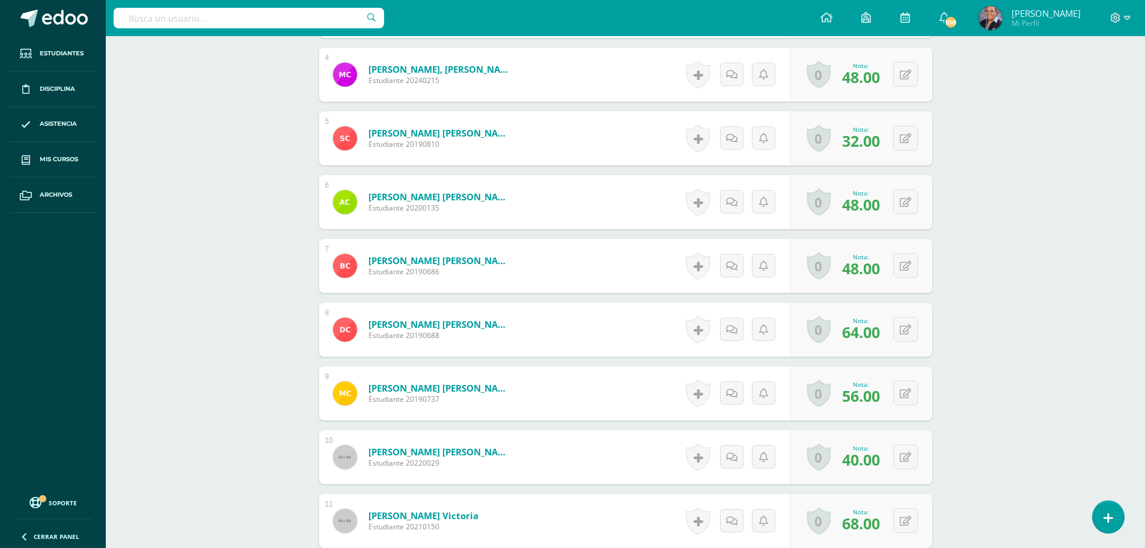
scroll to position [617, 0]
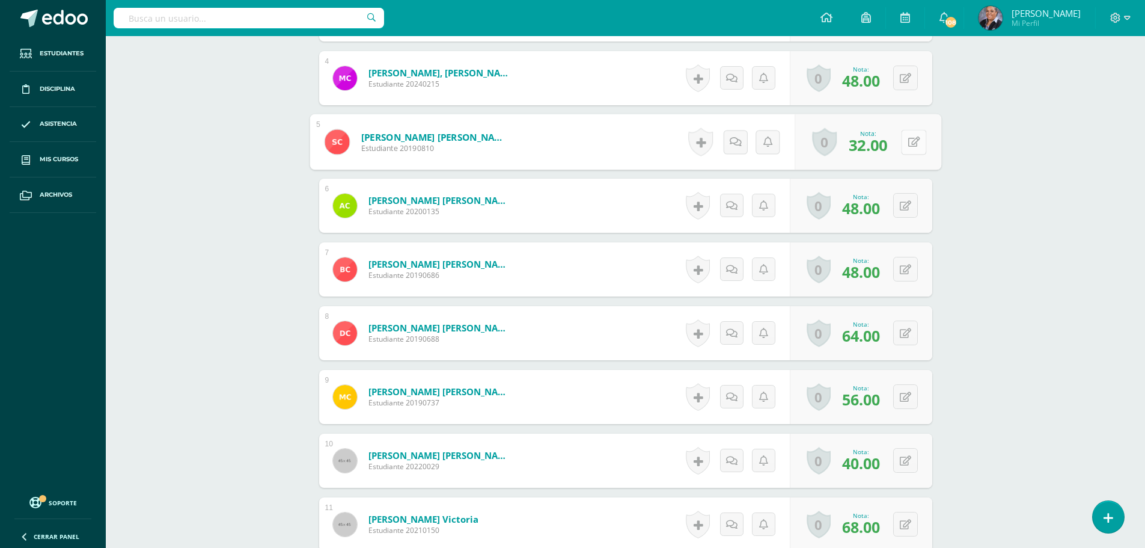
click at [907, 142] on button at bounding box center [913, 141] width 25 height 25
type input "40"
click at [910, 207] on icon at bounding box center [905, 206] width 11 height 10
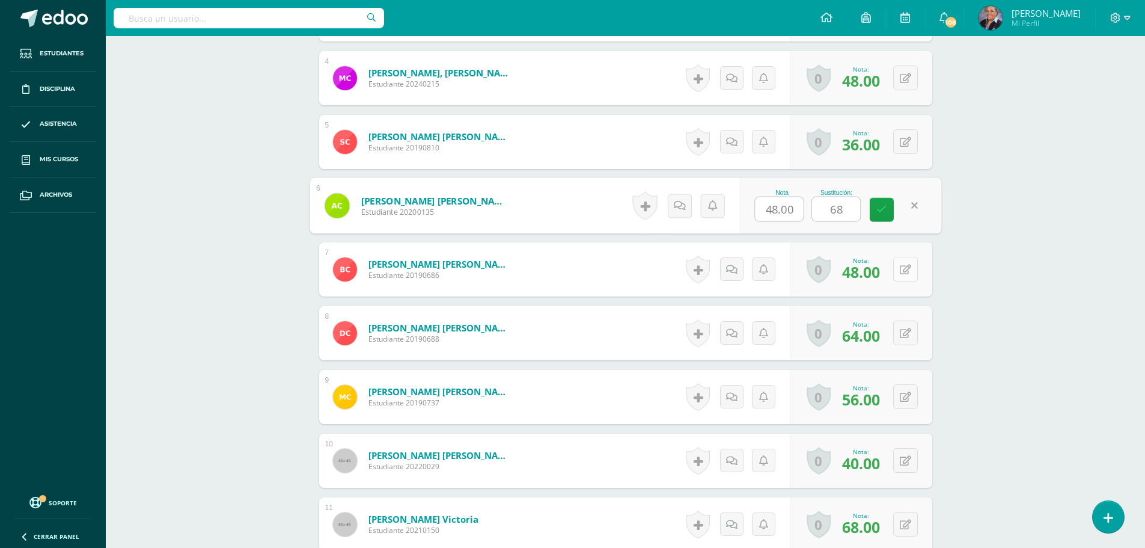
type input "68"
click at [905, 274] on button at bounding box center [913, 269] width 25 height 25
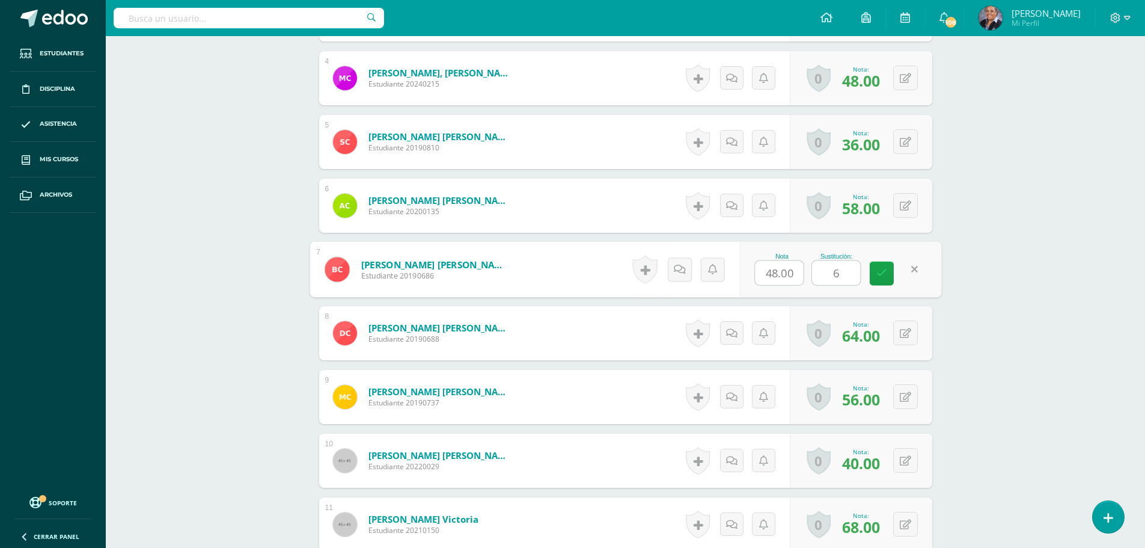
type input "60"
click at [881, 266] on link at bounding box center [882, 273] width 24 height 24
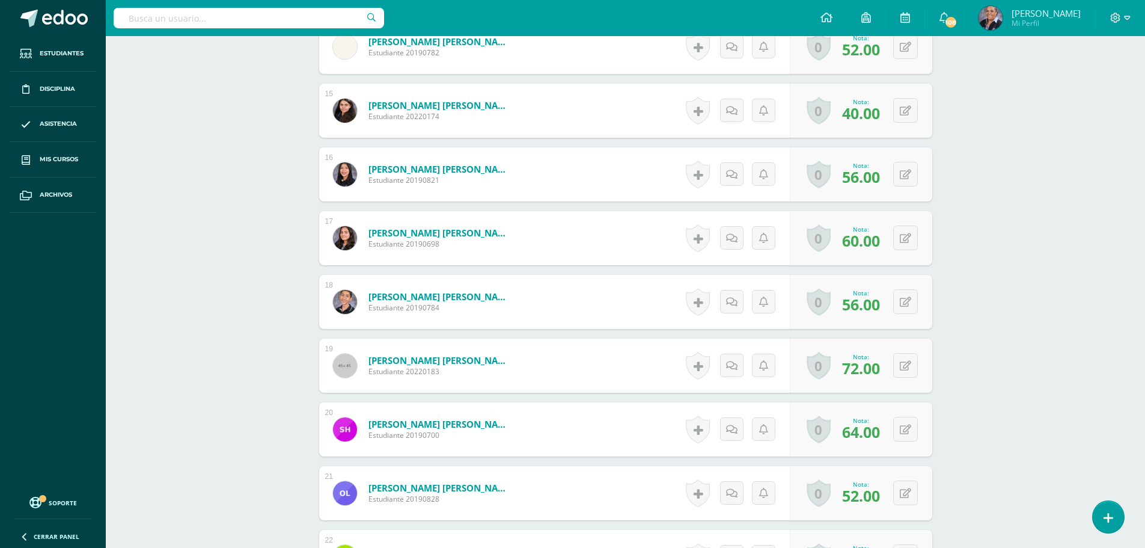
scroll to position [1095, 0]
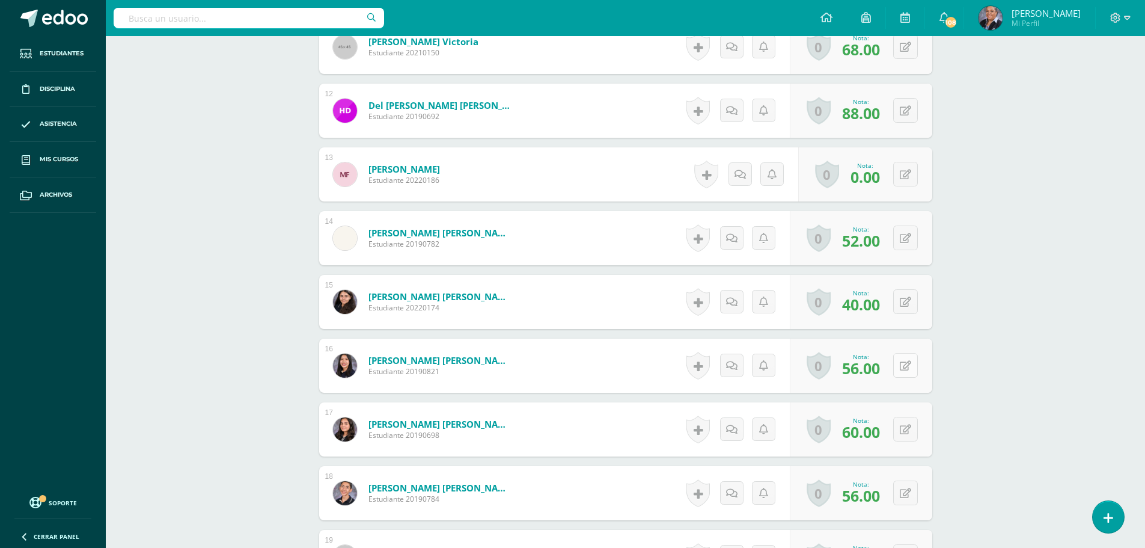
click at [900, 368] on button at bounding box center [905, 365] width 25 height 25
type input "60"
click at [885, 377] on link at bounding box center [882, 370] width 24 height 24
click at [902, 497] on button at bounding box center [905, 492] width 25 height 25
type input "60"
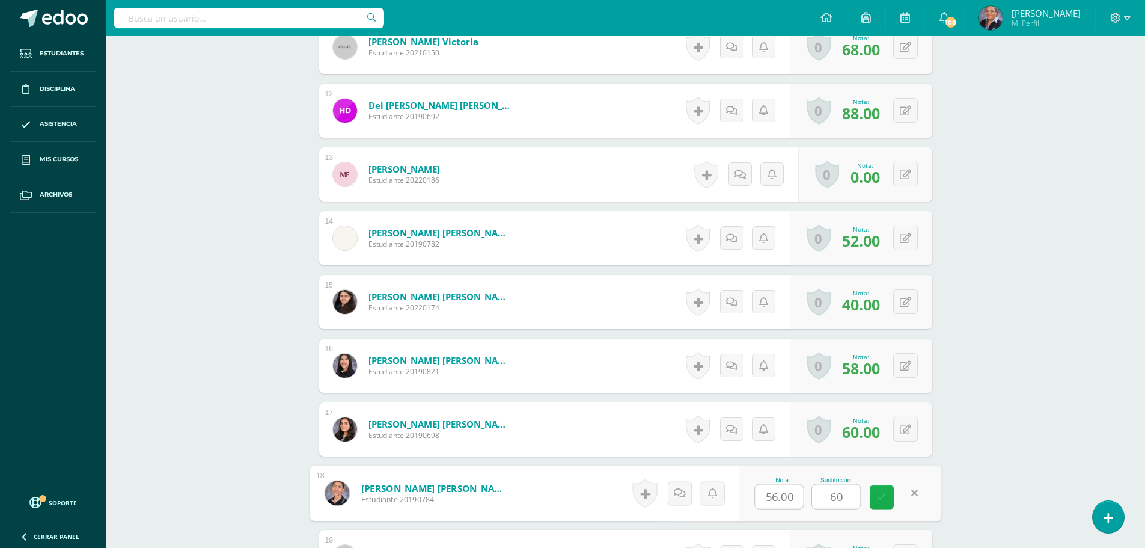
click at [885, 489] on link at bounding box center [882, 497] width 24 height 24
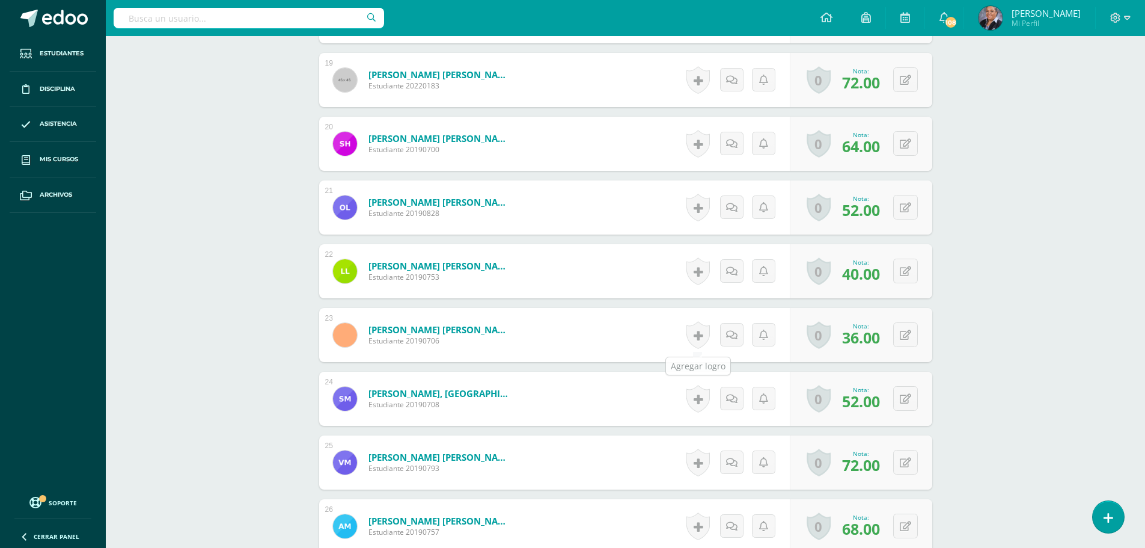
scroll to position [1576, 0]
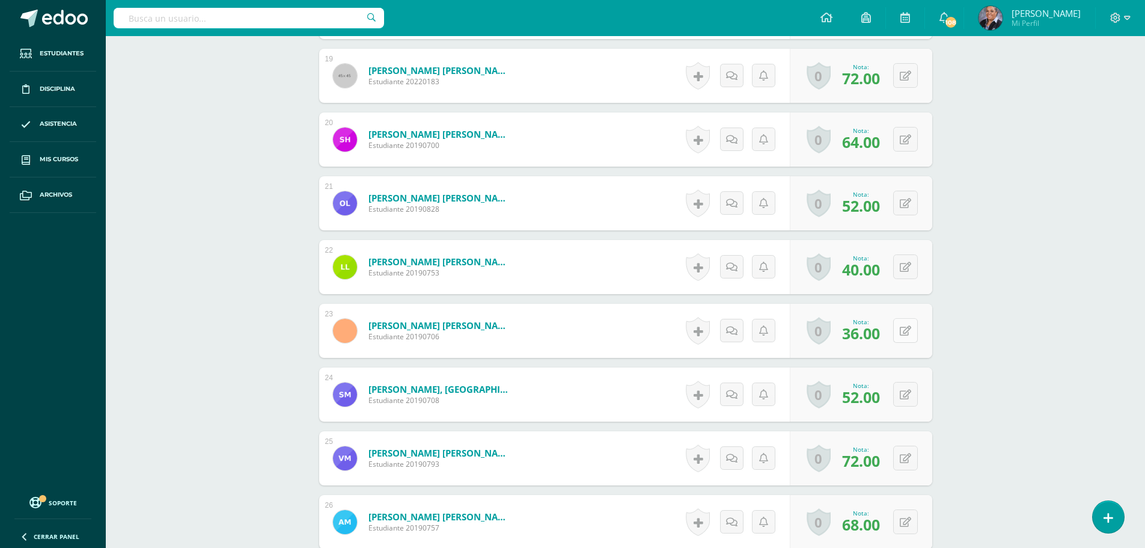
click at [908, 329] on icon at bounding box center [905, 331] width 11 height 10
type input "72"
click at [881, 334] on icon at bounding box center [881, 334] width 11 height 10
click at [908, 391] on icon at bounding box center [905, 395] width 11 height 10
type input "56"
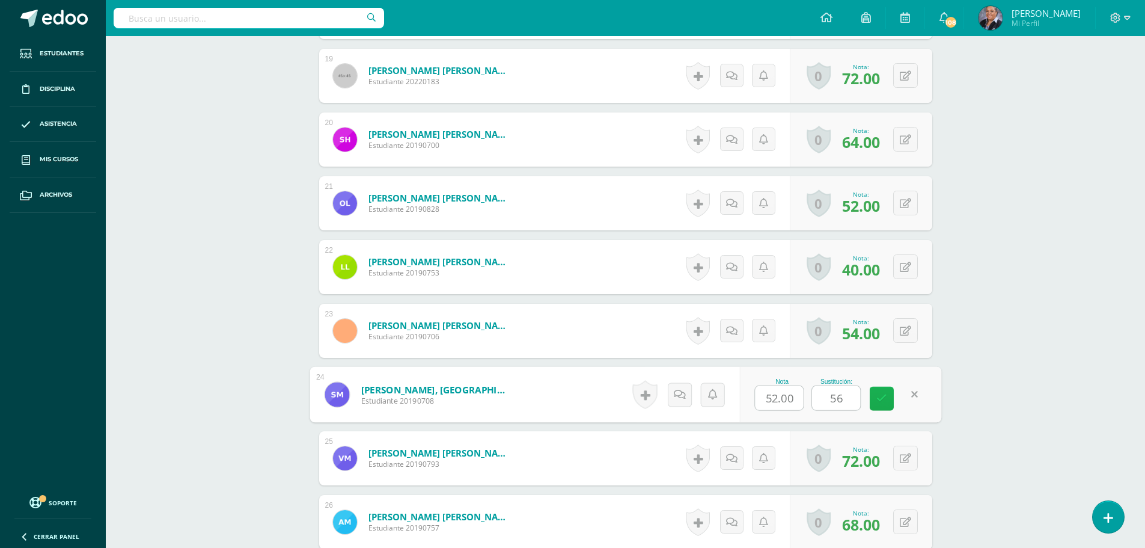
click at [876, 399] on icon at bounding box center [881, 398] width 11 height 10
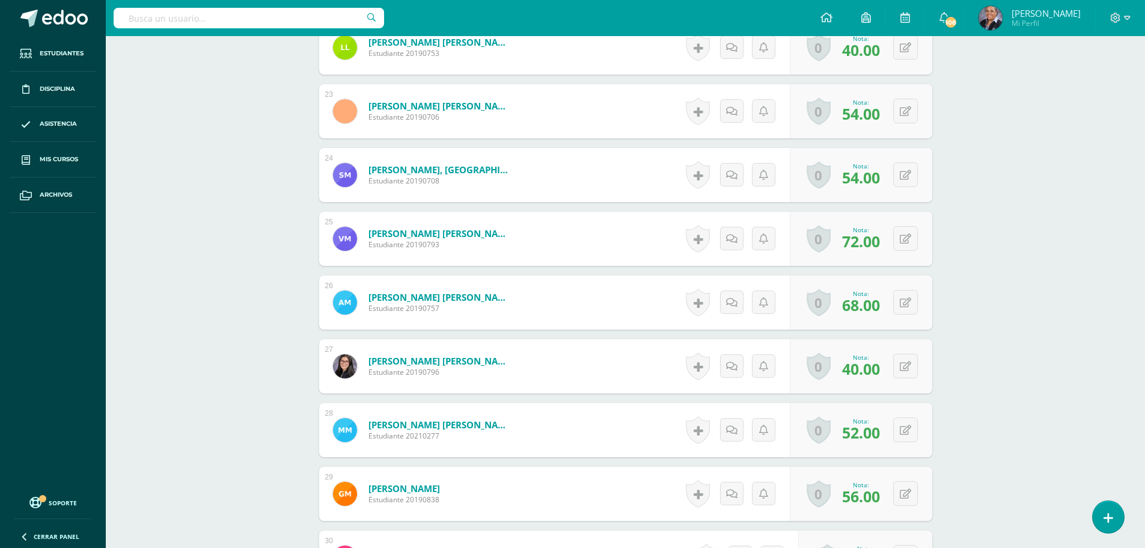
scroll to position [1816, 0]
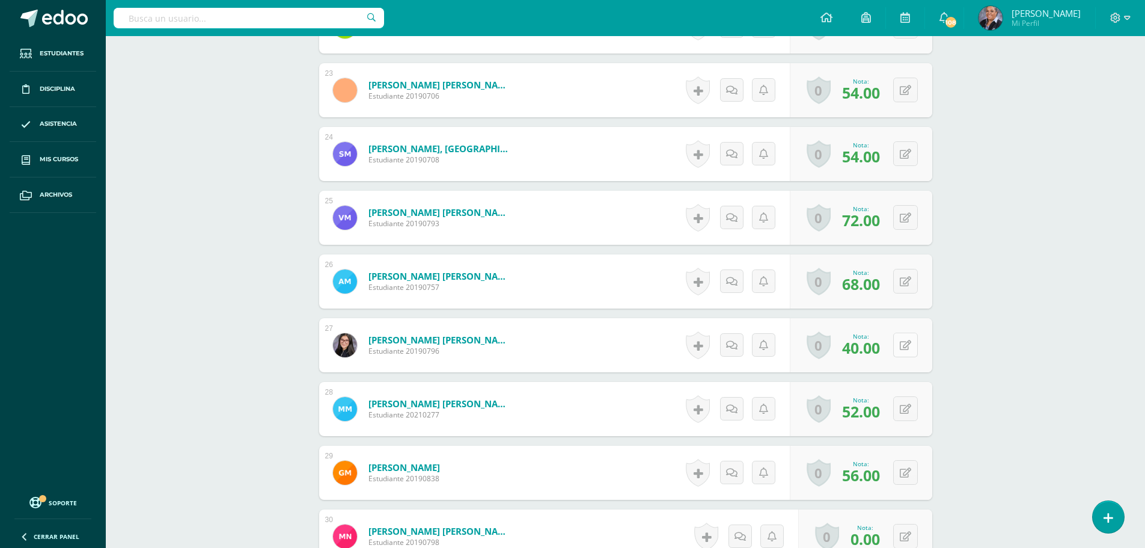
click at [912, 347] on button at bounding box center [905, 344] width 25 height 25
type input "44"
click at [877, 346] on icon at bounding box center [881, 349] width 11 height 10
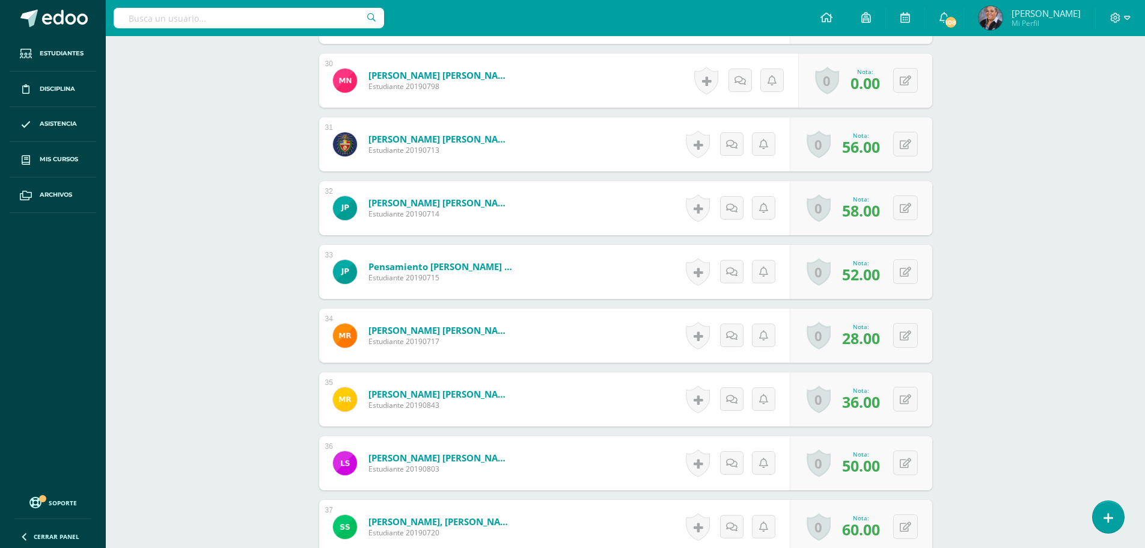
scroll to position [2297, 0]
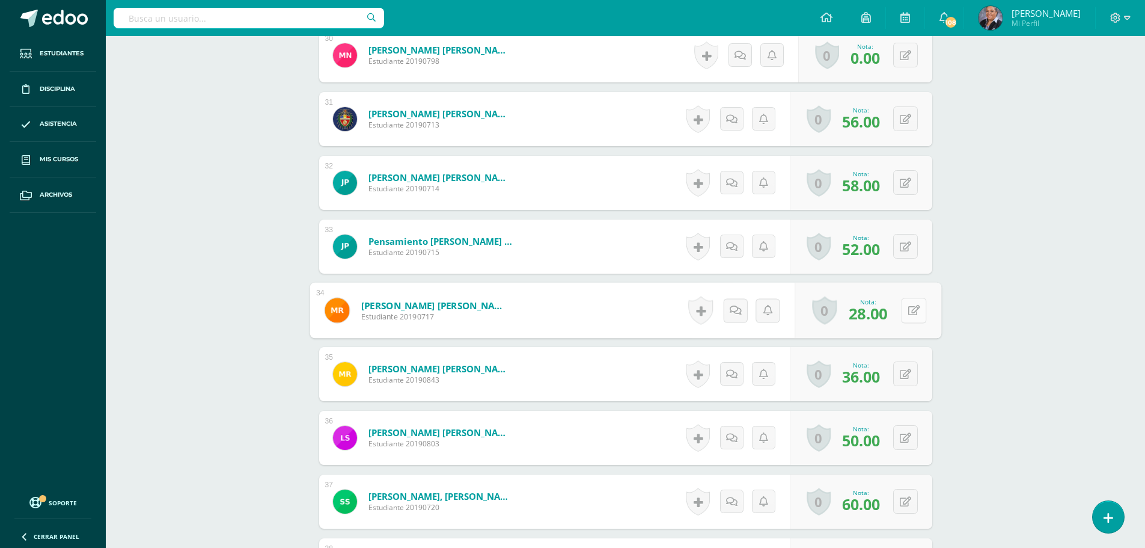
click at [905, 316] on button at bounding box center [913, 310] width 25 height 25
type input "68"
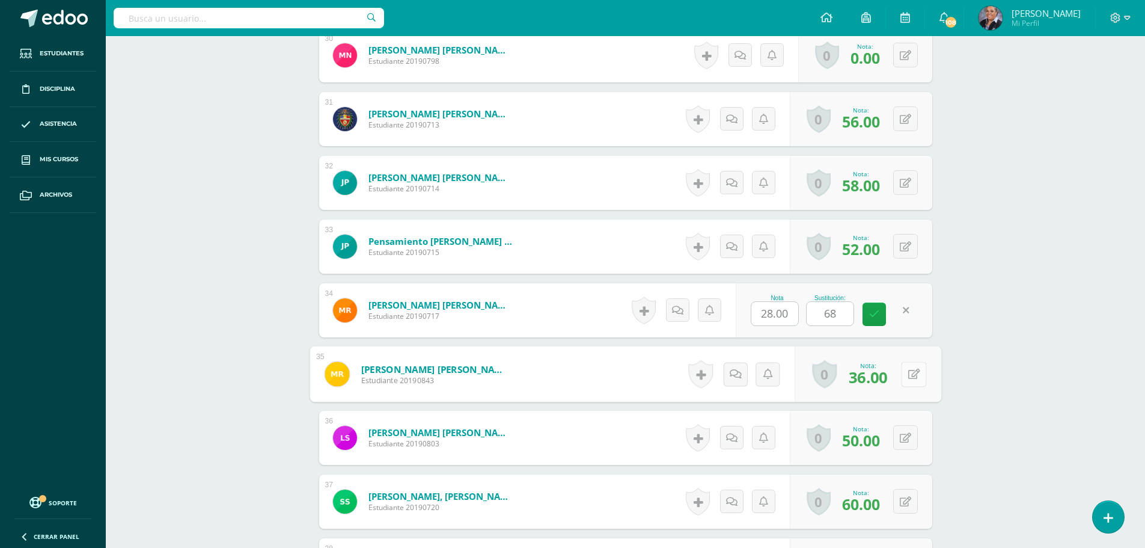
click at [902, 378] on button at bounding box center [913, 373] width 25 height 25
type input "40"
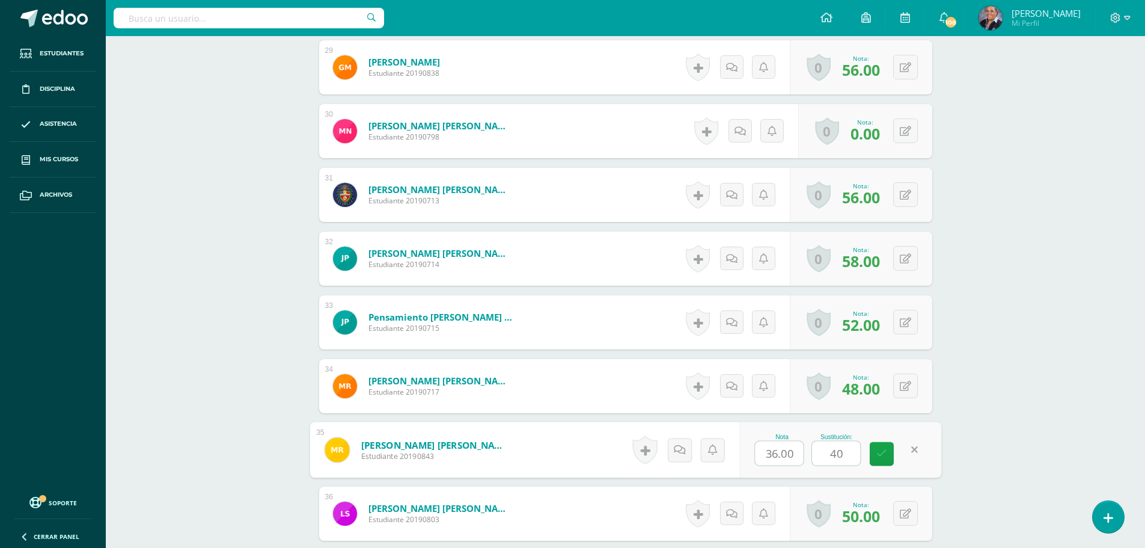
scroll to position [2177, 0]
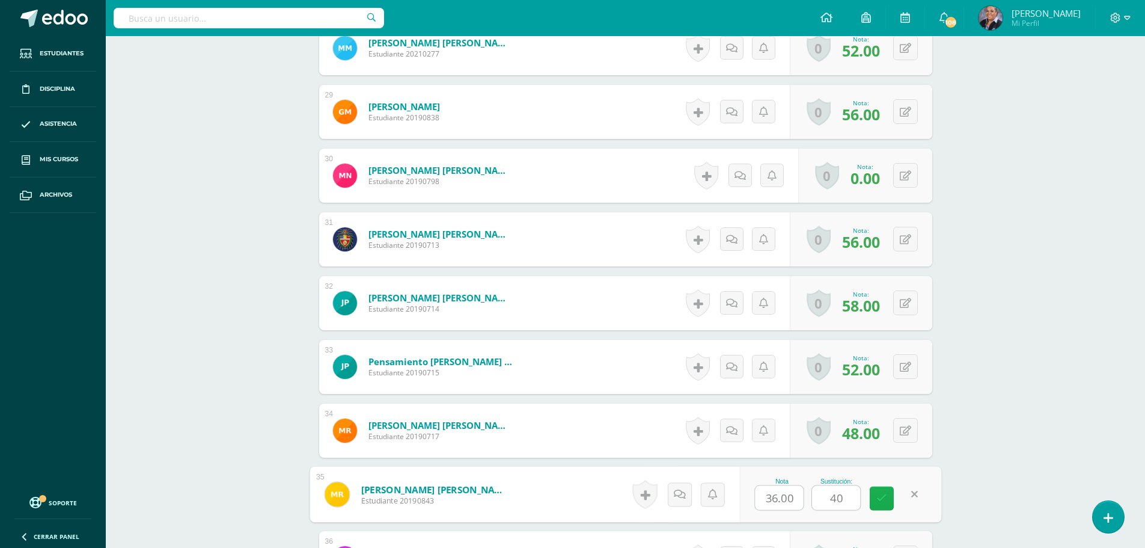
click at [891, 501] on link at bounding box center [882, 498] width 24 height 24
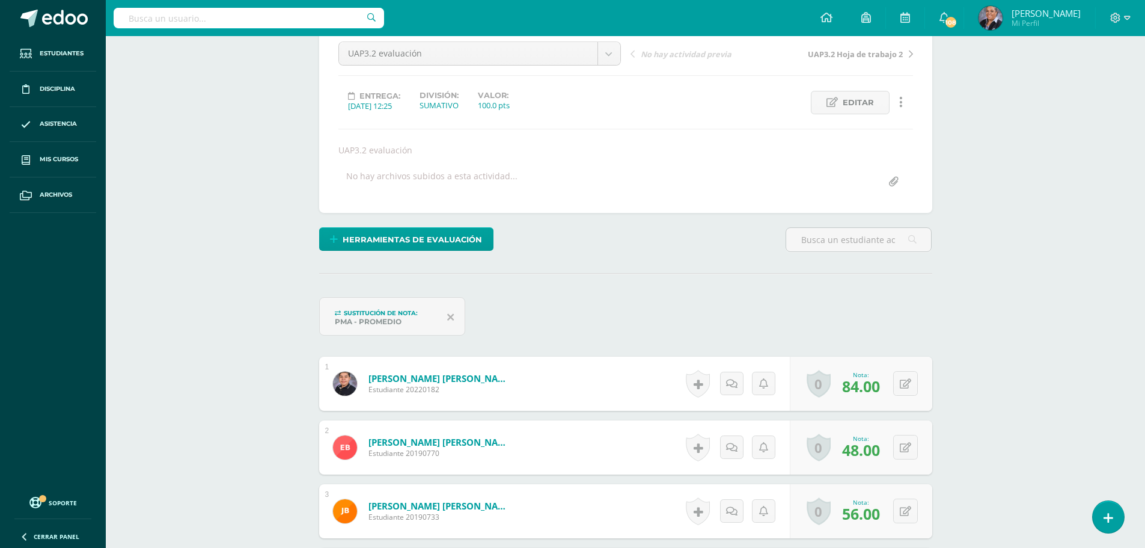
scroll to position [0, 0]
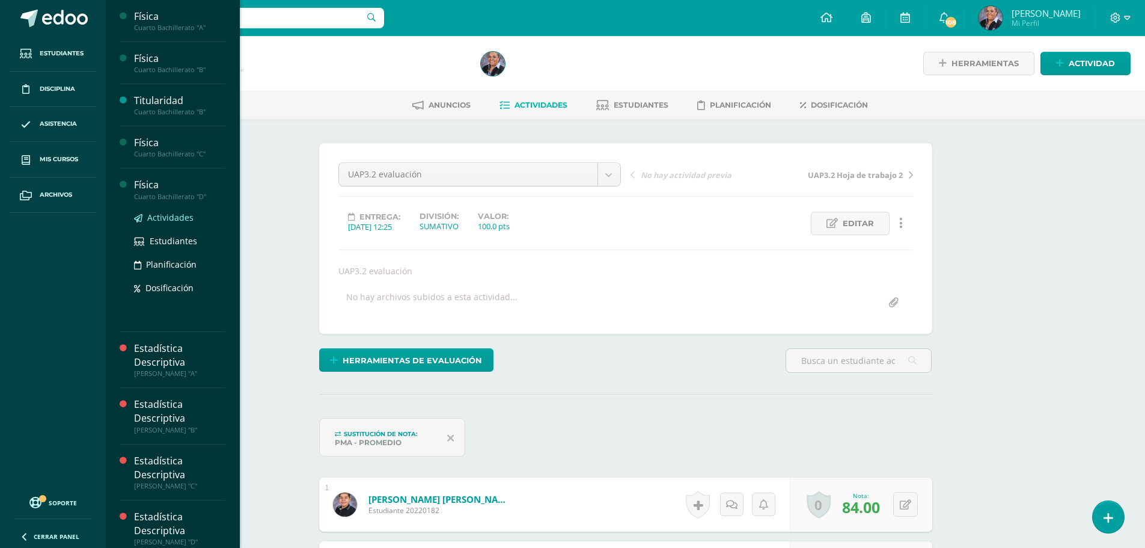
click at [166, 219] on span "Actividades" at bounding box center [170, 217] width 46 height 11
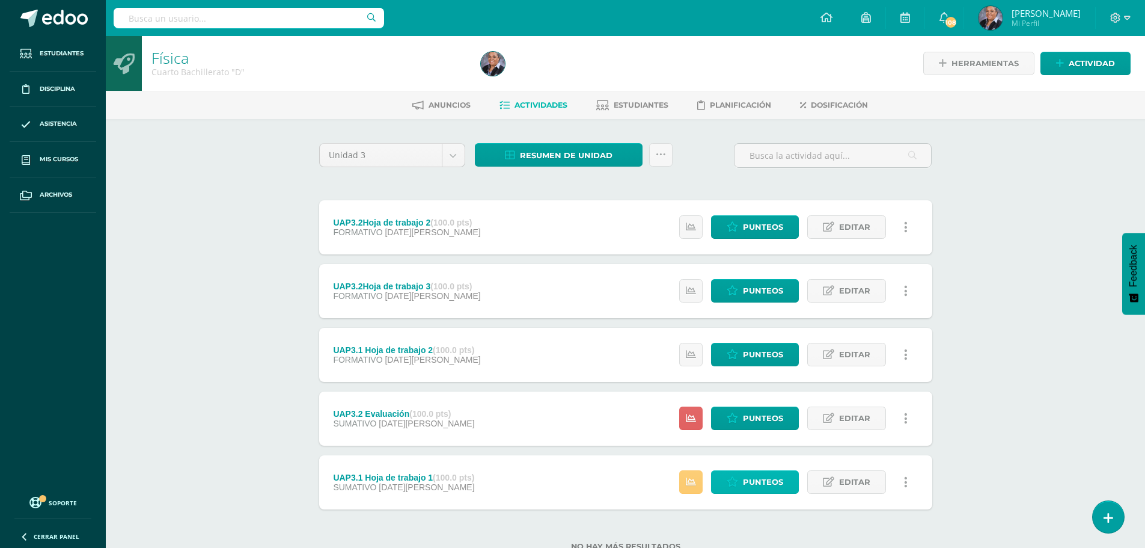
click at [735, 478] on icon at bounding box center [732, 482] width 11 height 10
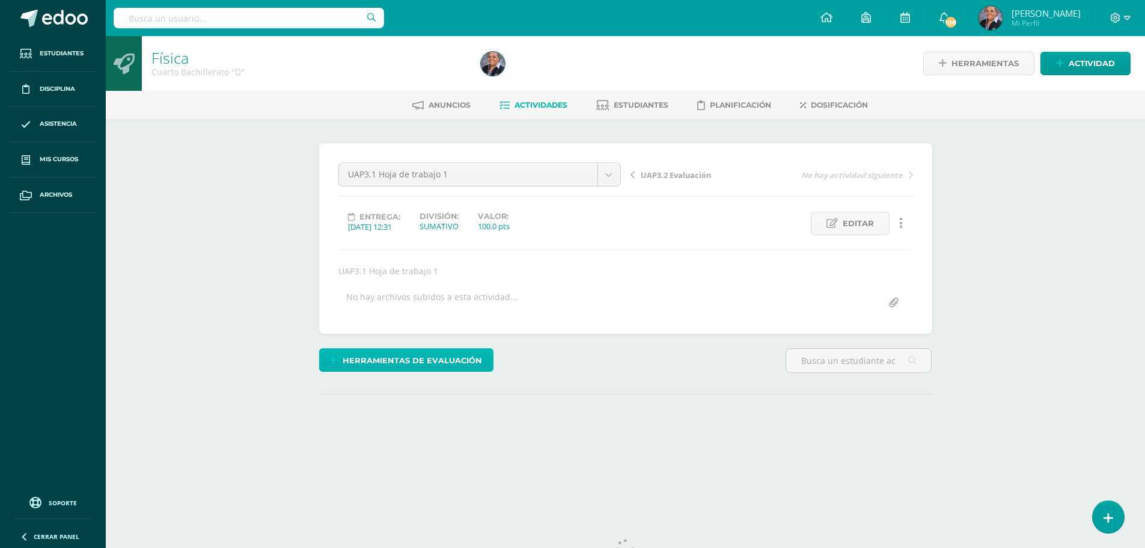
click at [377, 363] on span "Herramientas de evaluación" at bounding box center [412, 360] width 139 height 22
click at [412, 318] on link "Sustitución de nota" at bounding box center [438, 319] width 120 height 19
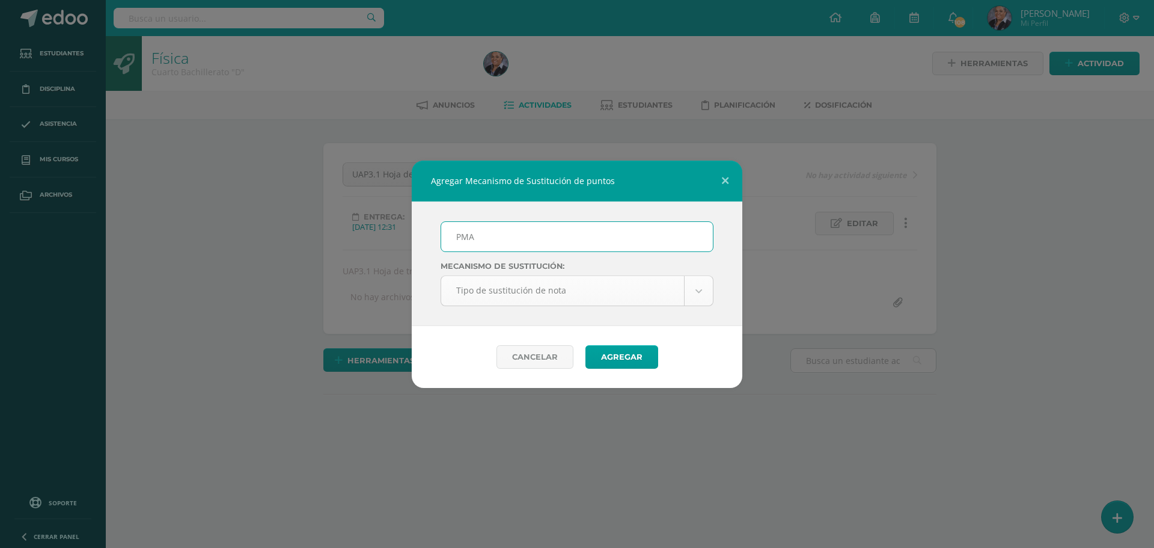
type input "PMA"
click at [700, 289] on body "Agregar Mecanismo de Sustitución de puntos PMA Mecanismo de sustitución: Tipo d…" at bounding box center [577, 244] width 1154 height 488
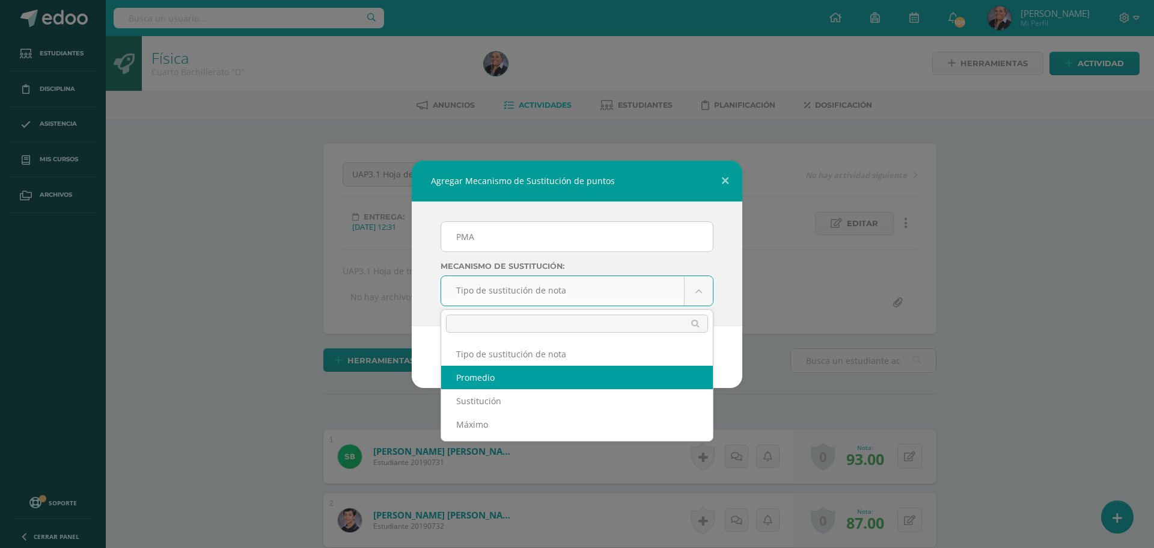
select select "average"
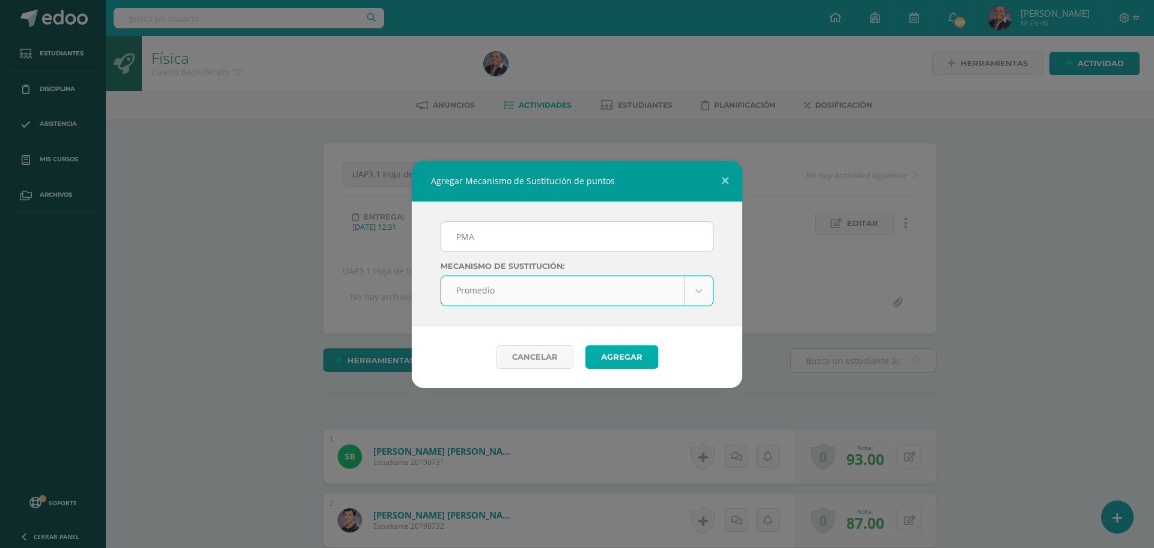
scroll to position [1, 0]
click at [620, 359] on button "Agregar" at bounding box center [622, 356] width 73 height 23
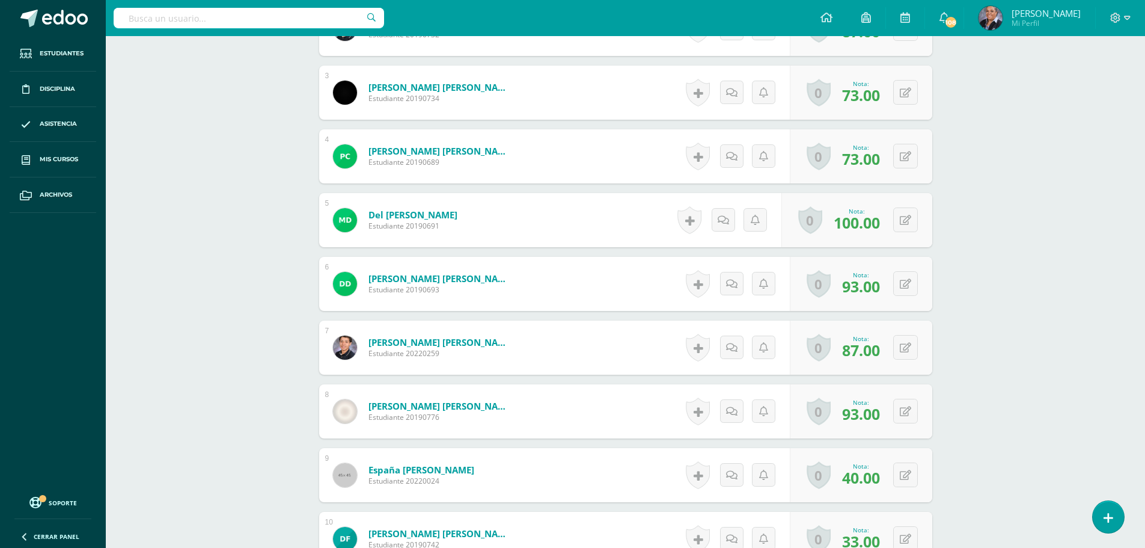
scroll to position [572, 0]
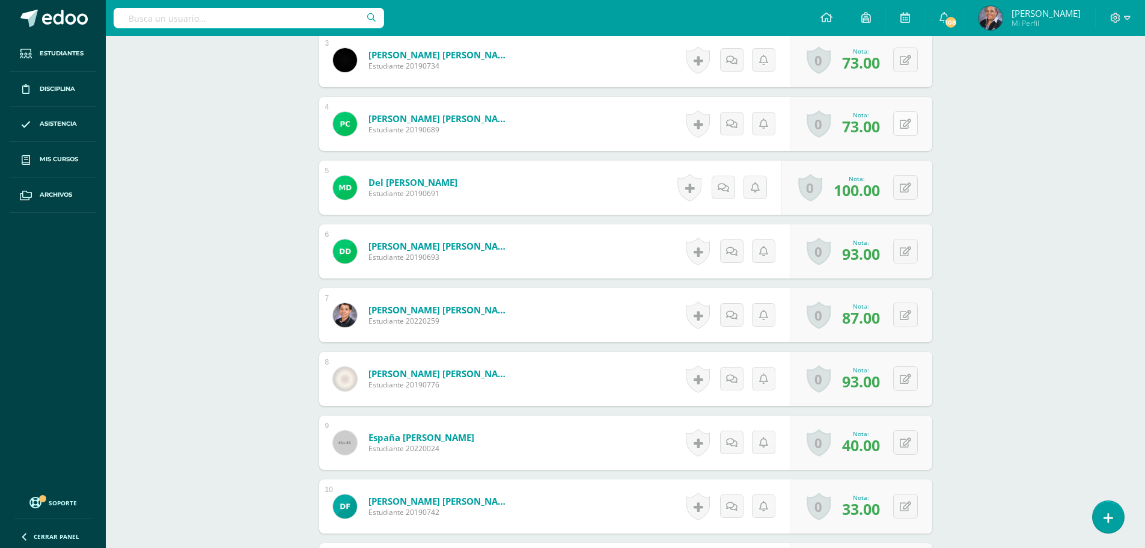
click at [907, 127] on icon at bounding box center [905, 124] width 11 height 10
type input "84"
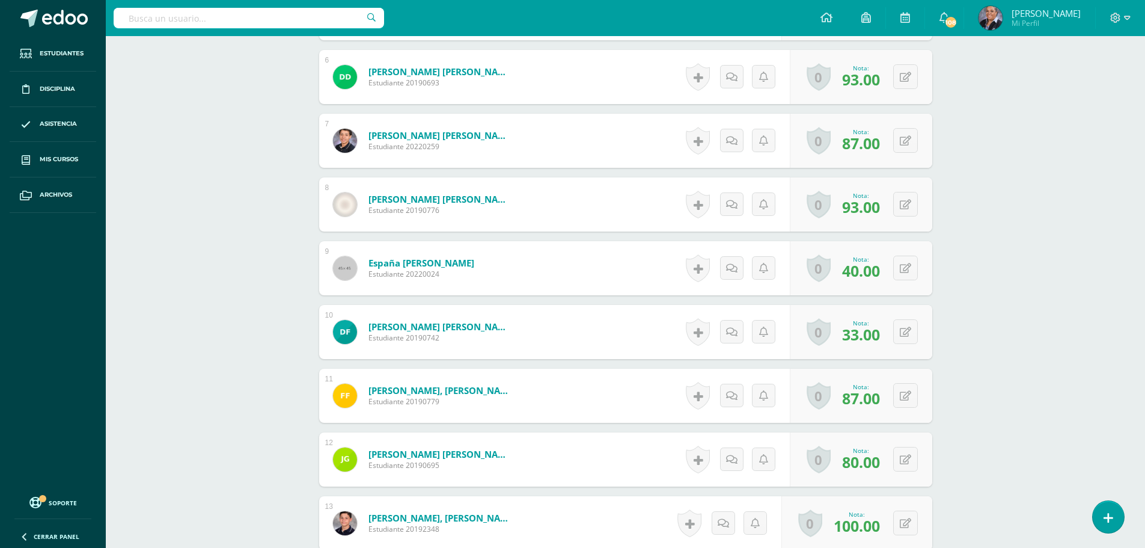
scroll to position [752, 0]
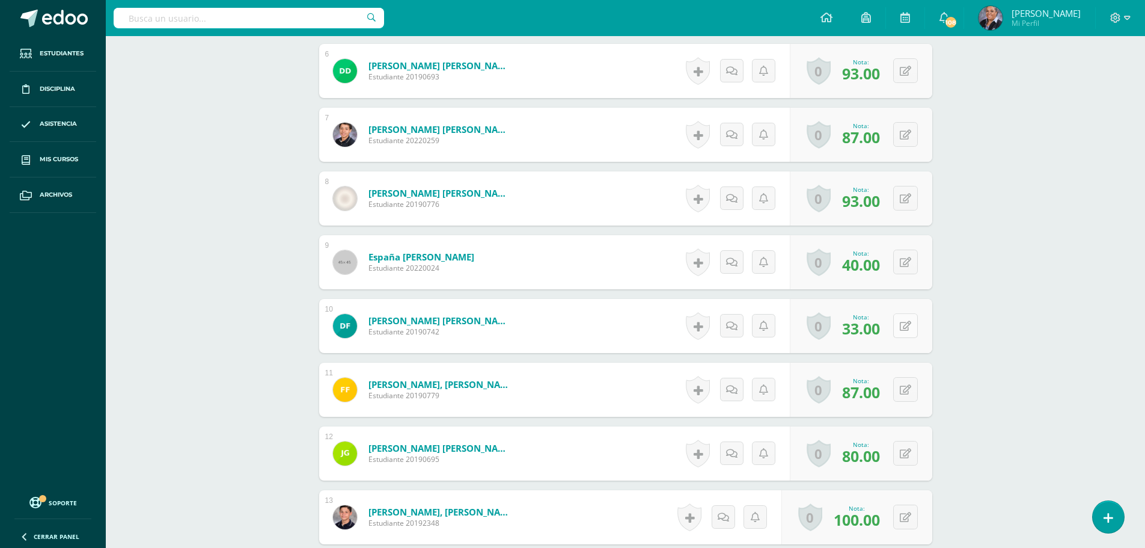
click at [910, 329] on icon at bounding box center [905, 326] width 11 height 10
type input "72"
click at [888, 334] on link at bounding box center [882, 330] width 24 height 24
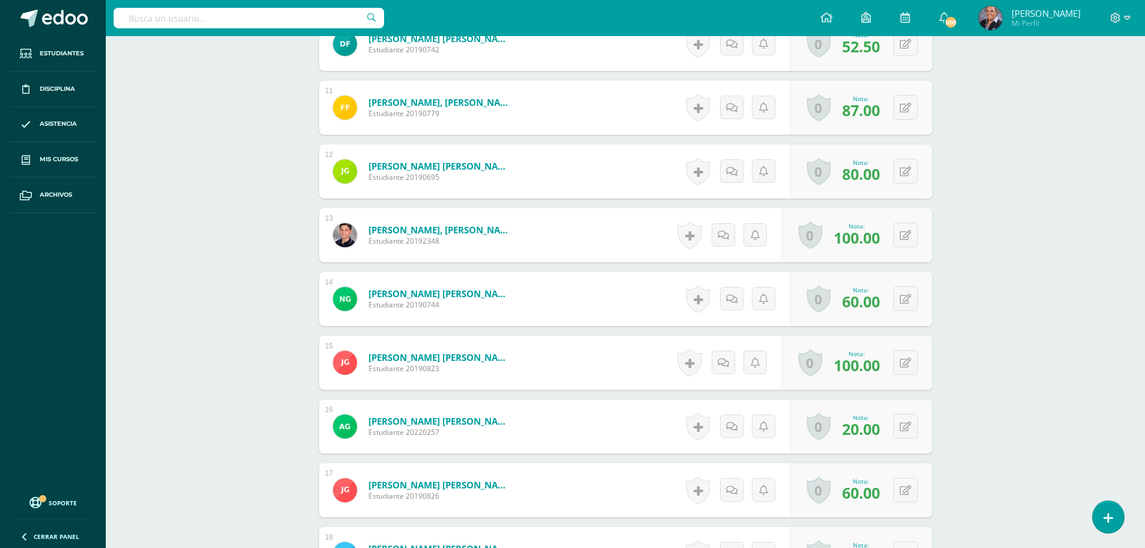
scroll to position [1053, 0]
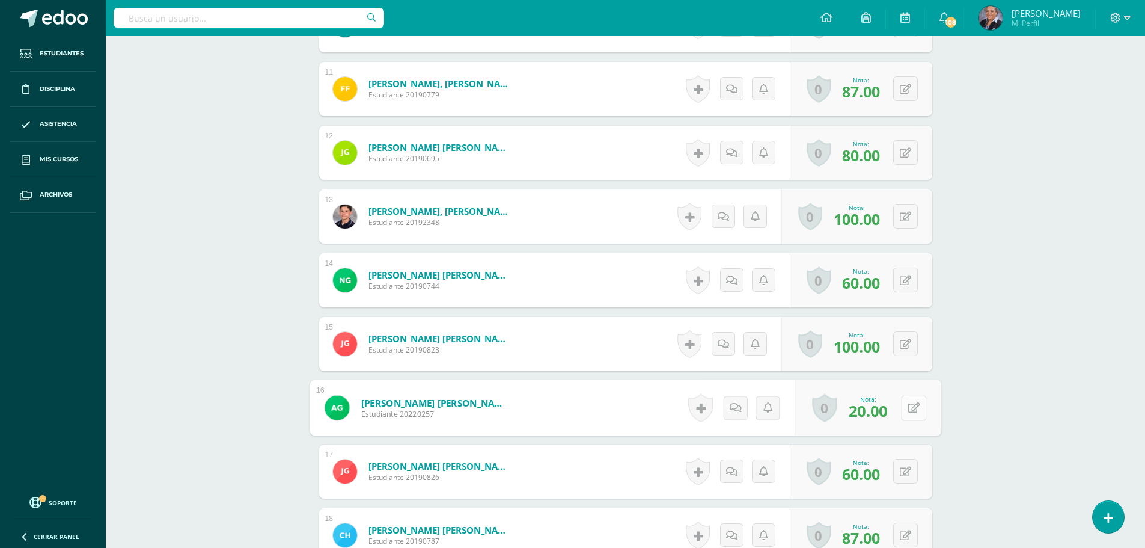
click at [908, 402] on icon at bounding box center [914, 407] width 12 height 10
type input "48"
click at [869, 409] on div "Nota 20.00 Sustitución: 48" at bounding box center [834, 408] width 196 height 54
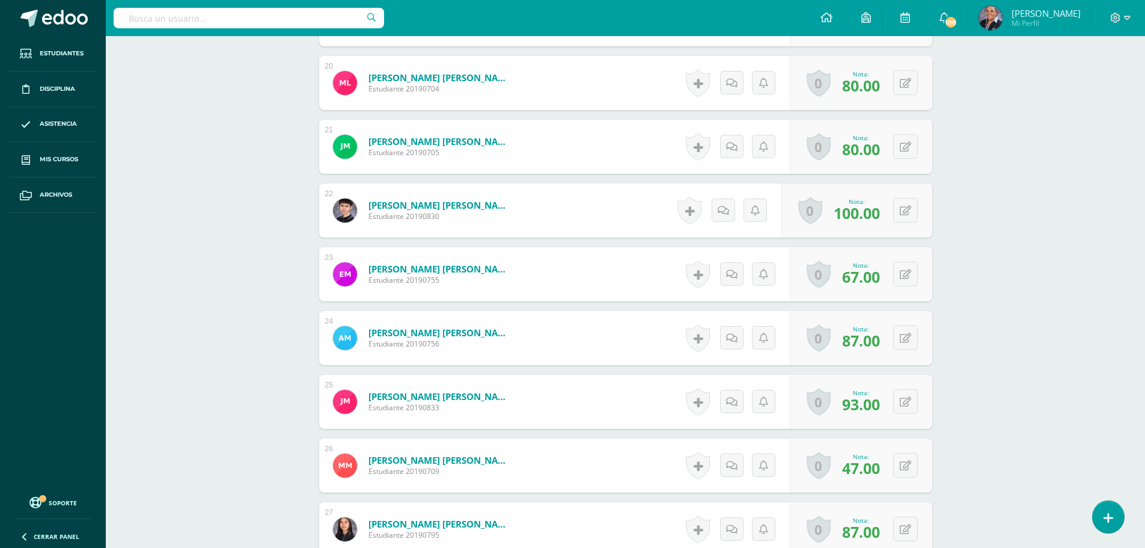
scroll to position [1654, 0]
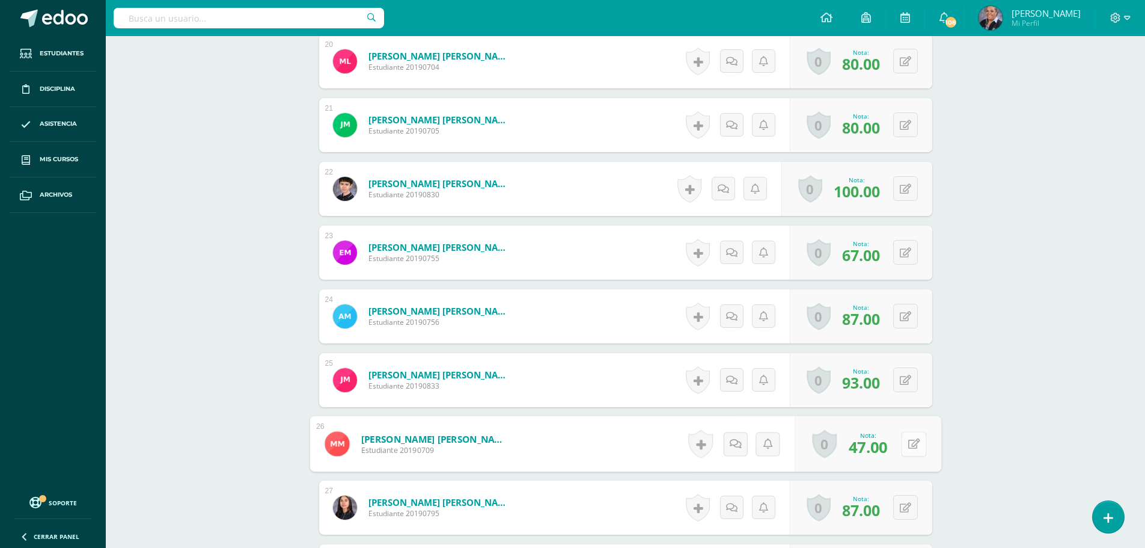
click at [913, 445] on button at bounding box center [913, 443] width 25 height 25
type input "52"
click at [875, 448] on link at bounding box center [882, 448] width 24 height 24
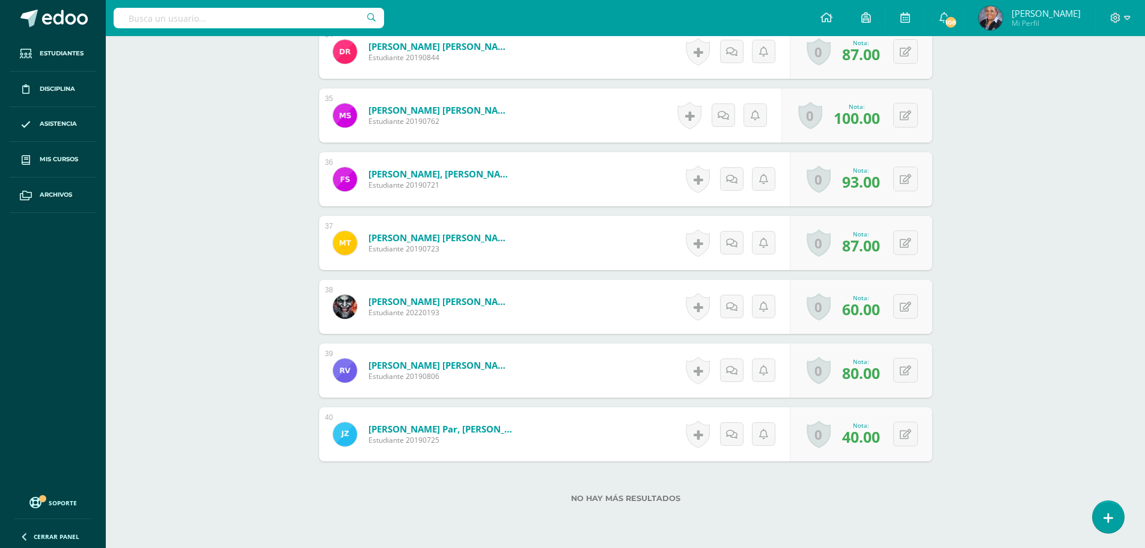
scroll to position [2607, 0]
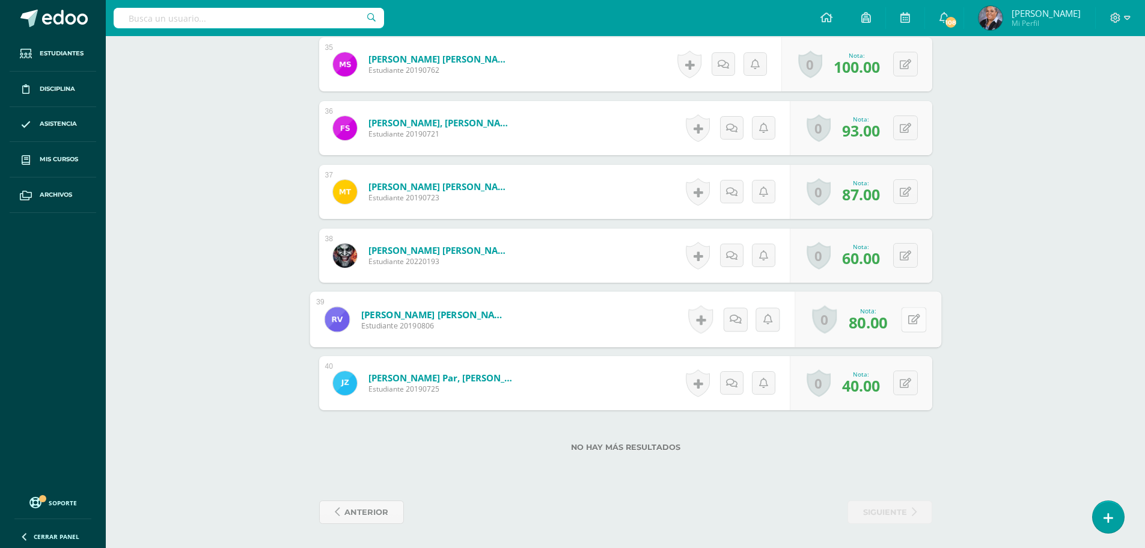
click at [903, 322] on button at bounding box center [913, 319] width 25 height 25
type input "92"
click at [881, 321] on icon at bounding box center [881, 323] width 11 height 10
click at [908, 387] on icon at bounding box center [905, 383] width 11 height 10
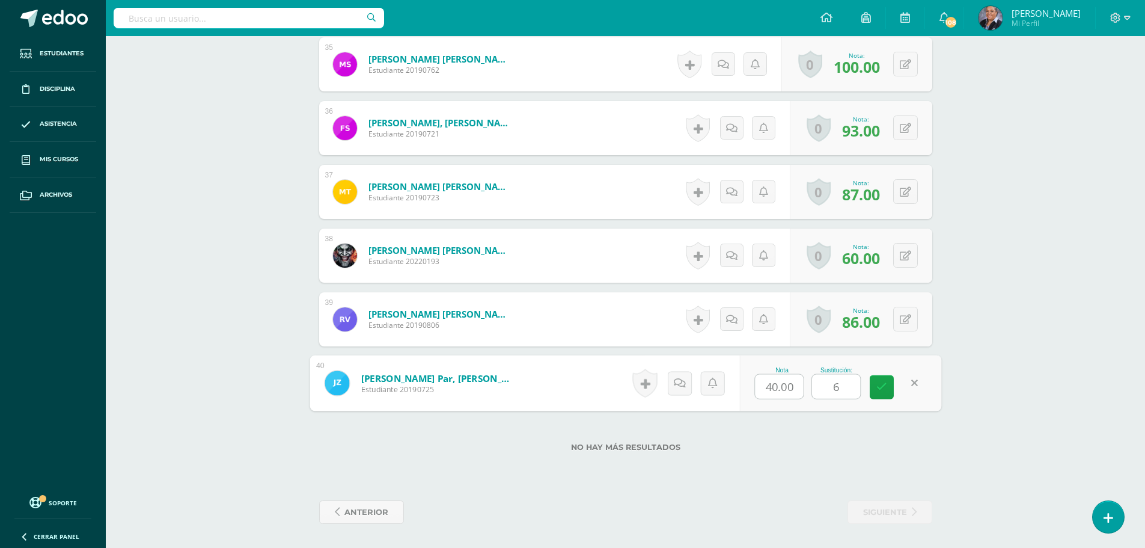
type input "60"
click at [882, 393] on link at bounding box center [882, 387] width 24 height 24
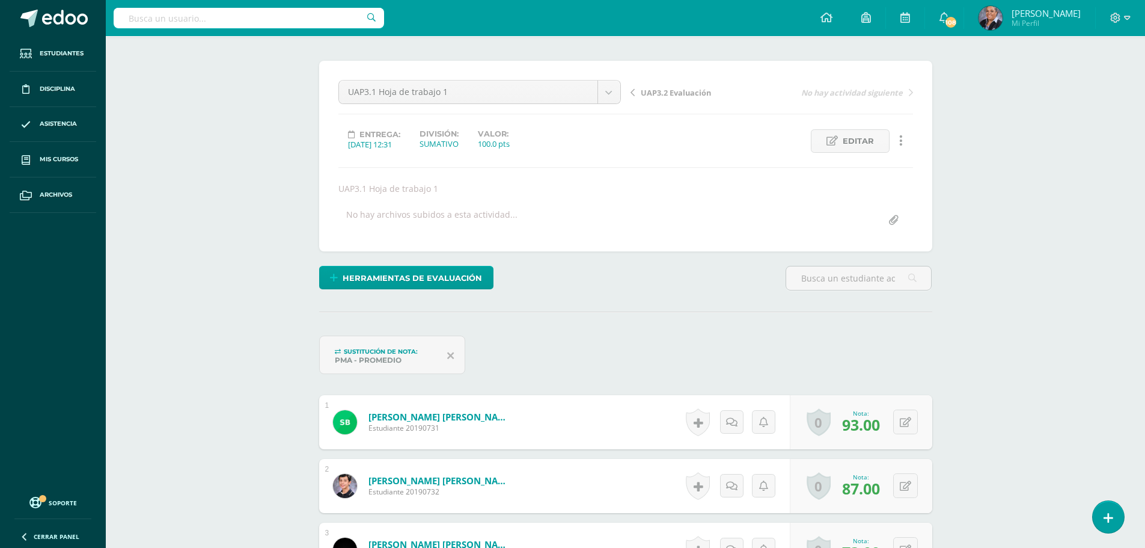
scroll to position [0, 0]
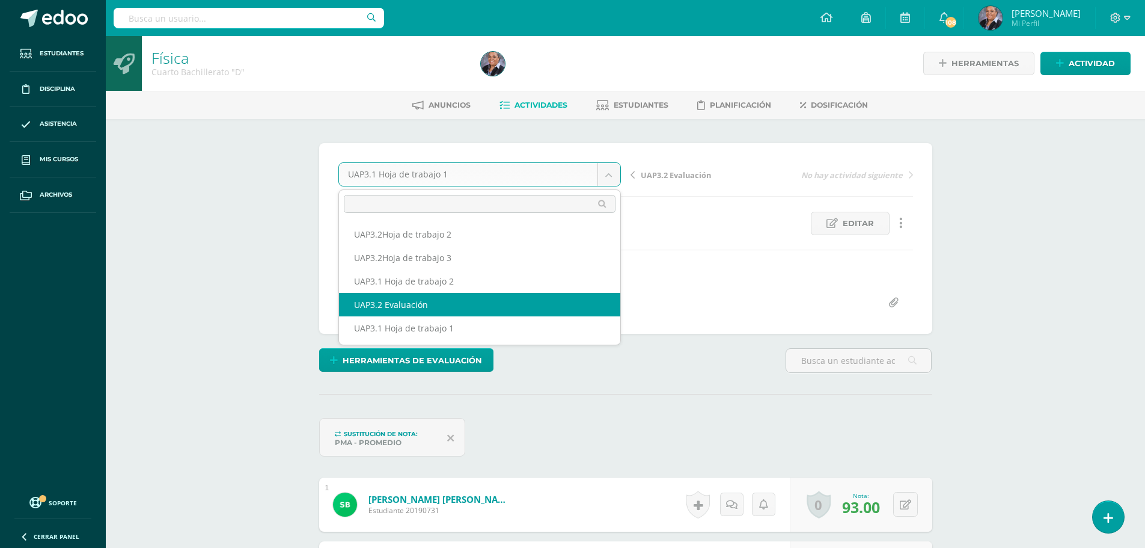
select select "/dashboard/teacher/grade-activity/224279/"
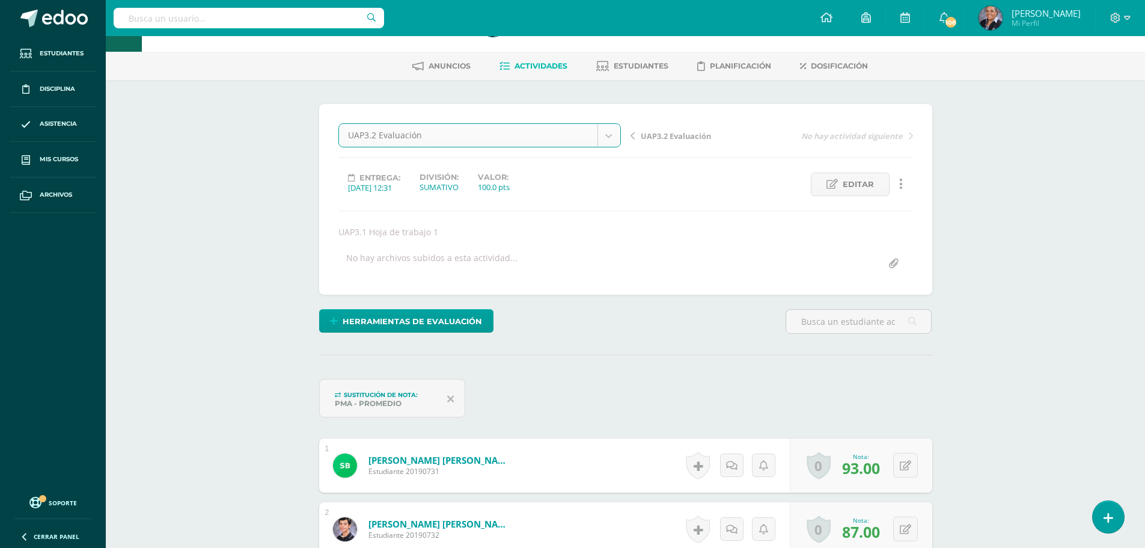
scroll to position [60, 0]
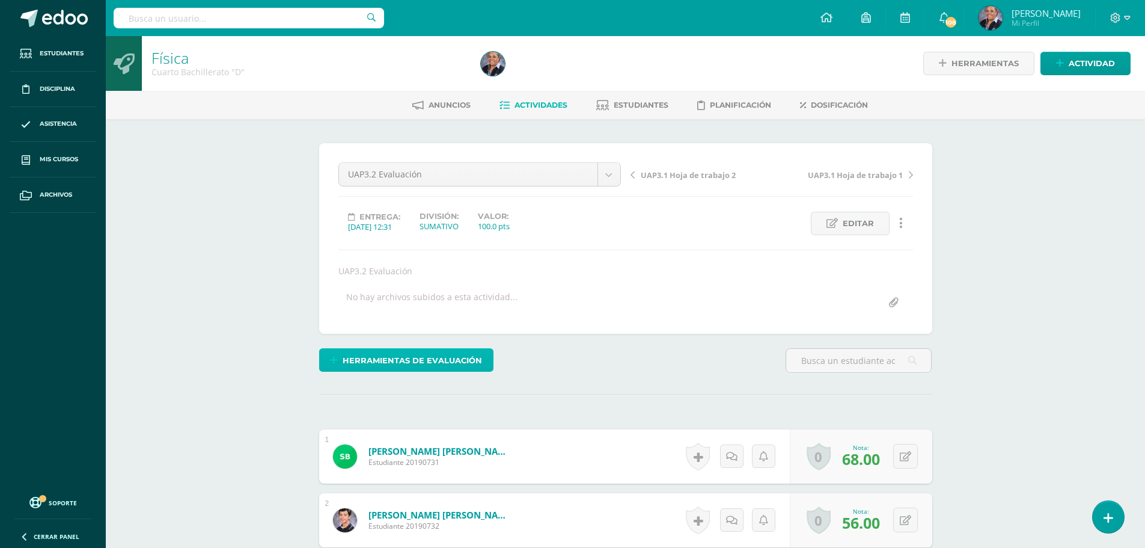
click at [413, 359] on span "Herramientas de evaluación" at bounding box center [412, 360] width 139 height 22
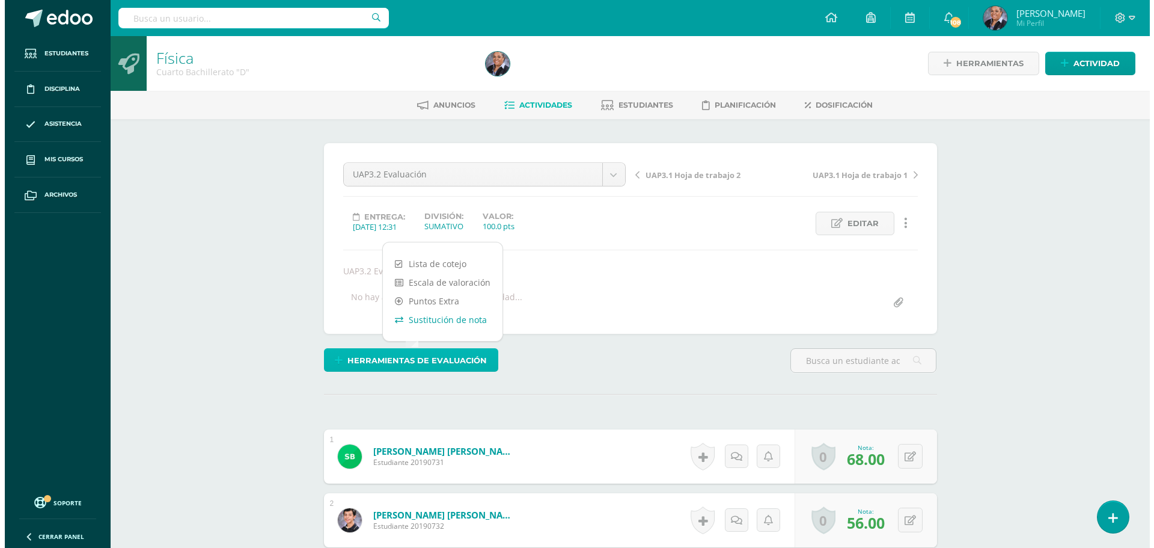
scroll to position [1, 0]
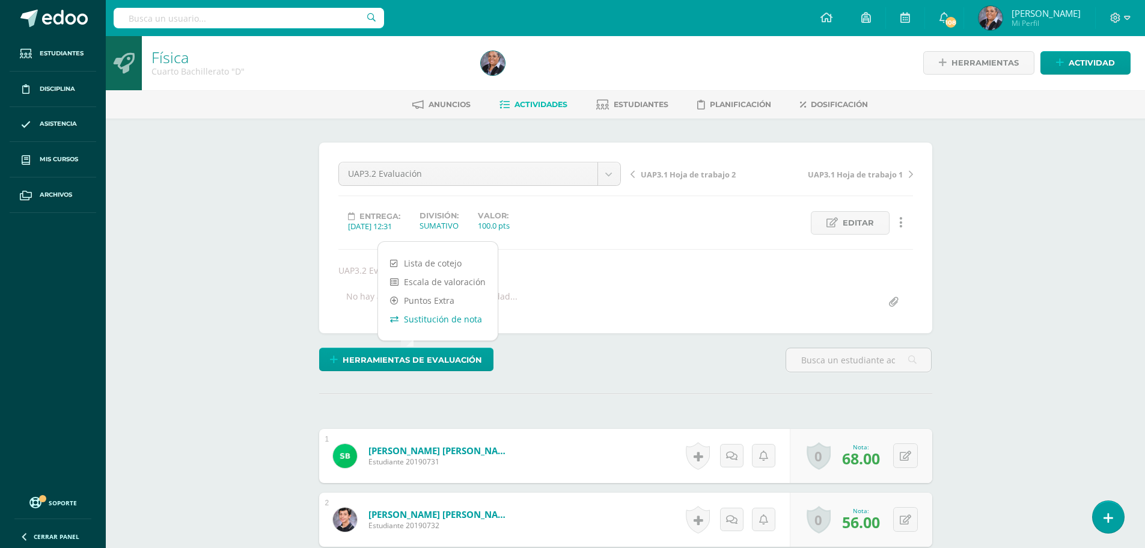
click at [433, 319] on link "Sustitución de nota" at bounding box center [438, 319] width 120 height 19
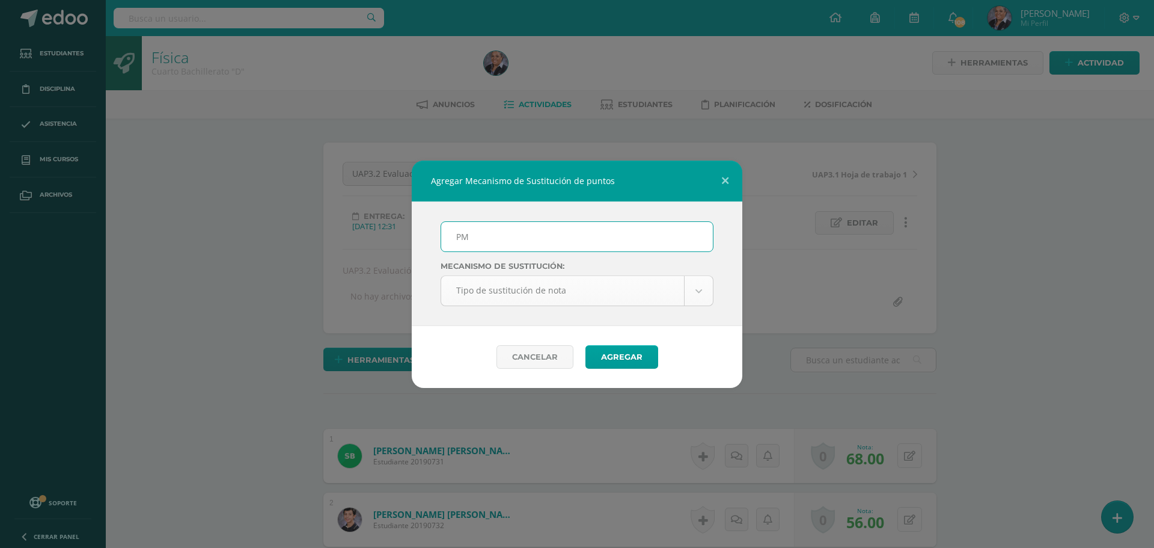
scroll to position [1, 0]
type input "PMA"
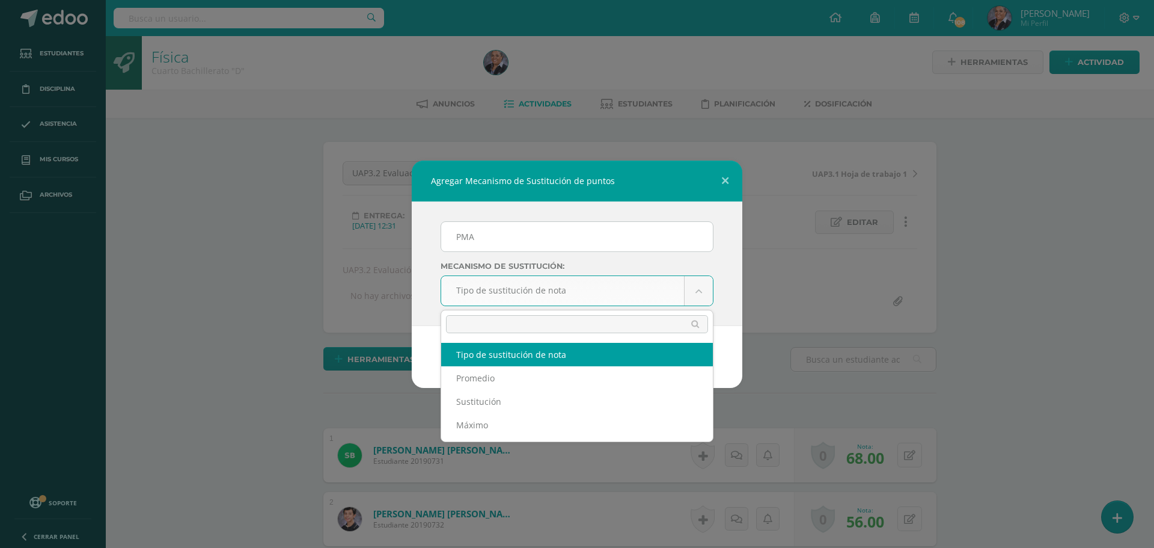
scroll to position [2, 0]
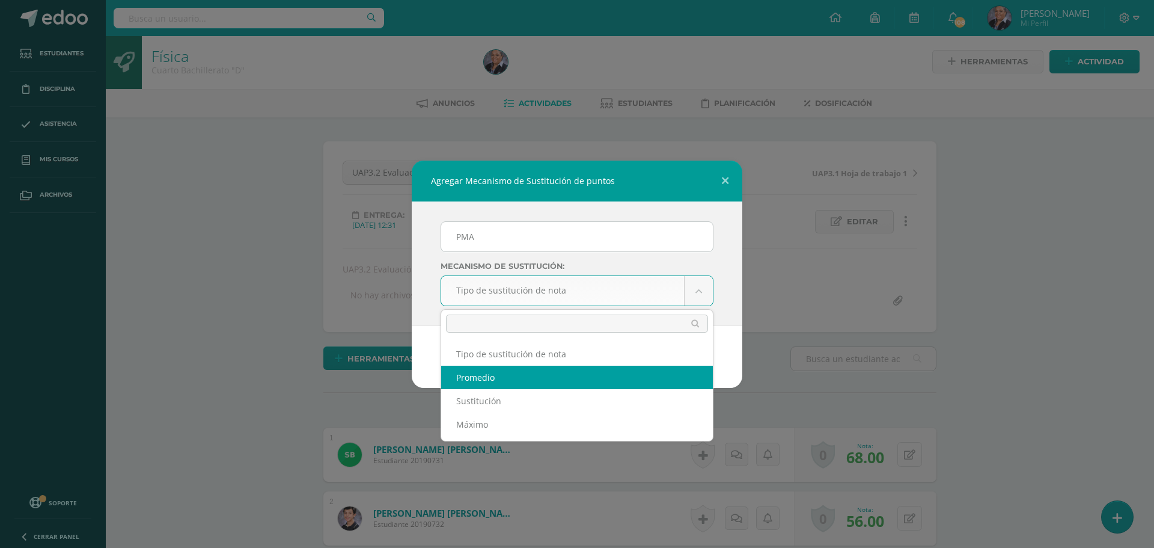
select select "average"
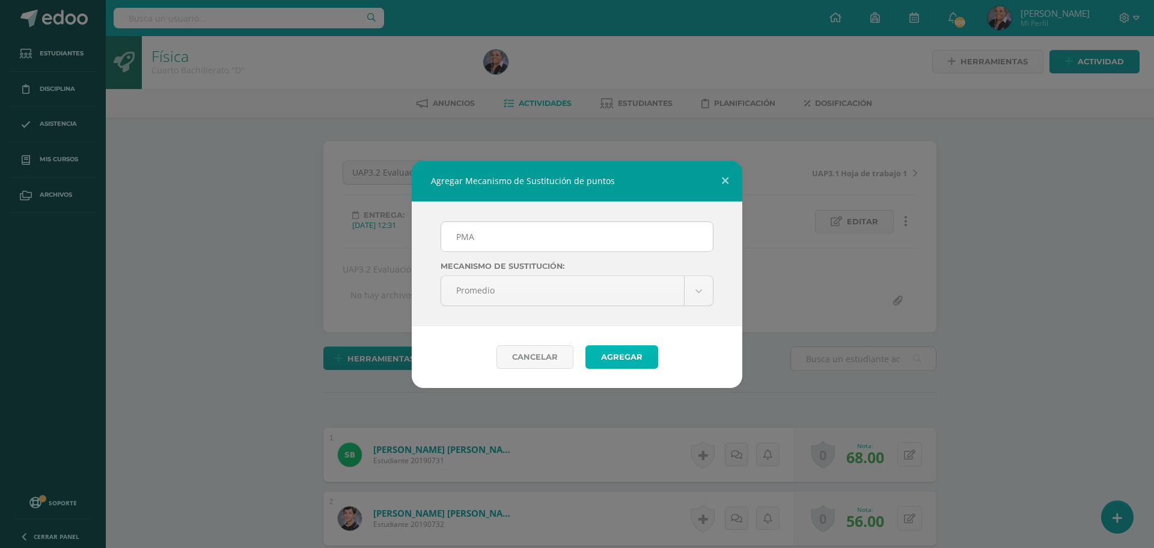
click at [619, 357] on button "Agregar" at bounding box center [622, 356] width 73 height 23
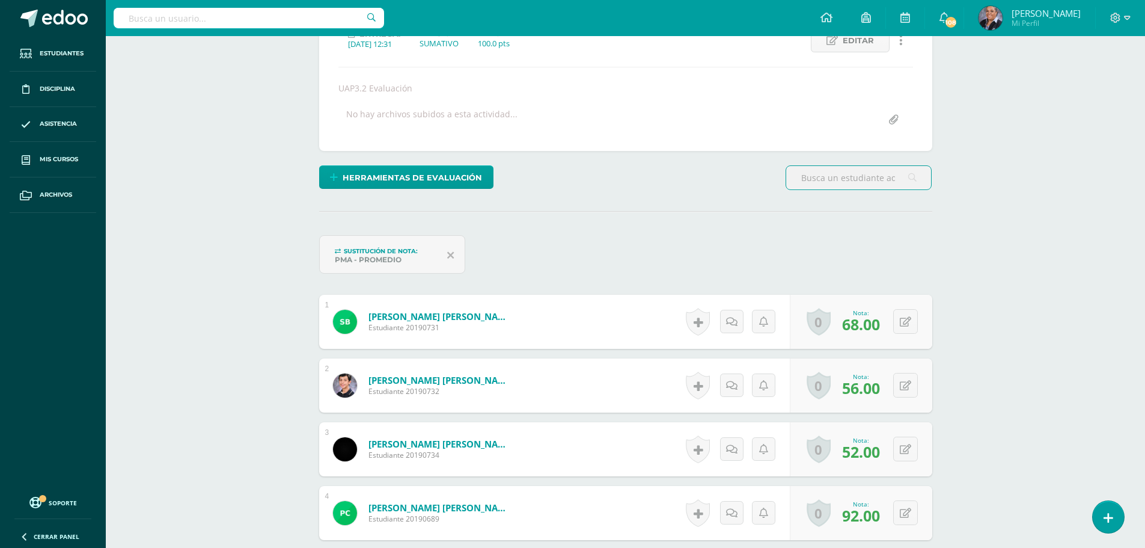
scroll to position [183, 0]
click at [906, 319] on button at bounding box center [913, 320] width 25 height 25
type input "84"
click at [891, 328] on link at bounding box center [882, 325] width 24 height 24
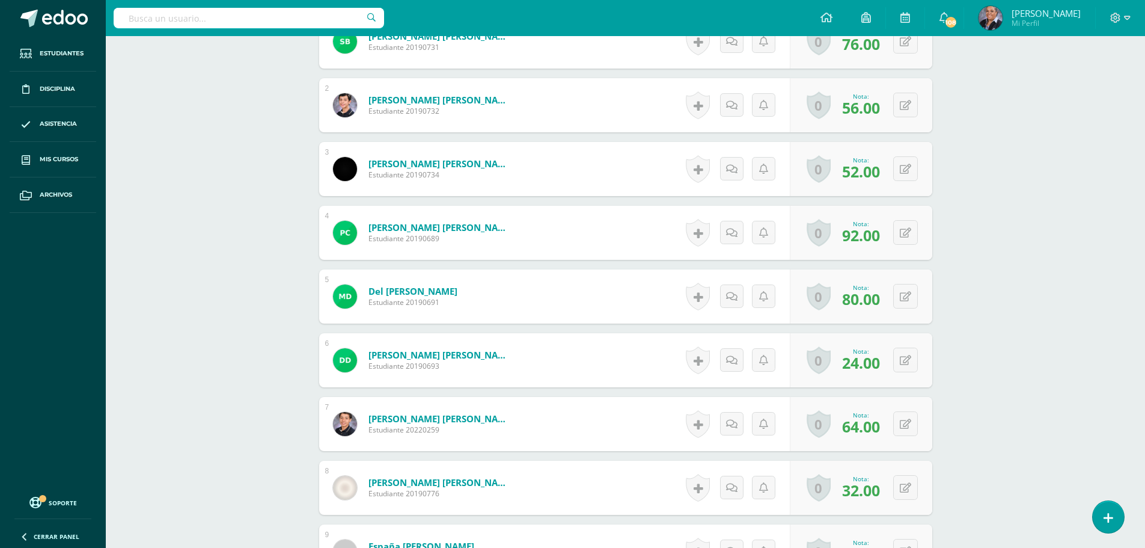
scroll to position [484, 0]
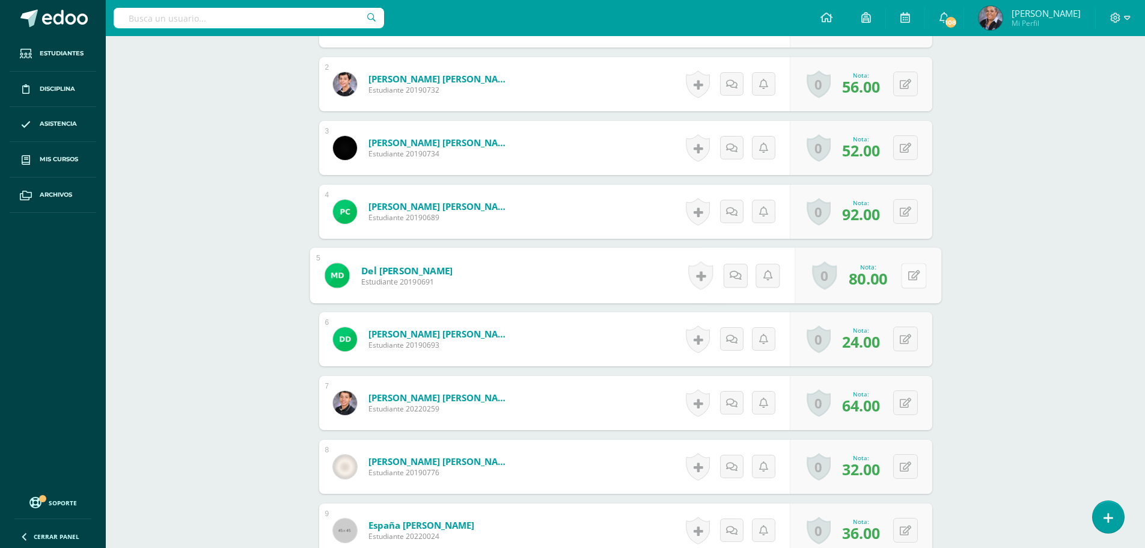
click at [898, 270] on div "0 [GEOGRAPHIC_DATA] Logros obtenidos Aún no hay logros agregados Nota: 80.00" at bounding box center [868, 276] width 147 height 56
click at [915, 271] on icon at bounding box center [914, 275] width 12 height 10
type input "88"
click at [881, 283] on icon at bounding box center [881, 279] width 11 height 10
click at [904, 341] on button at bounding box center [905, 338] width 25 height 25
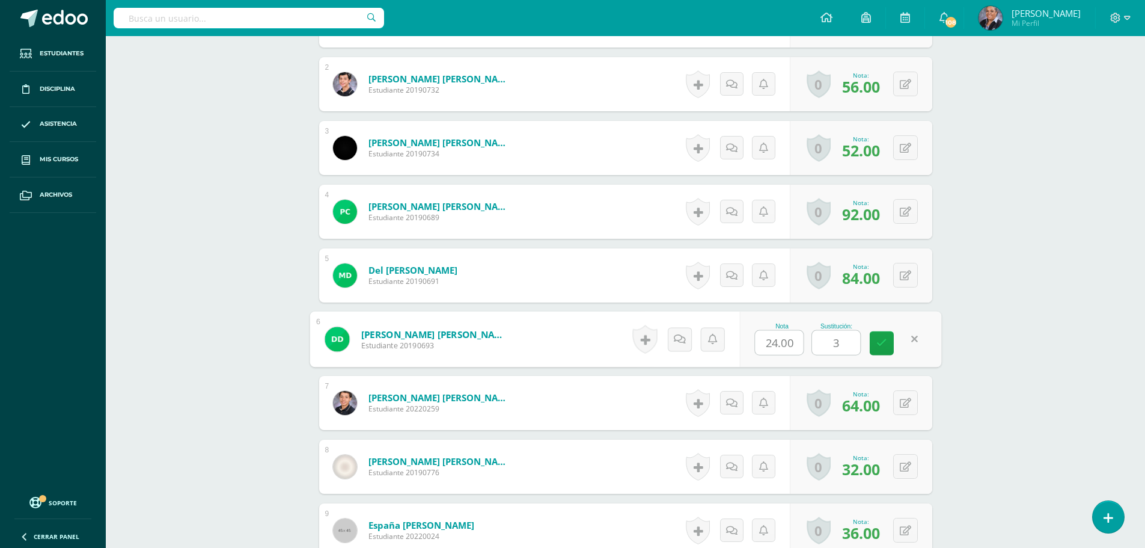
type input "32"
click at [894, 347] on link at bounding box center [882, 343] width 24 height 24
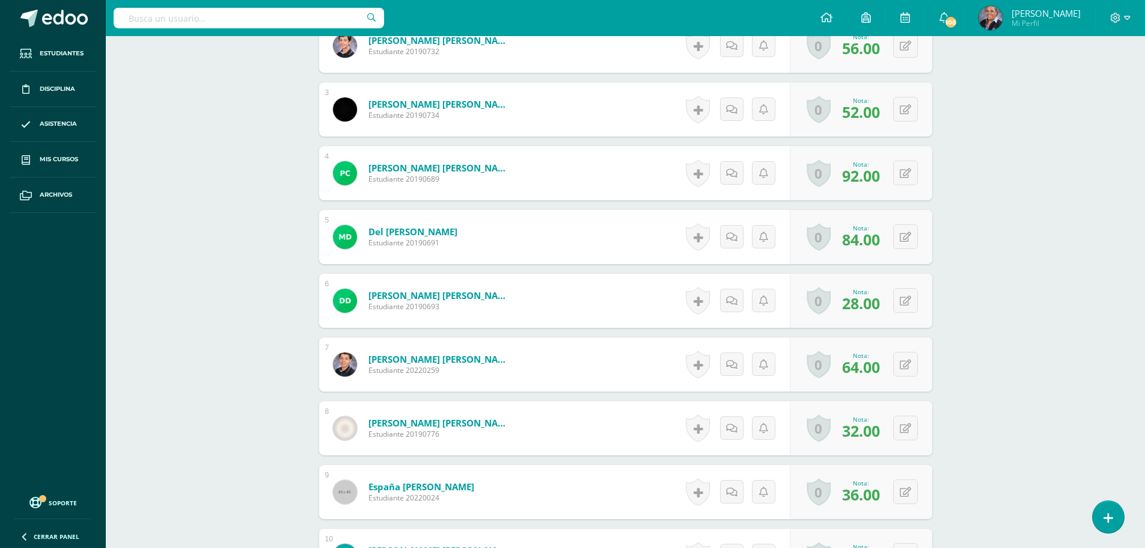
scroll to position [544, 0]
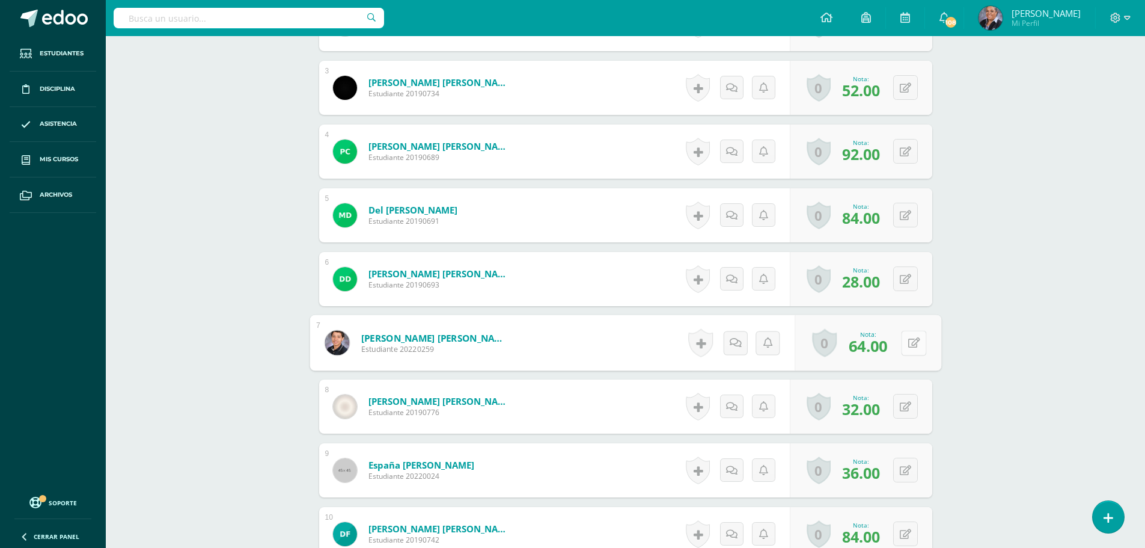
click at [905, 346] on button at bounding box center [913, 342] width 25 height 25
type input "72"
click at [885, 350] on icon at bounding box center [881, 346] width 11 height 10
click at [907, 409] on button at bounding box center [905, 406] width 25 height 25
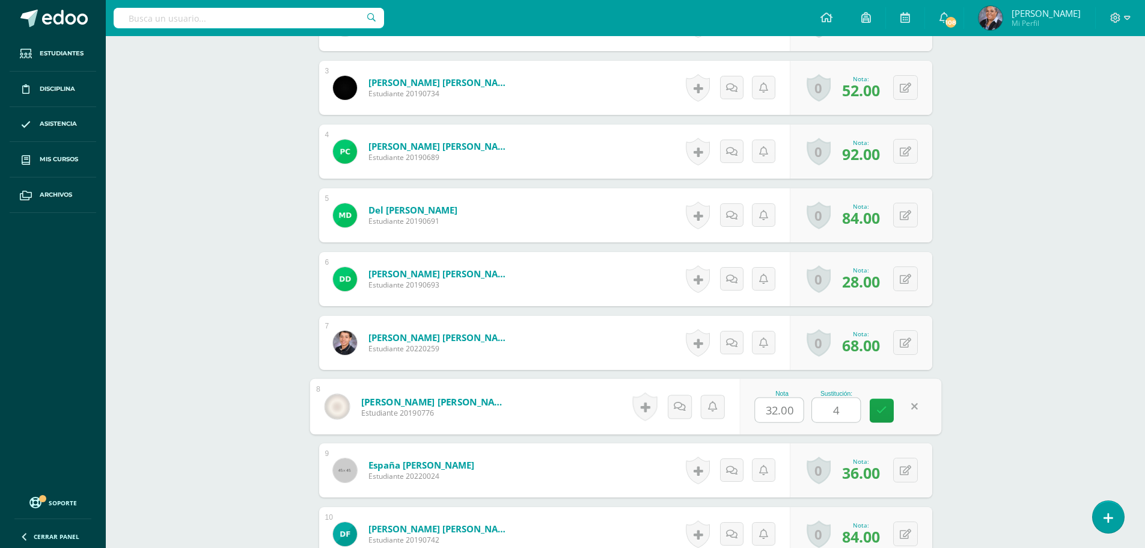
type input "44"
click at [881, 417] on link at bounding box center [882, 411] width 24 height 24
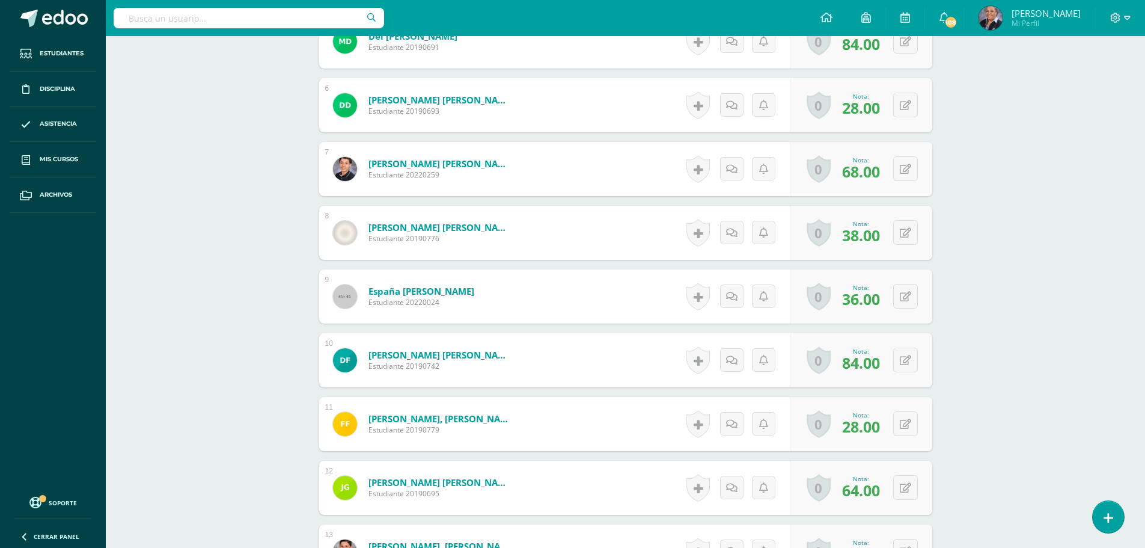
scroll to position [724, 0]
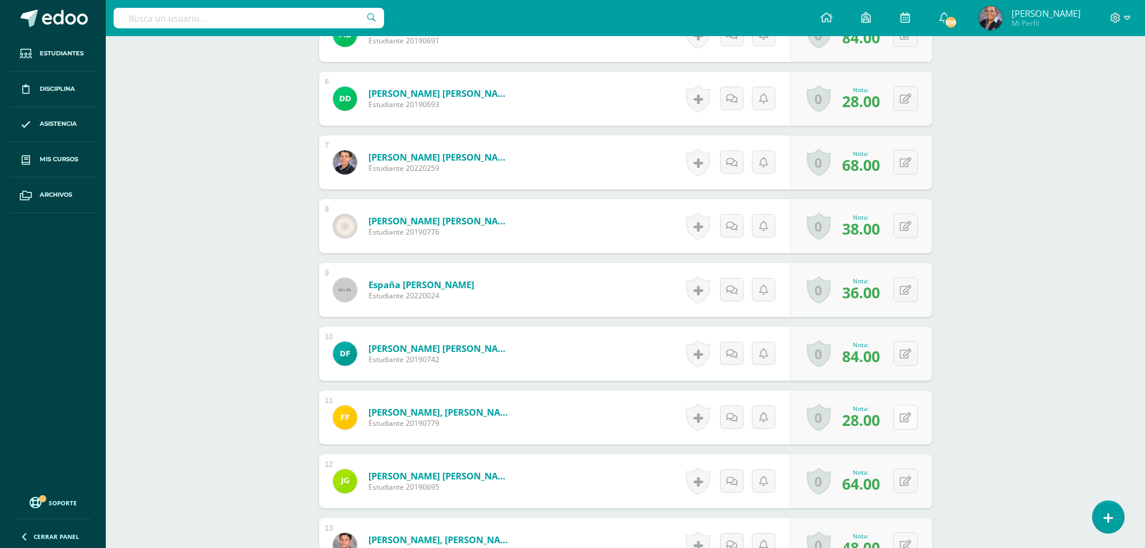
click at [902, 421] on button at bounding box center [905, 417] width 25 height 25
type input "52"
click at [880, 425] on icon at bounding box center [881, 421] width 11 height 10
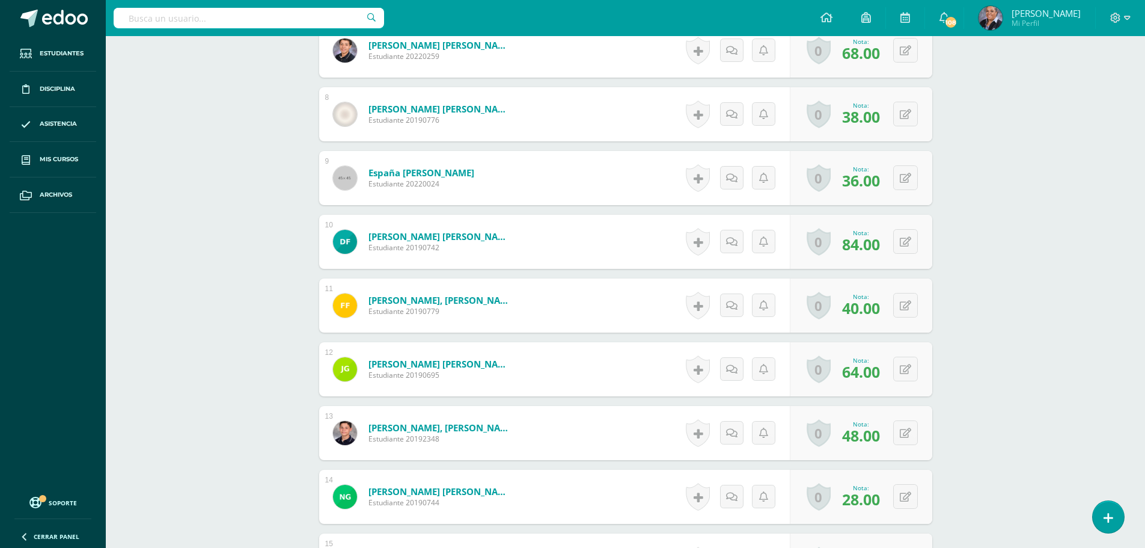
scroll to position [905, 0]
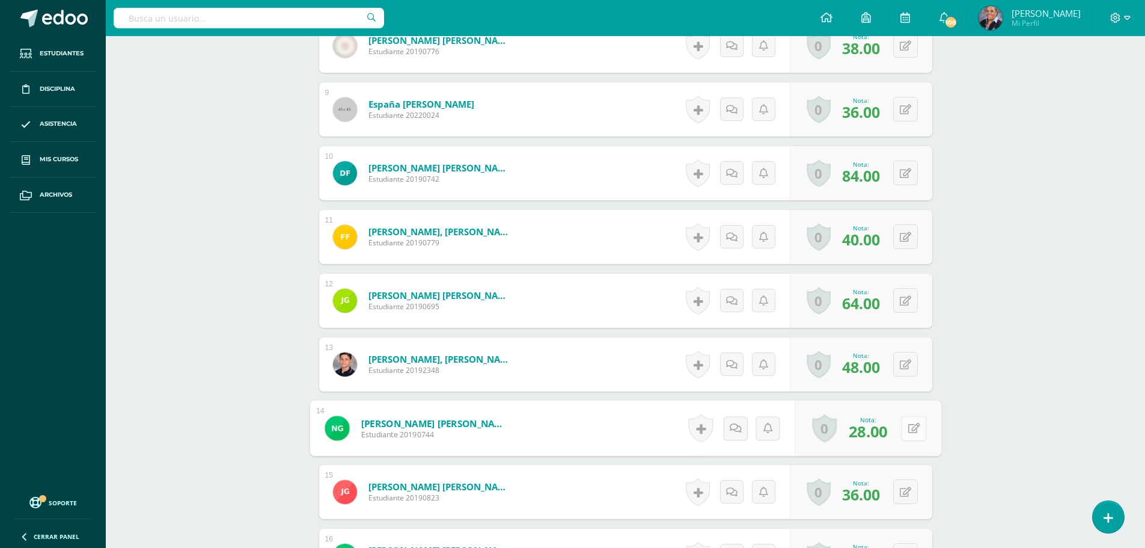
click at [902, 425] on button at bounding box center [913, 427] width 25 height 25
type input "32"
click at [877, 442] on link at bounding box center [882, 432] width 24 height 24
click at [907, 498] on button at bounding box center [913, 491] width 25 height 25
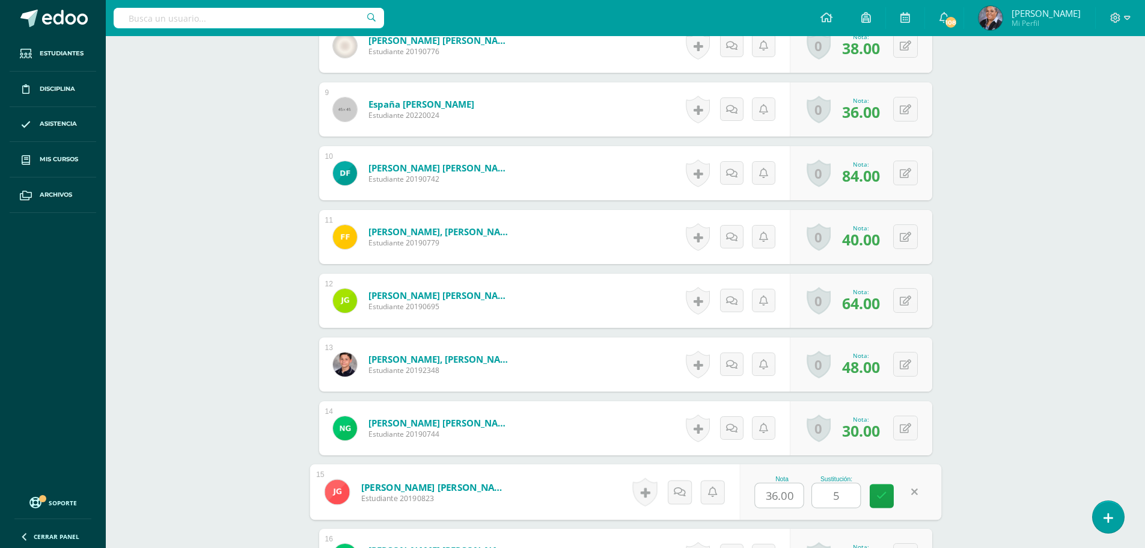
type input "52"
click at [885, 498] on icon at bounding box center [881, 496] width 11 height 10
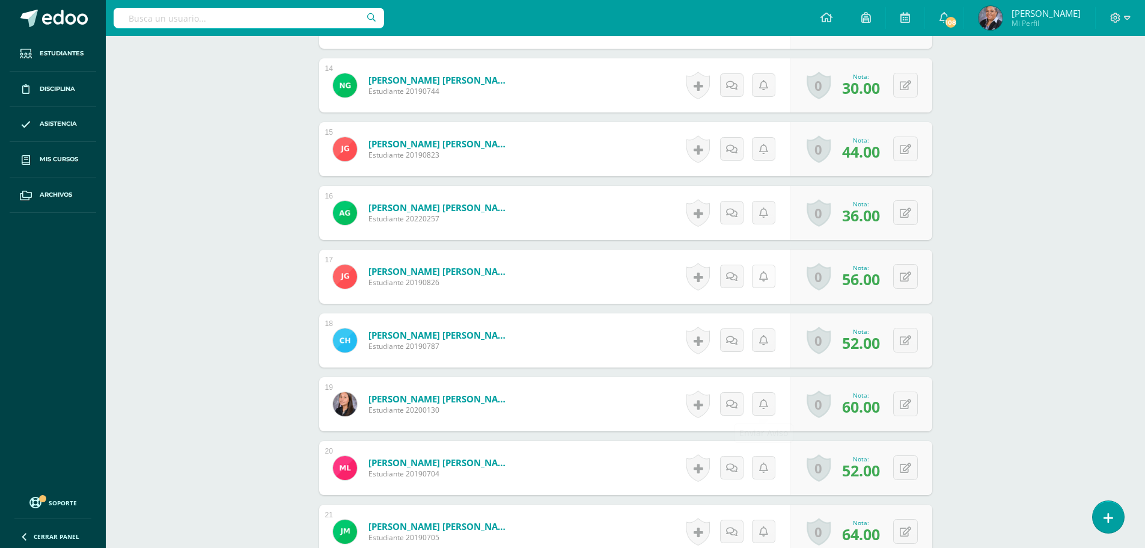
scroll to position [1265, 0]
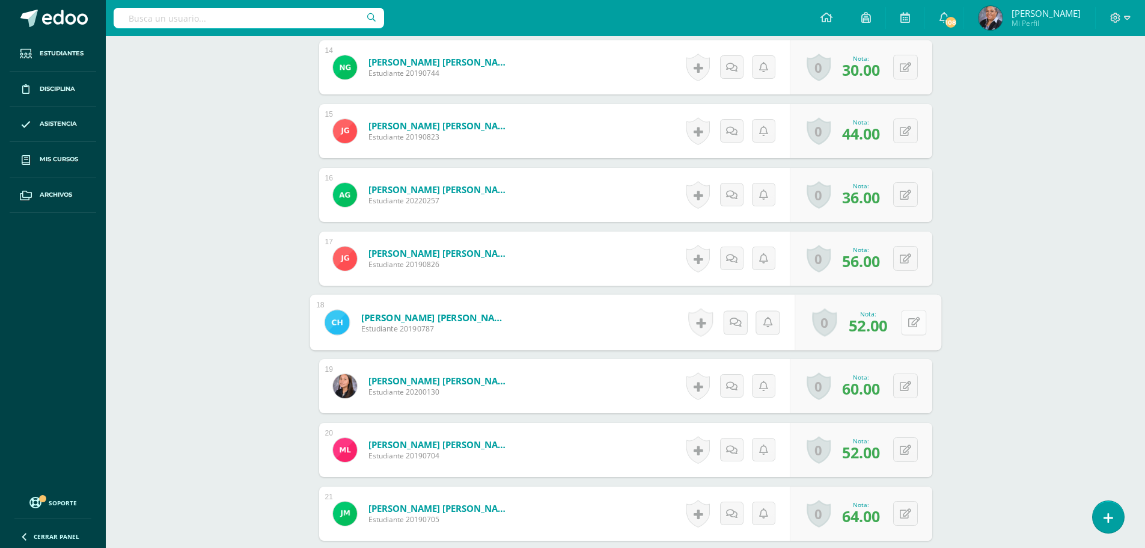
click at [911, 325] on button at bounding box center [913, 322] width 25 height 25
type input "64"
click at [891, 332] on link at bounding box center [882, 326] width 24 height 24
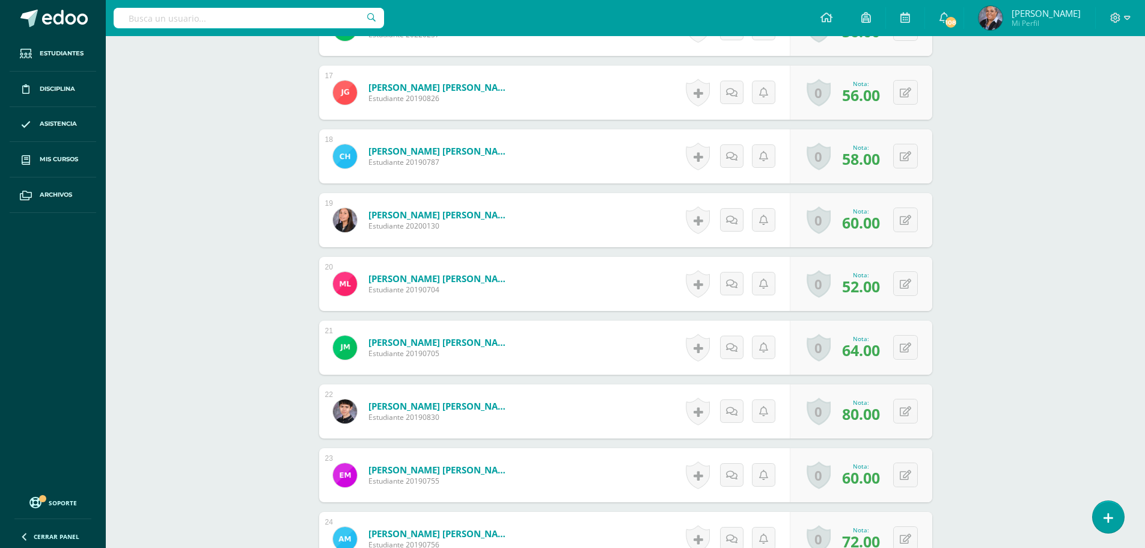
scroll to position [1446, 0]
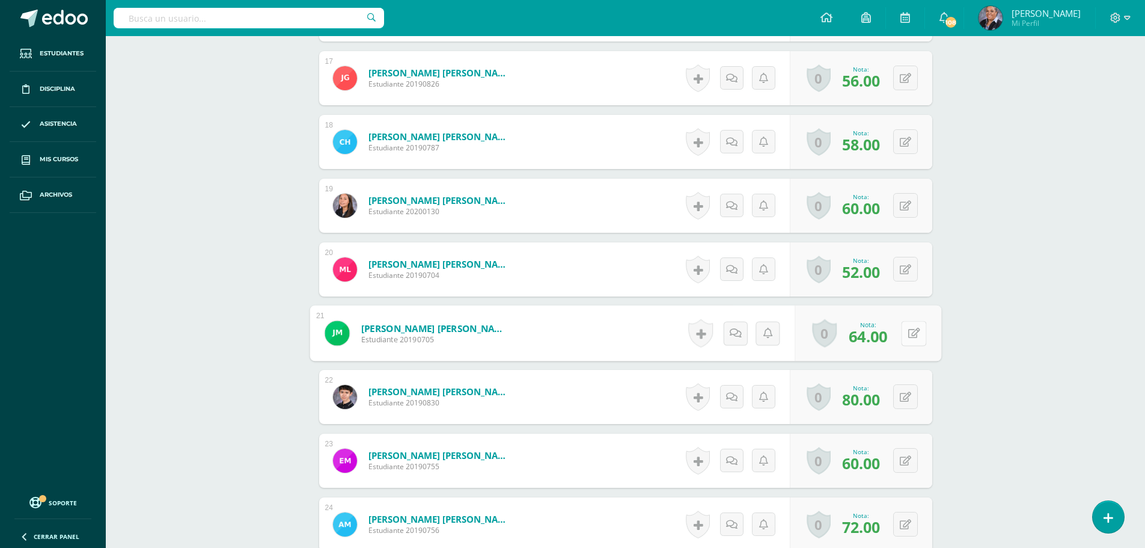
click at [905, 340] on button at bounding box center [913, 332] width 25 height 25
type input "88"
click at [884, 340] on icon at bounding box center [881, 337] width 11 height 10
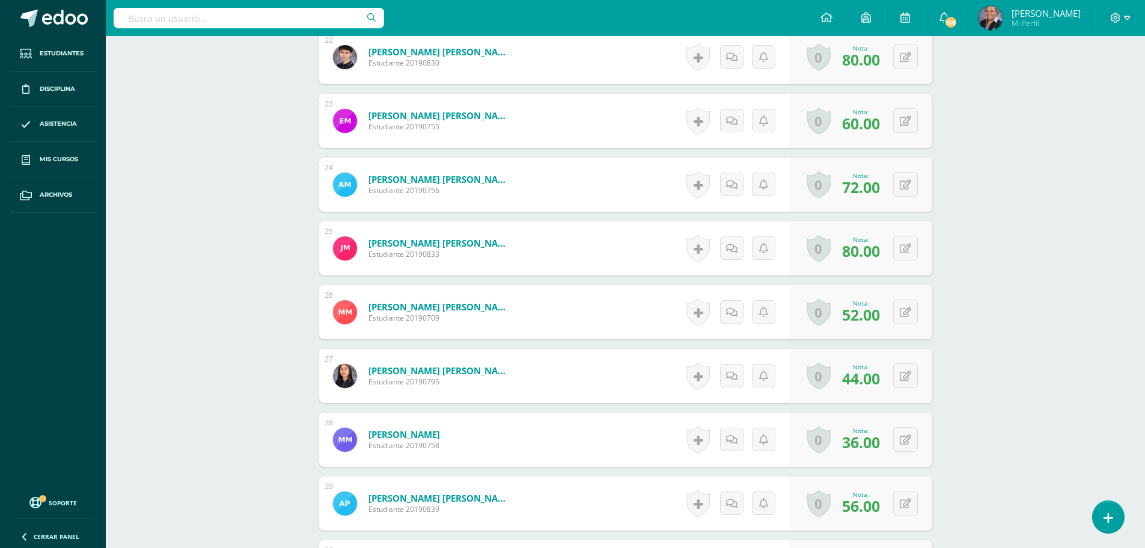
scroll to position [1806, 0]
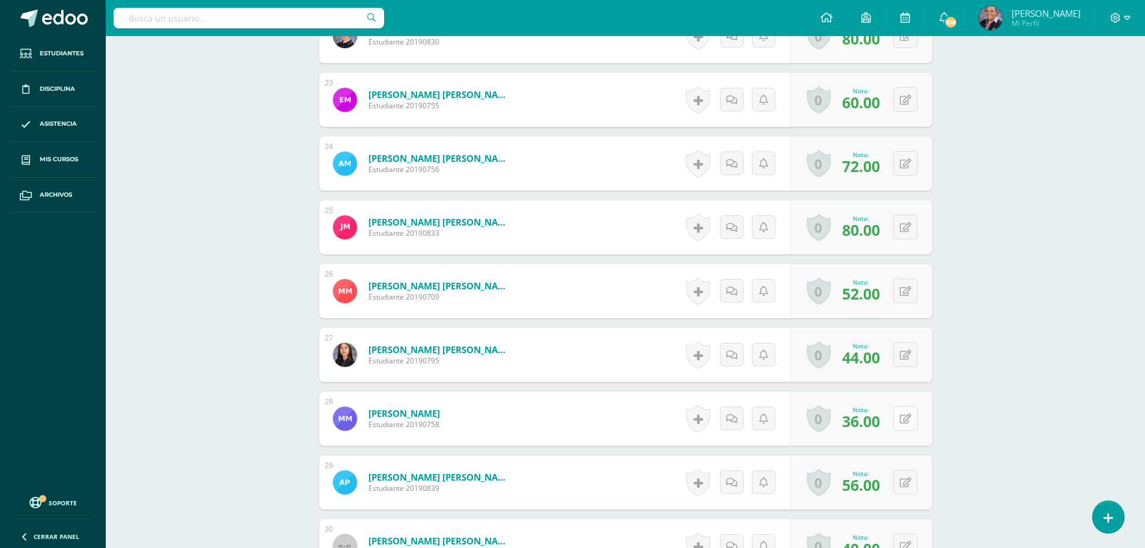
click at [910, 418] on icon at bounding box center [905, 419] width 11 height 10
type input "64"
click at [910, 496] on div "0 Logros Logros obtenidos Aún no hay logros agregados Nota: 56.00" at bounding box center [861, 482] width 142 height 54
click at [911, 488] on button at bounding box center [905, 481] width 25 height 25
type input "64"
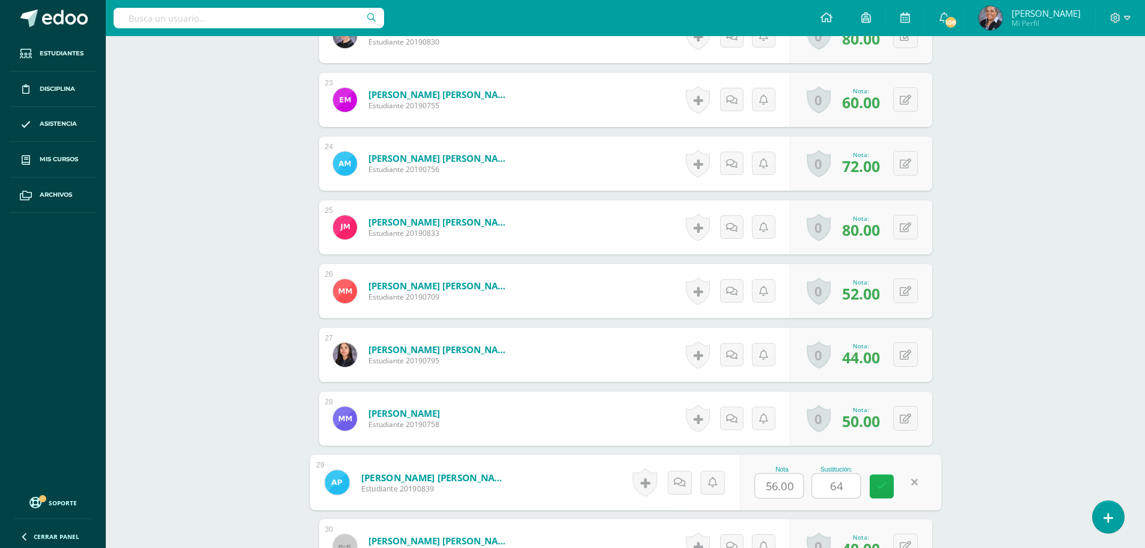
click at [876, 487] on link at bounding box center [882, 486] width 24 height 24
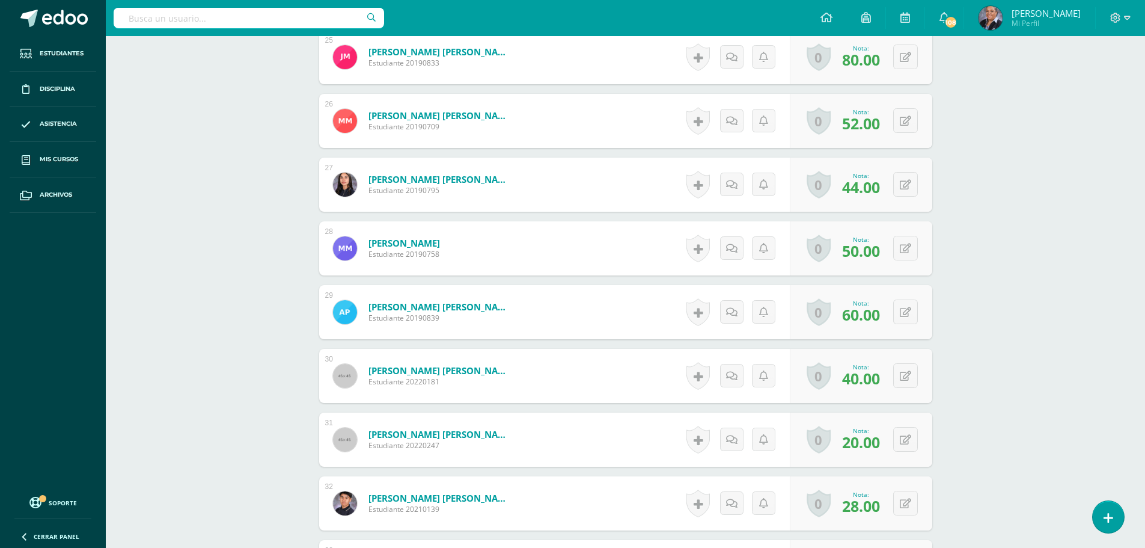
scroll to position [1987, 0]
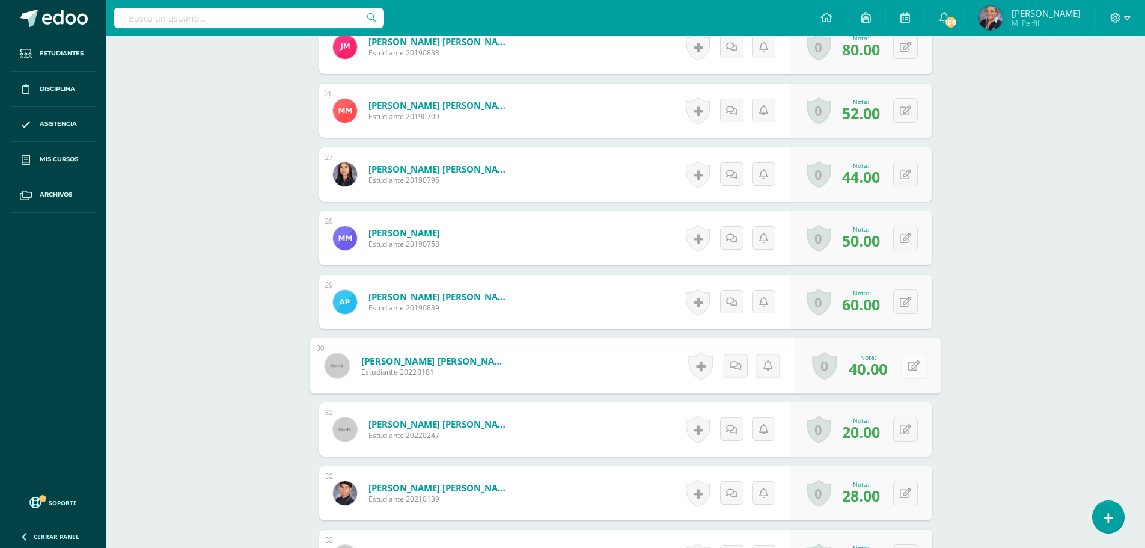
click at [903, 363] on button at bounding box center [913, 365] width 25 height 25
type input "44"
click at [877, 368] on icon at bounding box center [881, 369] width 11 height 10
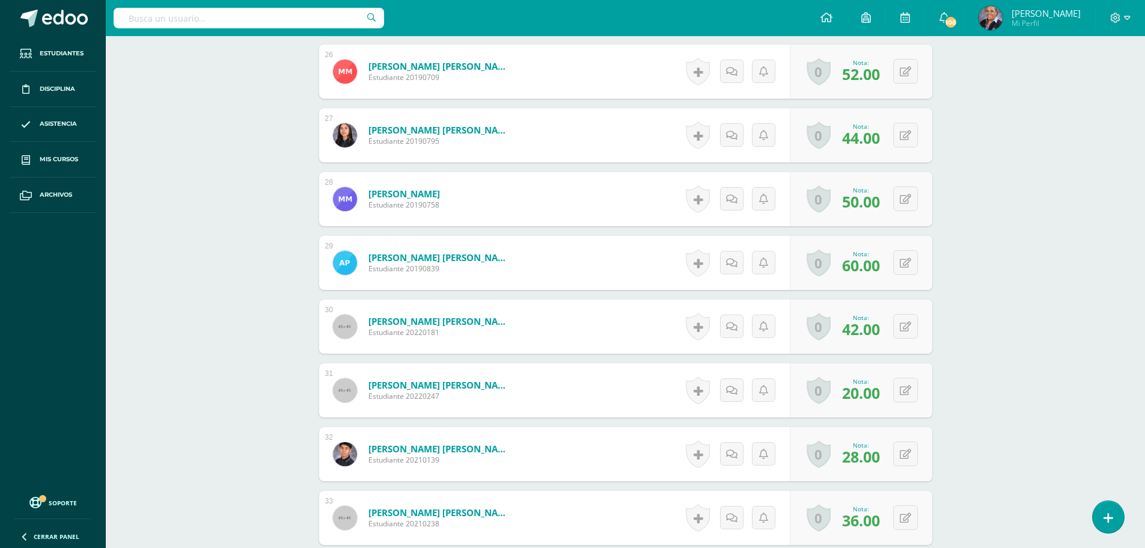
scroll to position [2047, 0]
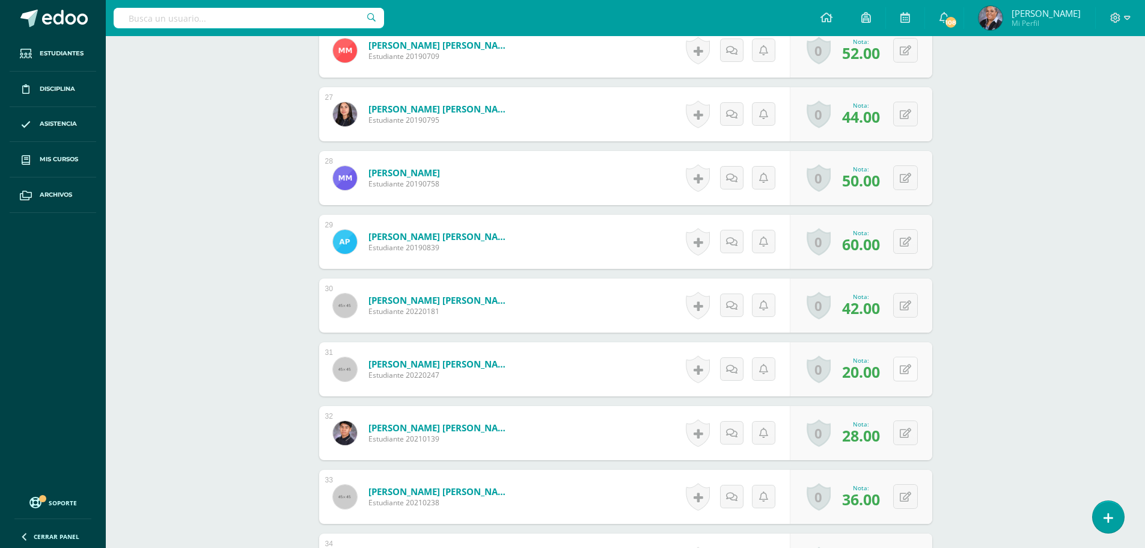
click at [909, 367] on icon at bounding box center [905, 369] width 11 height 10
type input "36"
click at [878, 370] on icon at bounding box center [881, 373] width 11 height 10
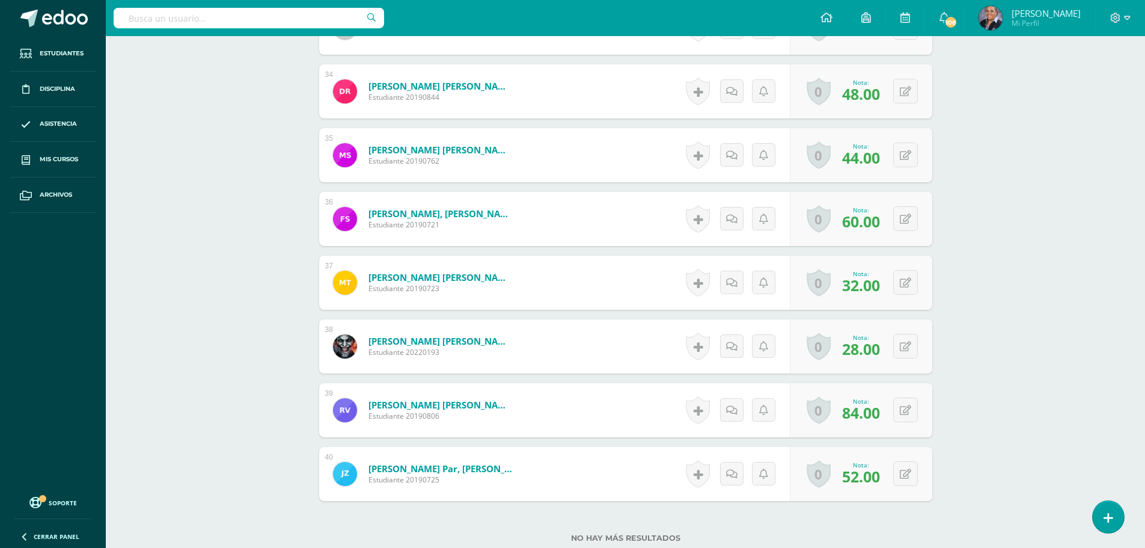
scroll to position [2528, 0]
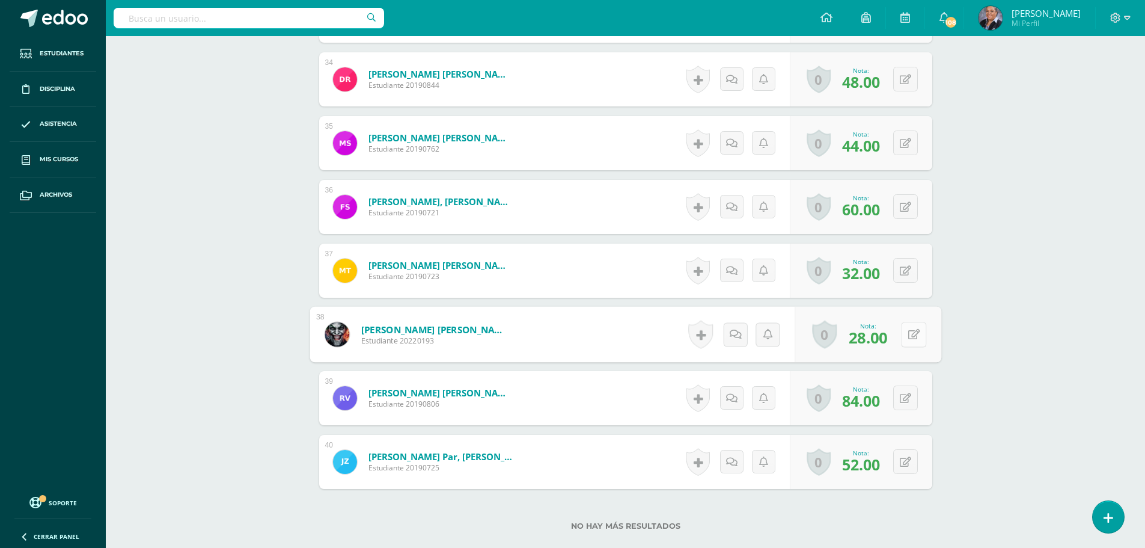
click at [904, 338] on button at bounding box center [913, 334] width 25 height 25
type input "36"
click at [878, 344] on link at bounding box center [882, 338] width 24 height 24
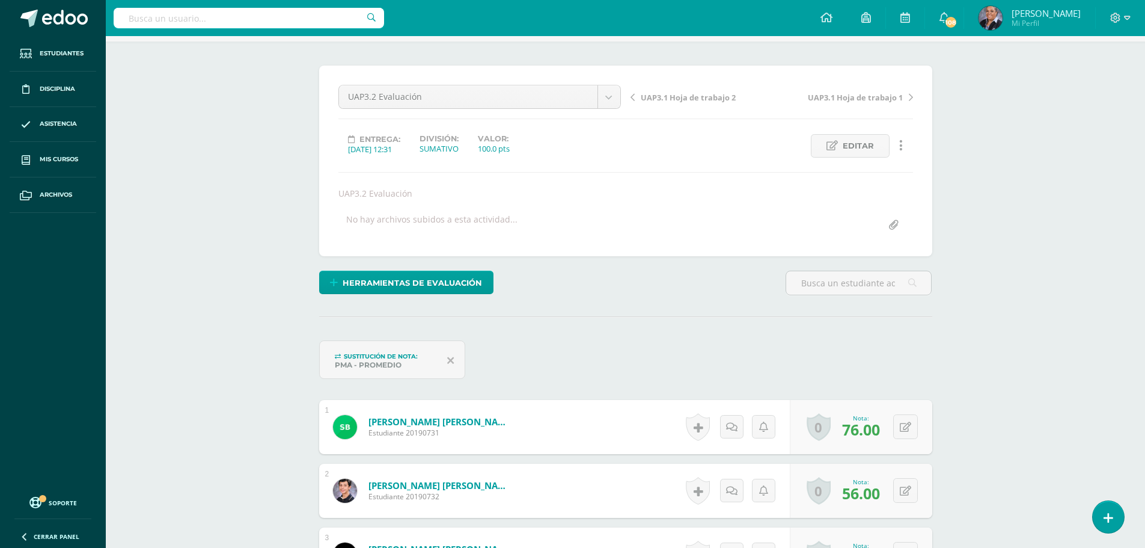
scroll to position [0, 0]
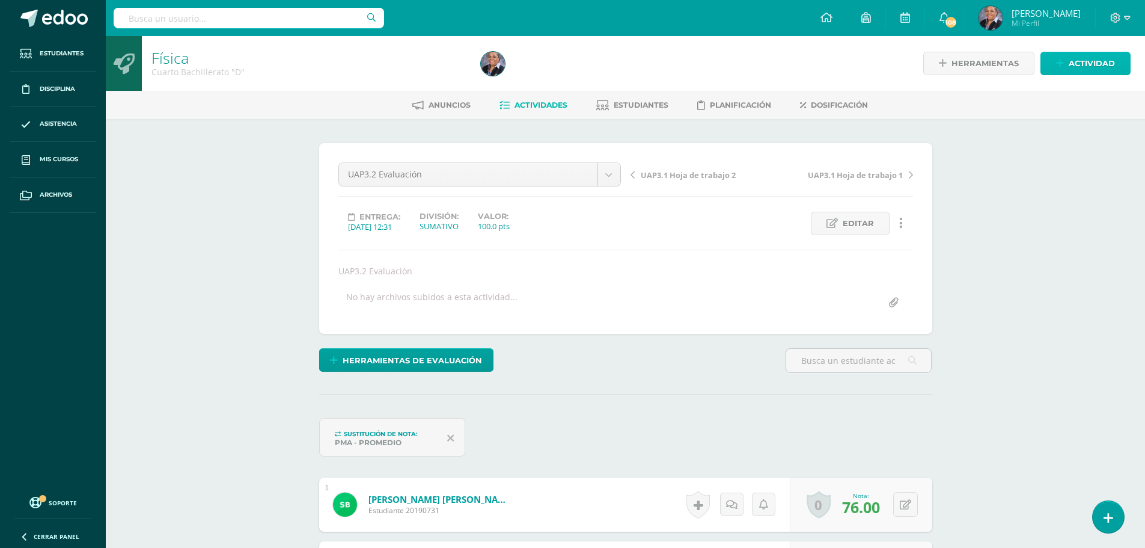
click at [1065, 57] on link "Actividad" at bounding box center [1086, 63] width 90 height 23
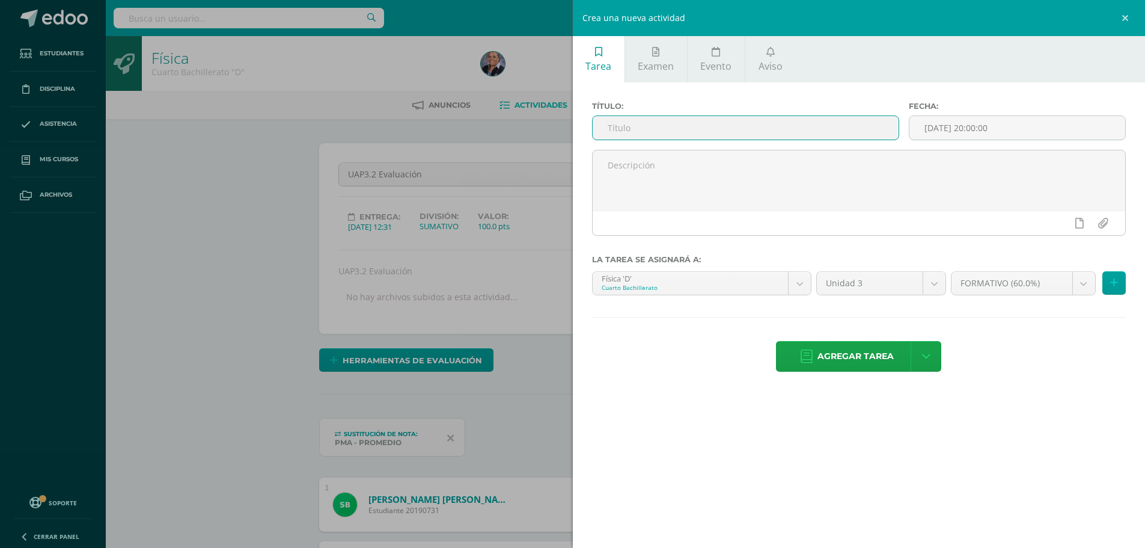
click at [629, 127] on input "text" at bounding box center [746, 127] width 307 height 23
click at [774, 63] on span "Aviso" at bounding box center [771, 66] width 24 height 13
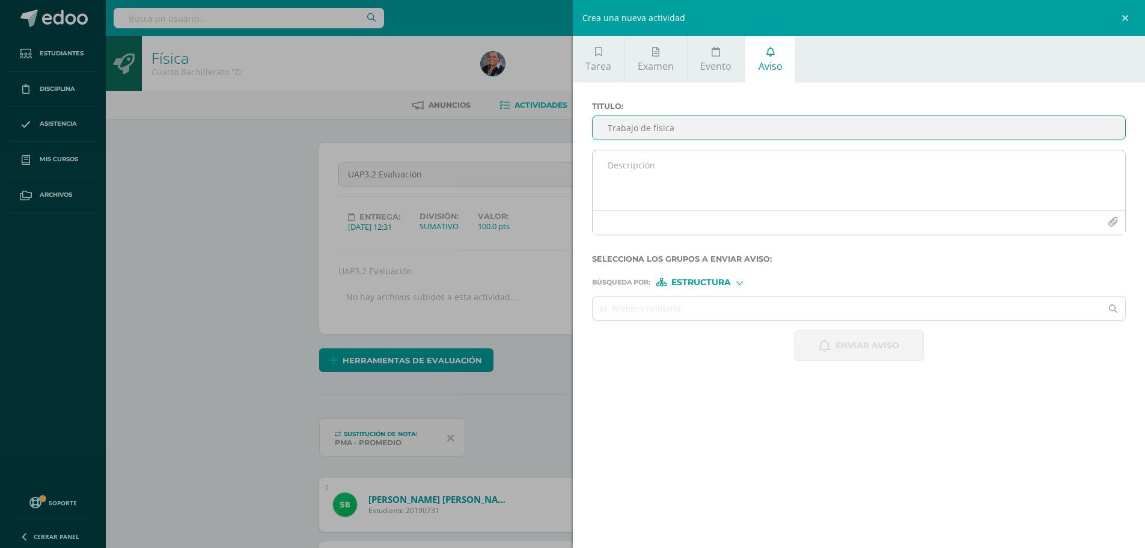
type input "Trabajo de física"
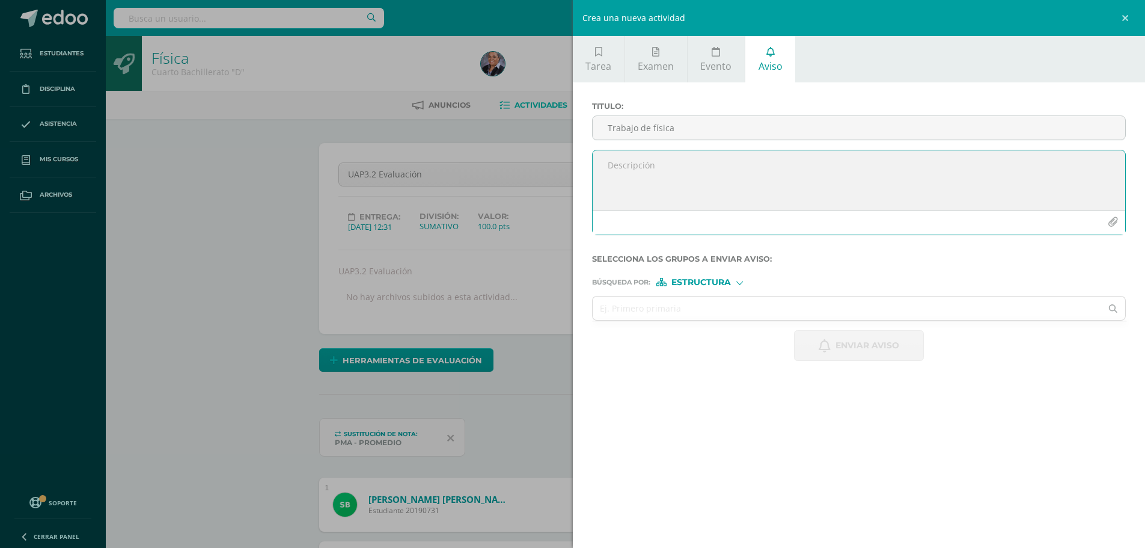
click at [639, 185] on textarea at bounding box center [859, 180] width 533 height 60
click at [858, 167] on textarea "Buena tarde estimados padres de familia es un gusto saludarlos deseando se encu…" at bounding box center [859, 180] width 533 height 60
click at [758, 177] on textarea "Buena tarde estimados padres de familia es un gusto saludarlo, deseando se encu…" at bounding box center [859, 180] width 533 height 60
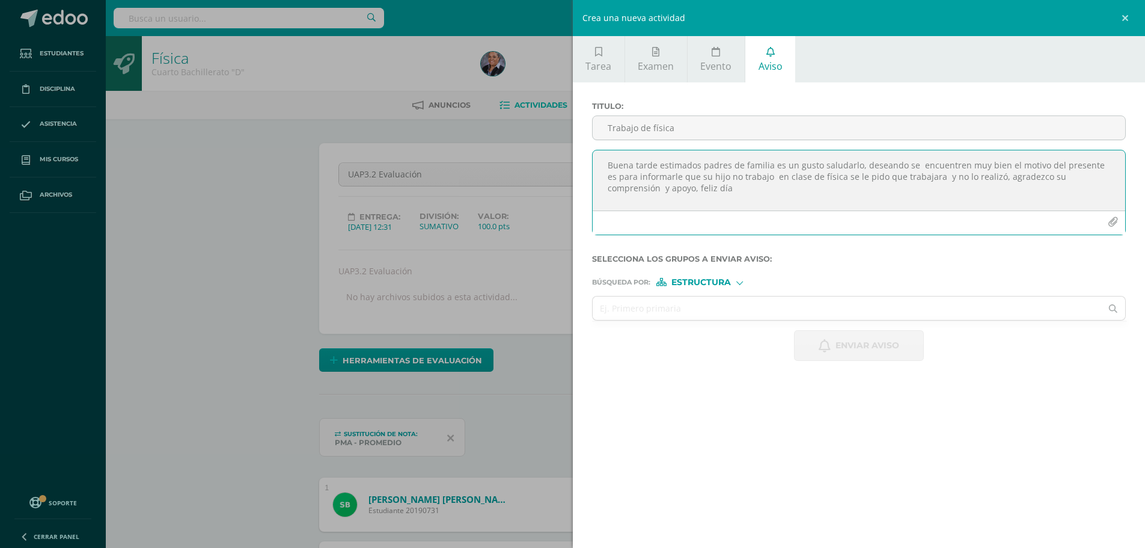
type textarea "Buena tarde estimados padres de familia es un gusto saludarlo, deseando se encu…"
click at [689, 282] on span "Estructura" at bounding box center [701, 282] width 60 height 7
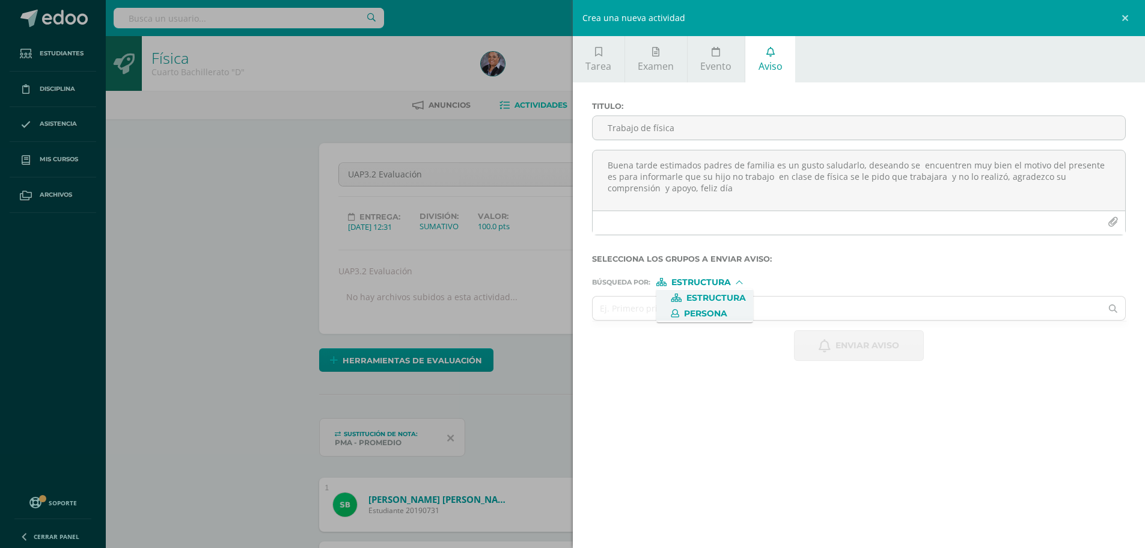
click at [701, 313] on span "Persona" at bounding box center [705, 313] width 43 height 7
click at [680, 314] on input "text" at bounding box center [847, 307] width 509 height 23
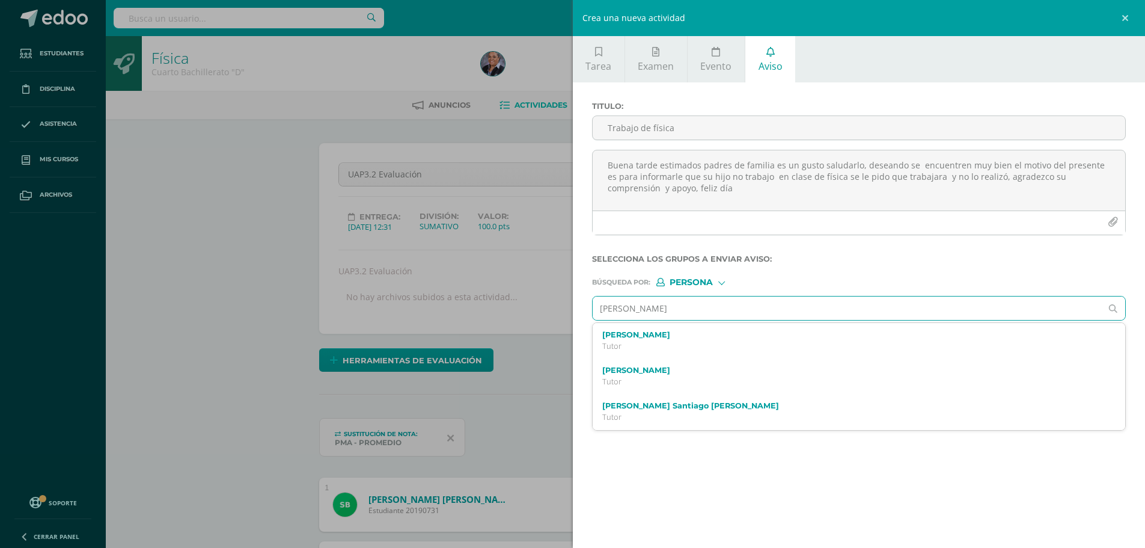
type input "Santiago Muralles"
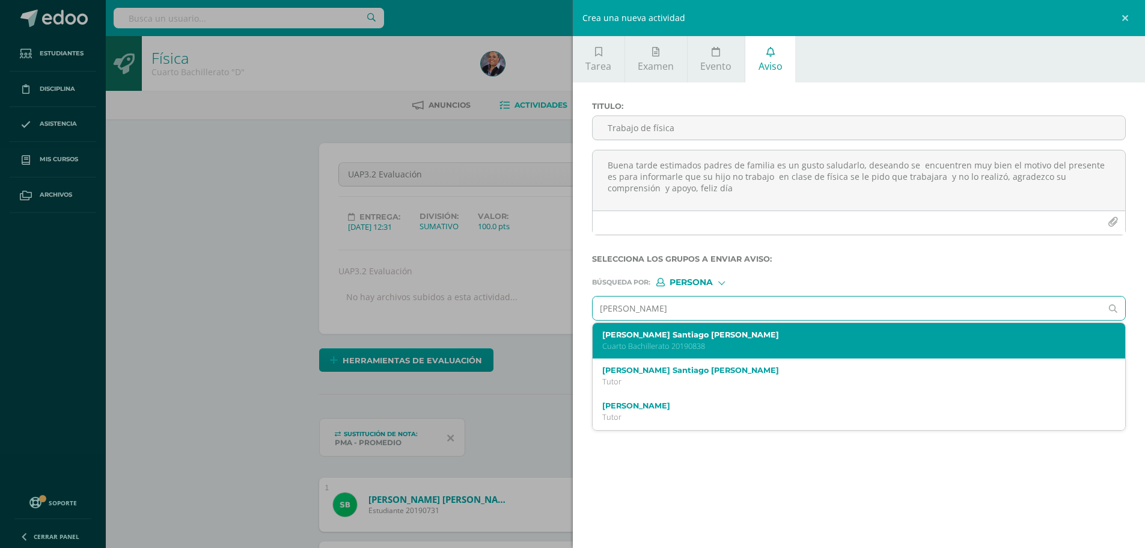
click at [673, 344] on p "Cuarto Bachillerato 20190838" at bounding box center [847, 346] width 491 height 10
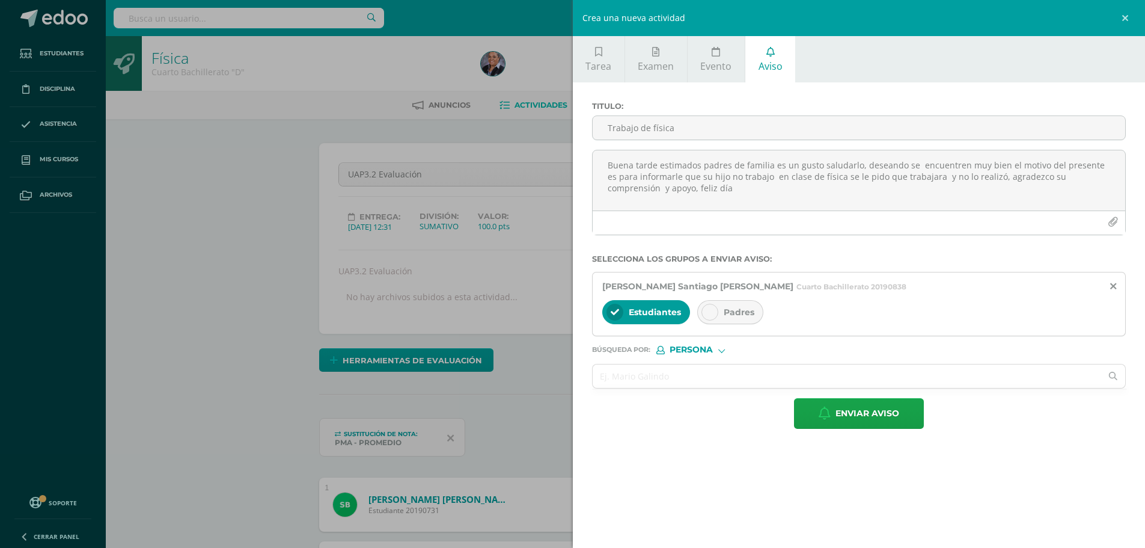
click at [704, 314] on div at bounding box center [710, 312] width 17 height 17
click at [685, 385] on input "text" at bounding box center [847, 375] width 509 height 23
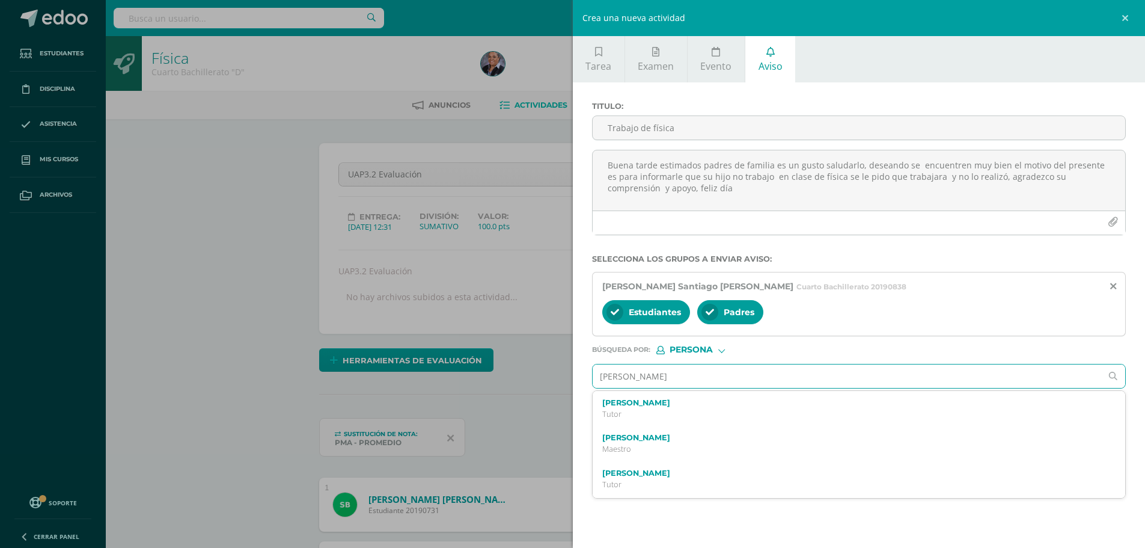
type input "Luis Salguero"
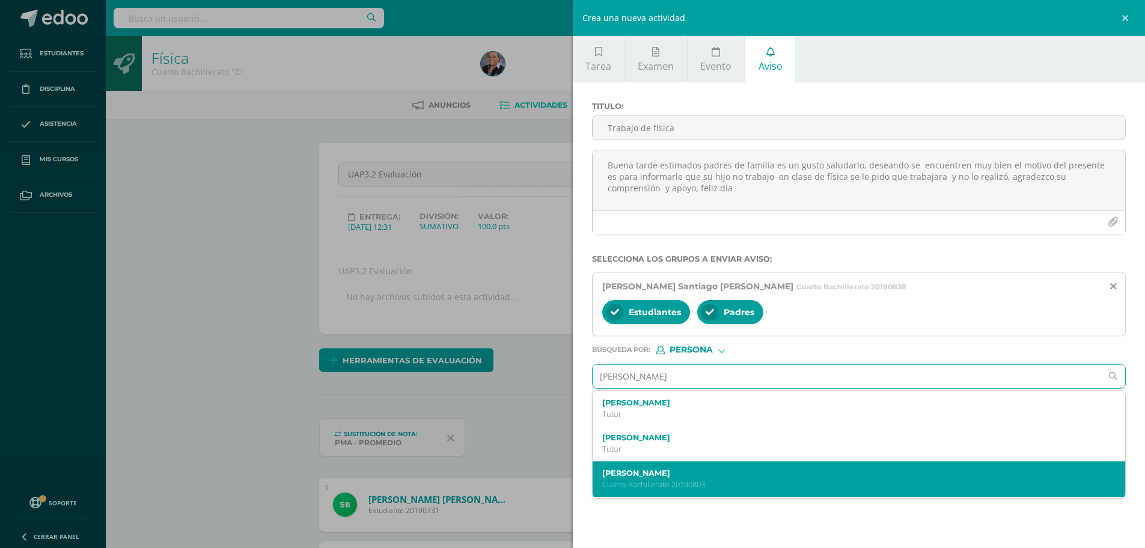
click at [702, 475] on label "Luis Rodrigo Salguero Folgar" at bounding box center [847, 472] width 491 height 9
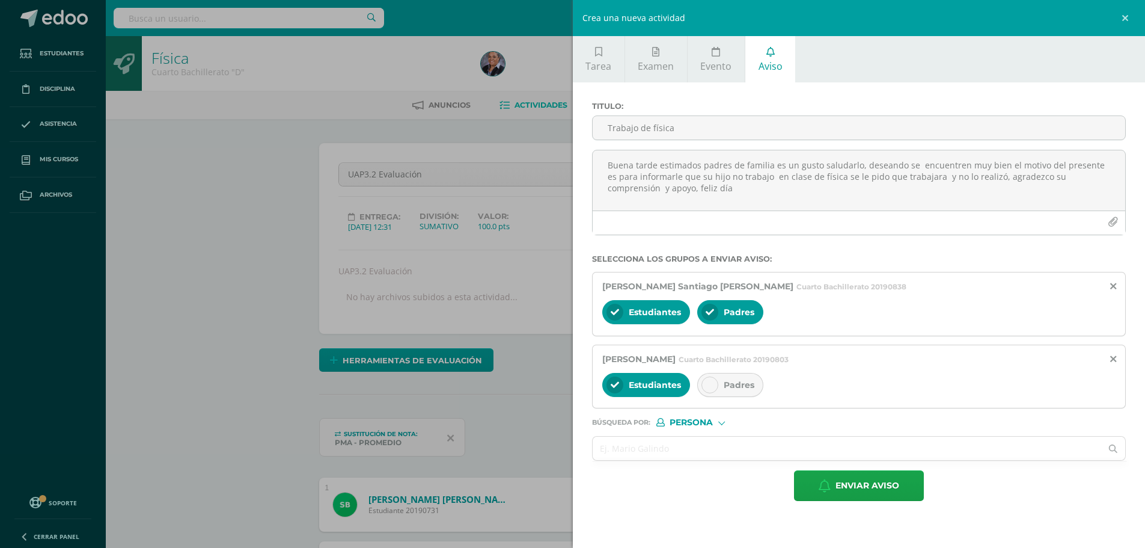
click at [712, 382] on icon at bounding box center [710, 385] width 8 height 8
click at [860, 481] on span "Enviar aviso" at bounding box center [868, 485] width 64 height 29
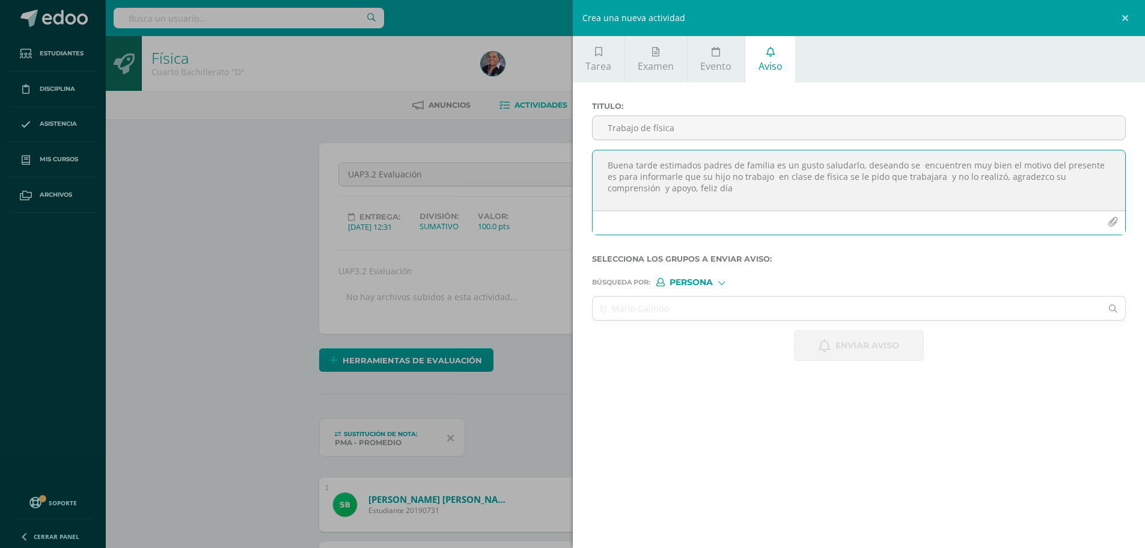
click at [649, 178] on textarea "Buena tarde estimados padres de familia es un gusto saludarlo, deseando se encu…" at bounding box center [859, 180] width 533 height 60
click at [61, 157] on div "Crea una nueva actividad Tarea Examen Evento Aviso Título: Fecha: 2025-08-12 20…" at bounding box center [572, 274] width 1145 height 548
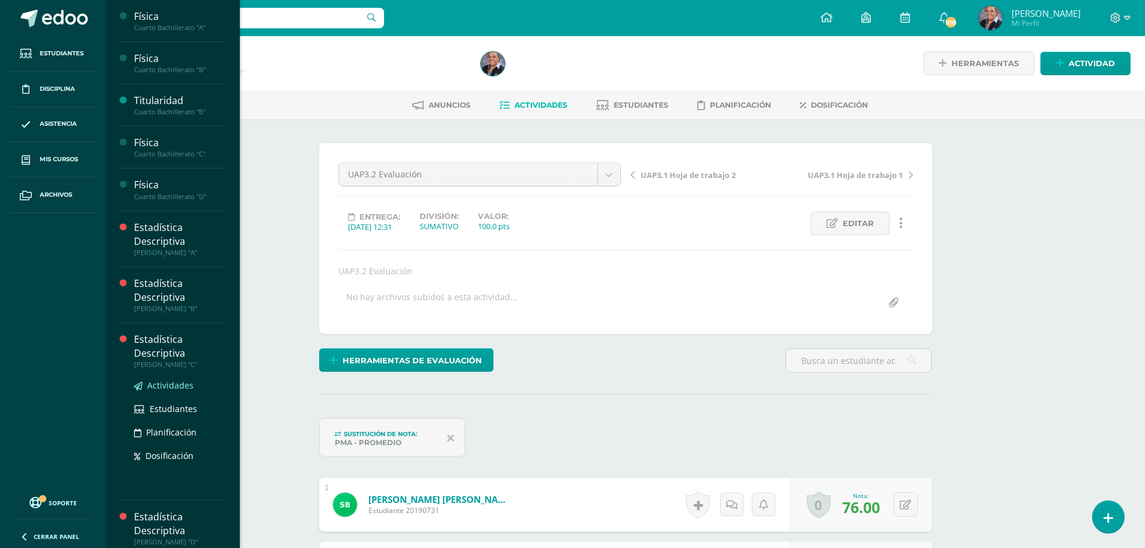
click at [165, 382] on span "Actividades" at bounding box center [170, 384] width 46 height 11
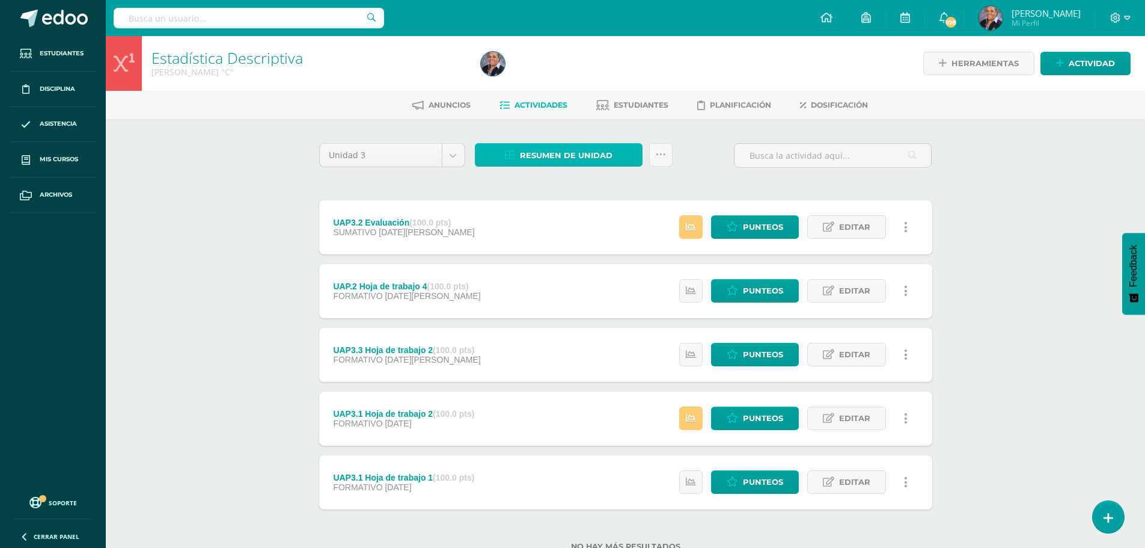
click at [558, 156] on span "Resumen de unidad" at bounding box center [566, 155] width 93 height 22
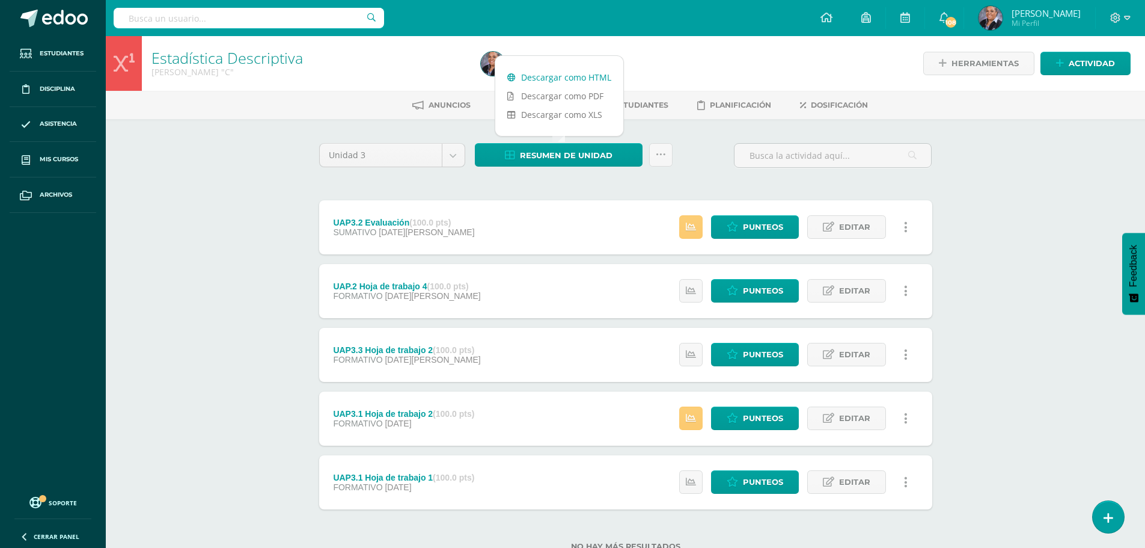
click at [569, 74] on link "Descargar como HTML" at bounding box center [559, 77] width 128 height 19
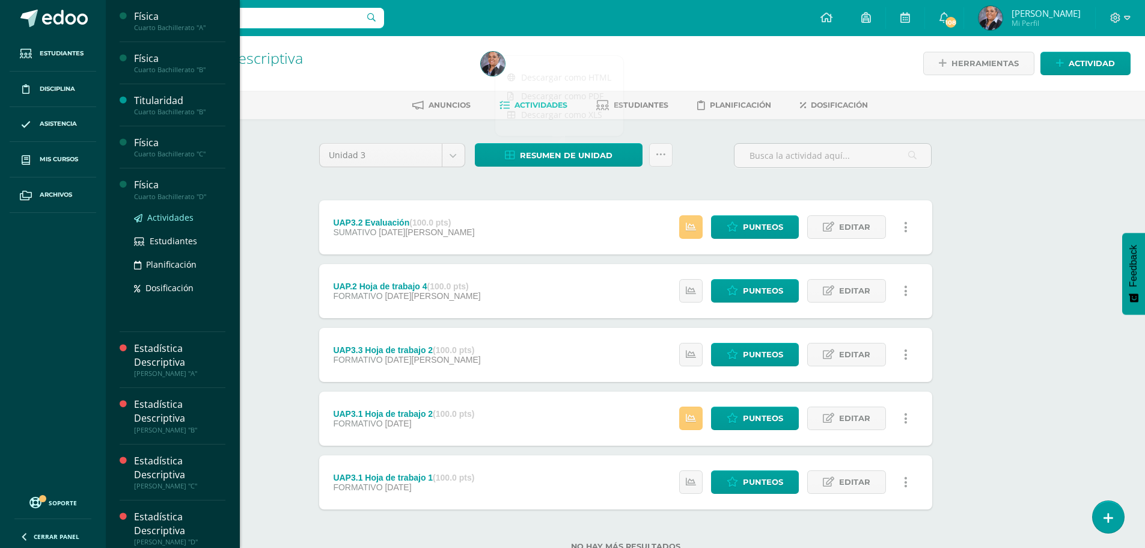
click at [171, 221] on span "Actividades" at bounding box center [170, 217] width 46 height 11
click at [176, 215] on span "Actividades" at bounding box center [170, 217] width 46 height 11
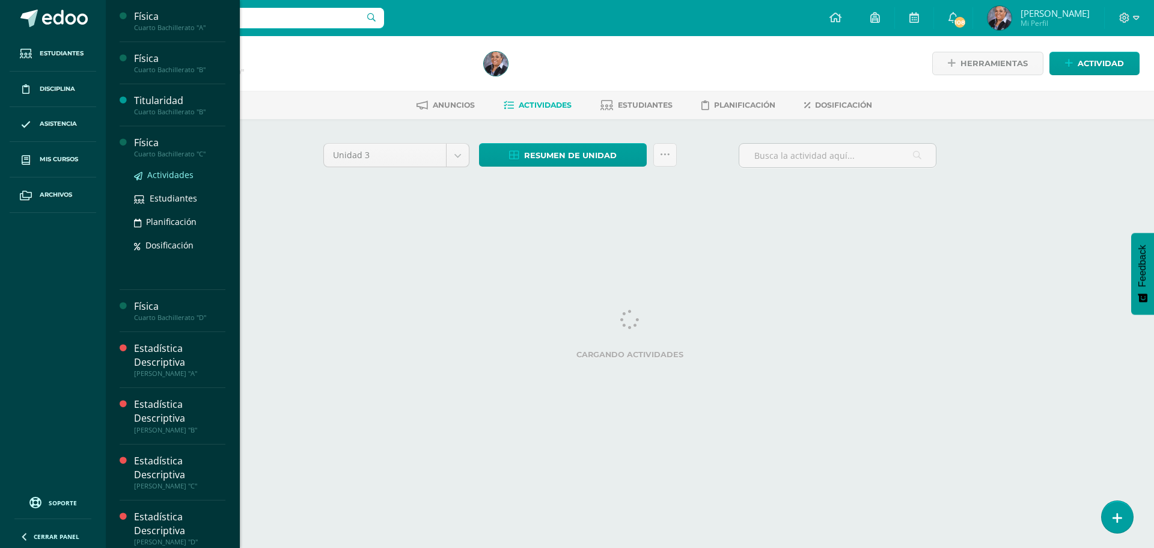
click at [167, 176] on span "Actividades" at bounding box center [170, 174] width 46 height 11
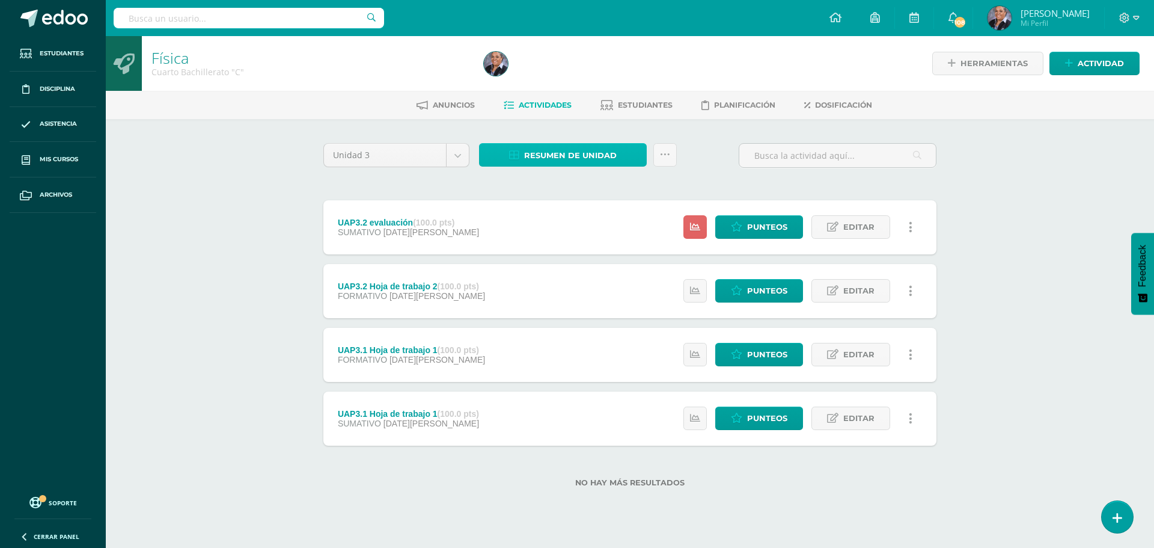
click at [584, 157] on span "Resumen de unidad" at bounding box center [570, 155] width 93 height 22
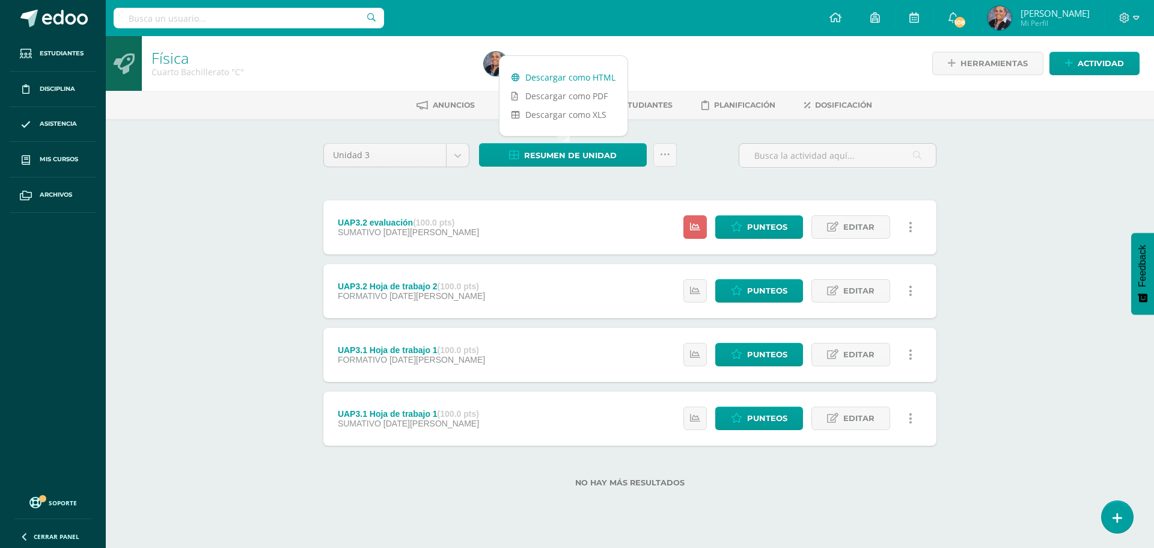
click at [548, 79] on link "Descargar como HTML" at bounding box center [564, 77] width 128 height 19
